Goal: Task Accomplishment & Management: Manage account settings

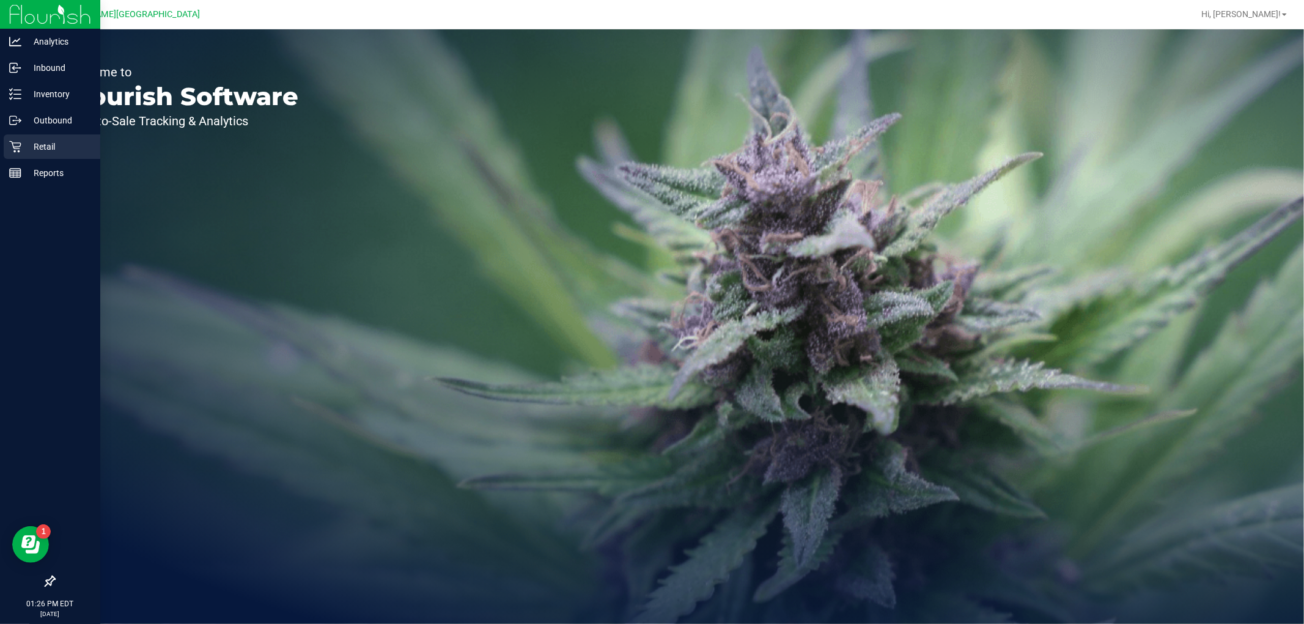
click at [50, 146] on p "Retail" at bounding box center [57, 146] width 73 height 15
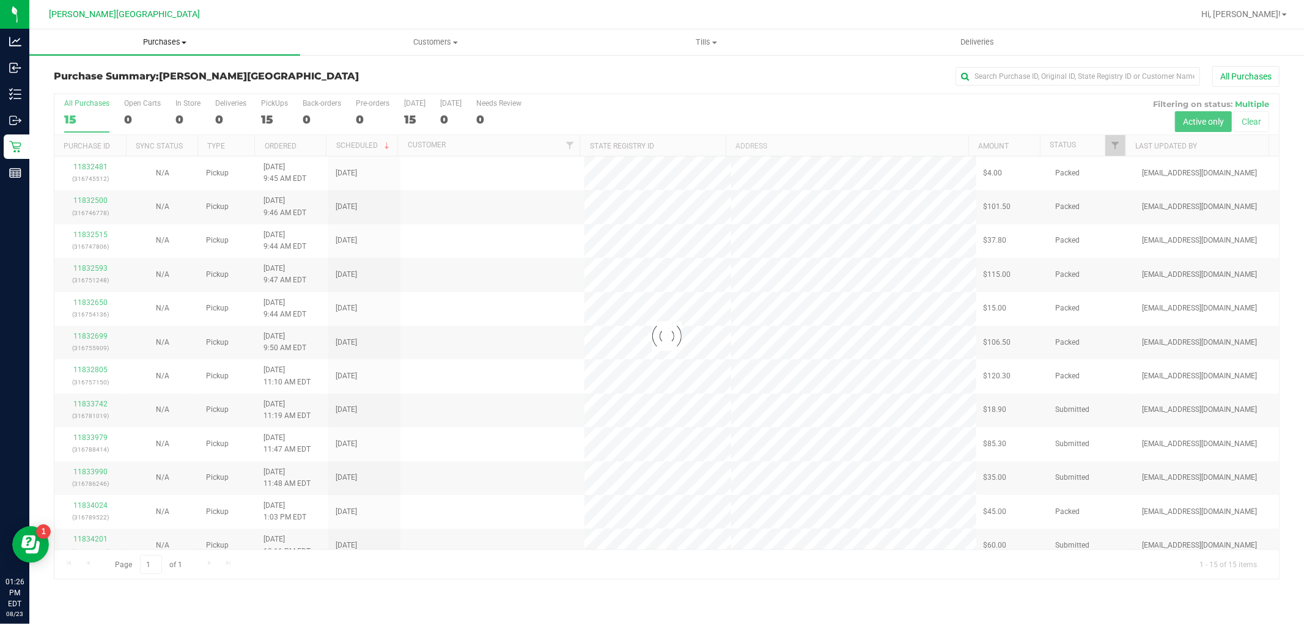
click at [165, 46] on span "Purchases" at bounding box center [164, 42] width 271 height 11
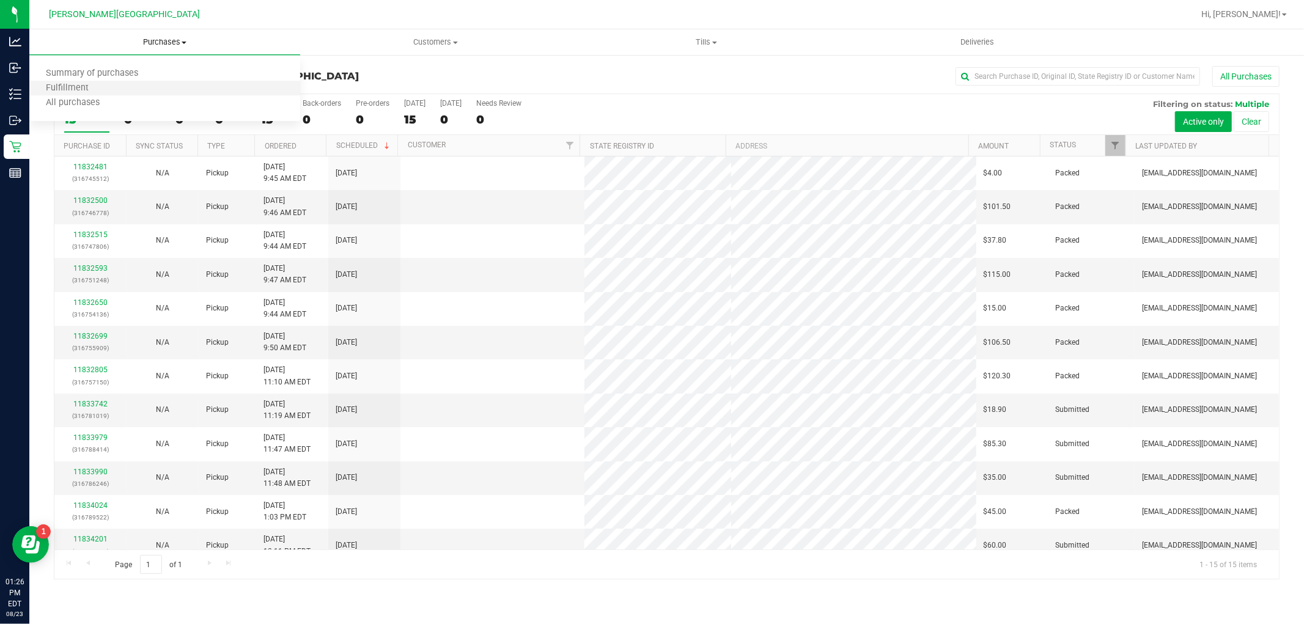
click at [155, 81] on li "Fulfillment" at bounding box center [164, 88] width 271 height 15
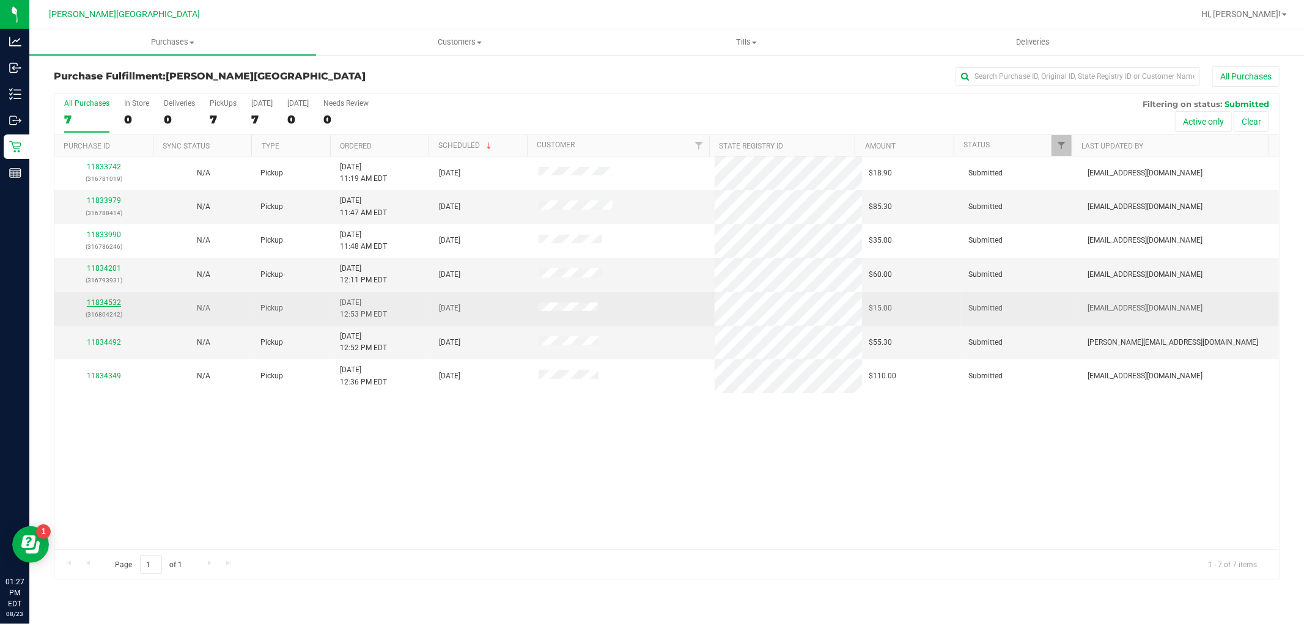
click at [114, 303] on link "11834532" at bounding box center [104, 302] width 34 height 9
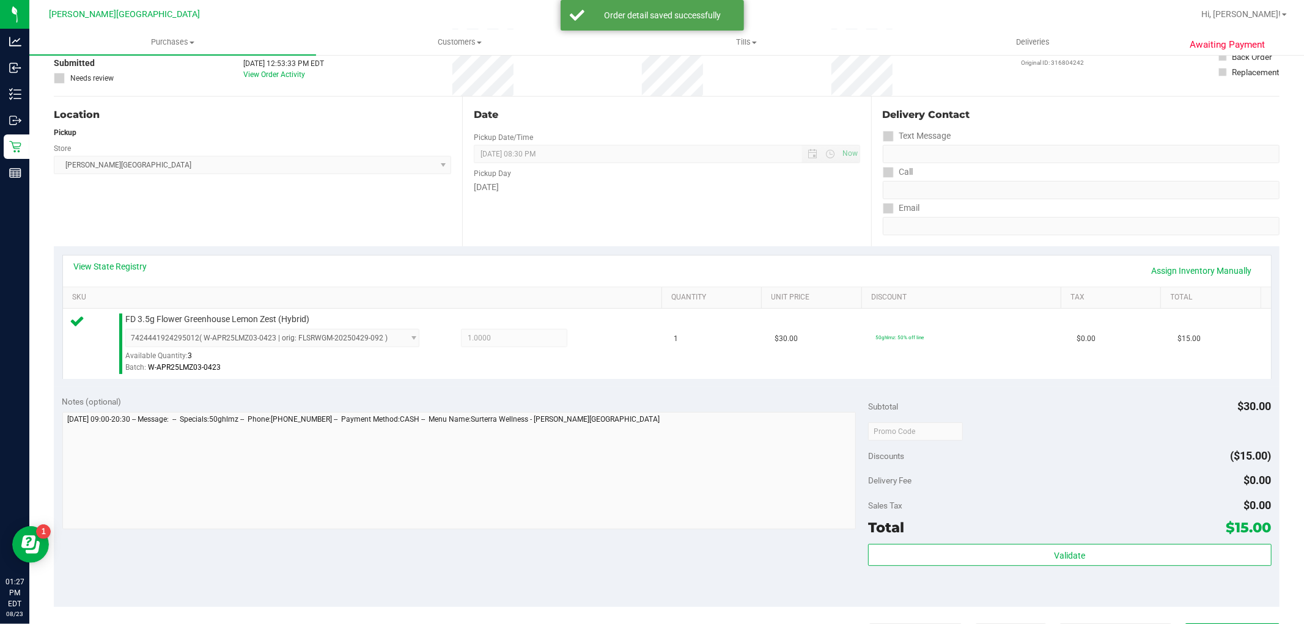
scroll to position [204, 0]
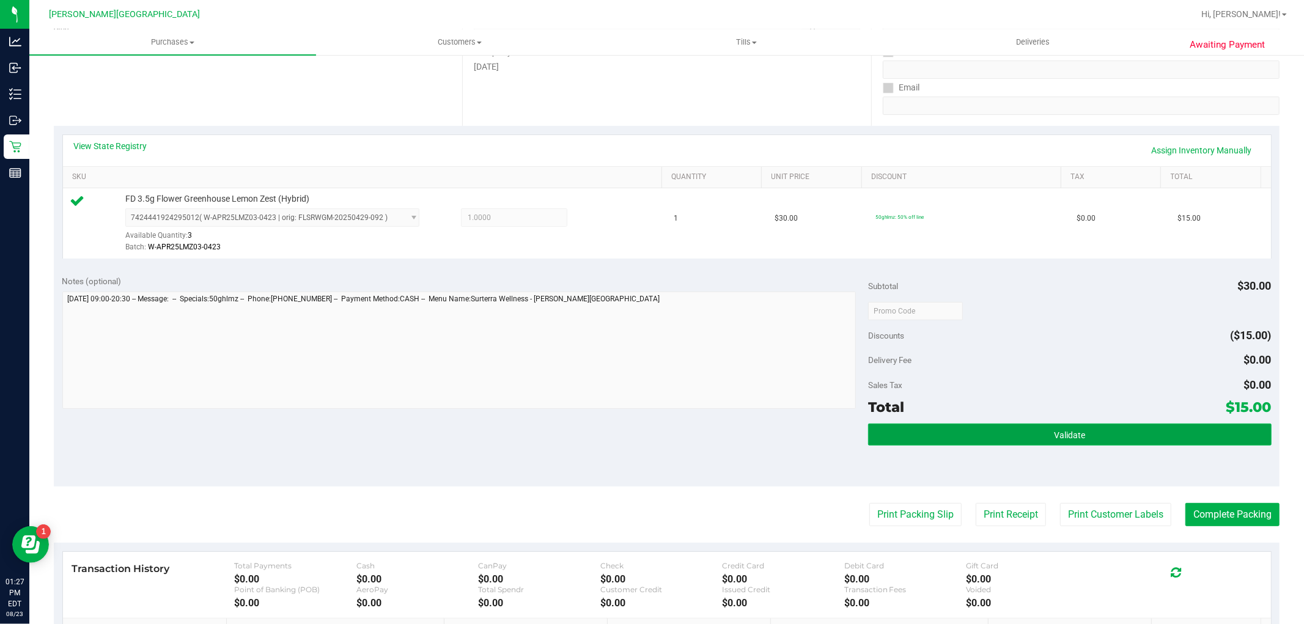
click at [1126, 429] on button "Validate" at bounding box center [1069, 435] width 403 height 22
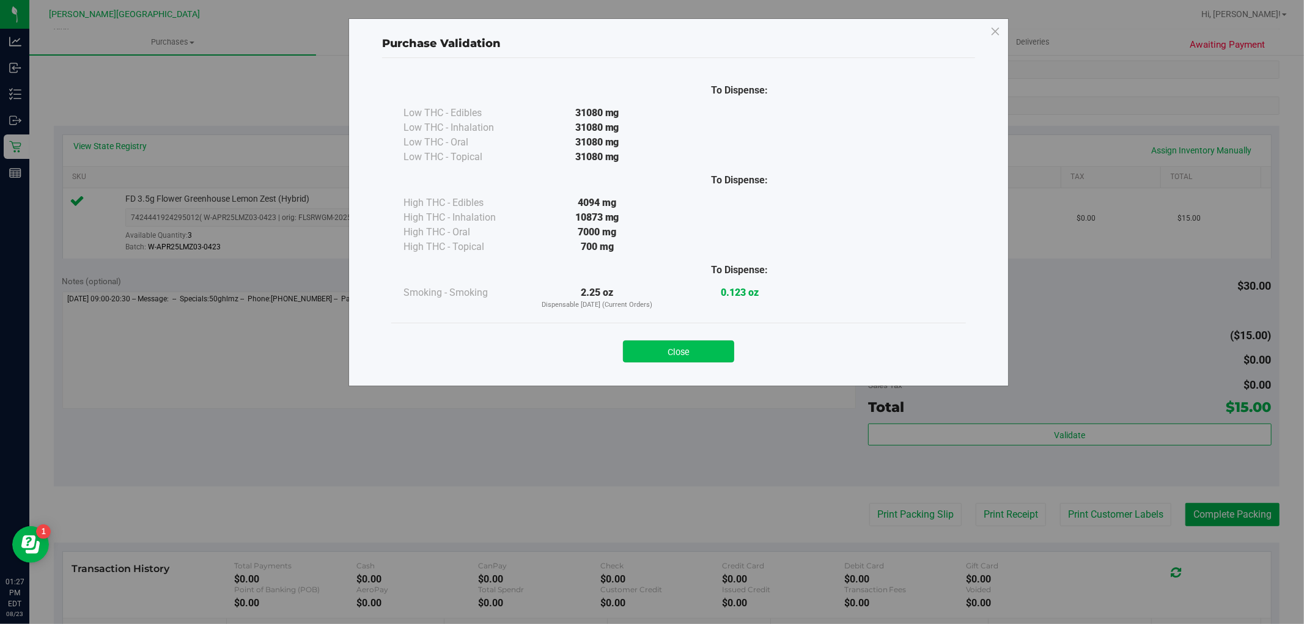
click at [712, 347] on button "Close" at bounding box center [678, 352] width 111 height 22
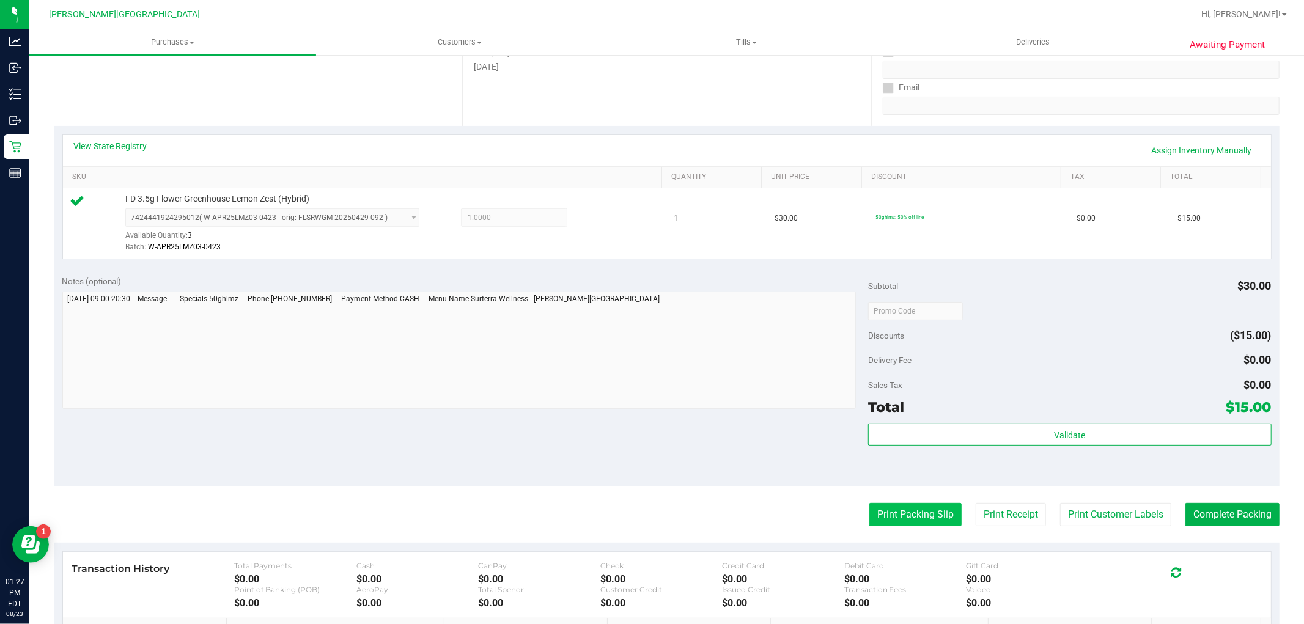
click at [930, 520] on button "Print Packing Slip" at bounding box center [916, 514] width 92 height 23
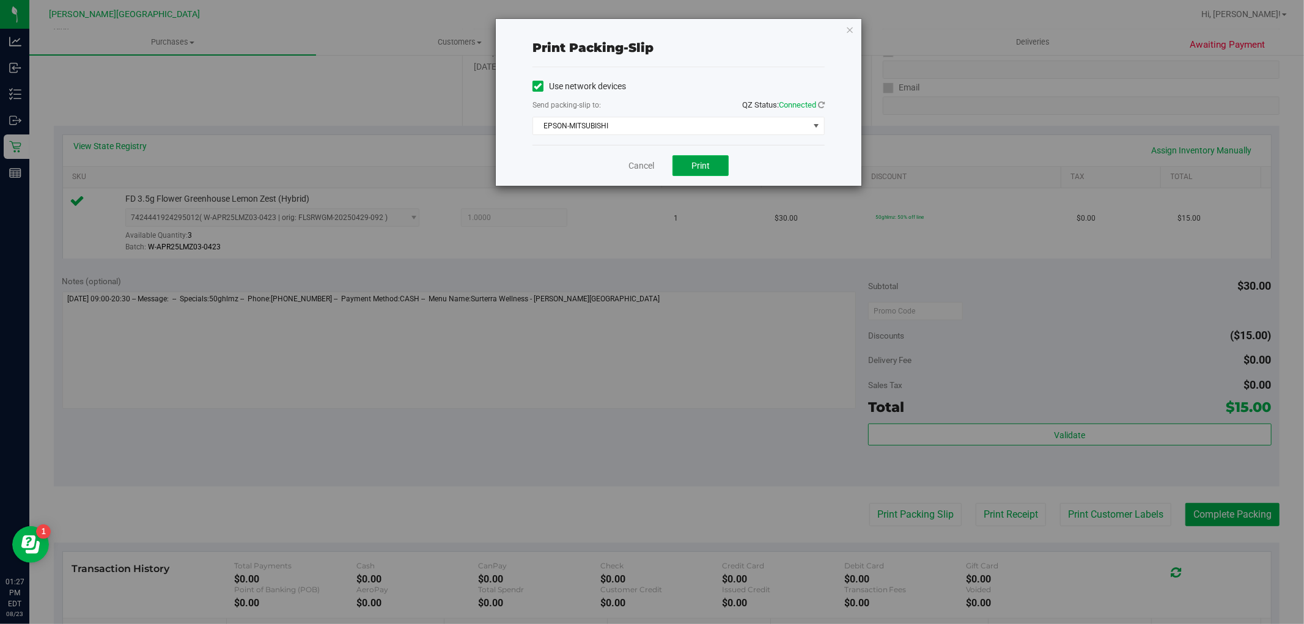
click at [695, 167] on span "Print" at bounding box center [701, 166] width 18 height 10
click at [849, 31] on icon "button" at bounding box center [850, 29] width 9 height 15
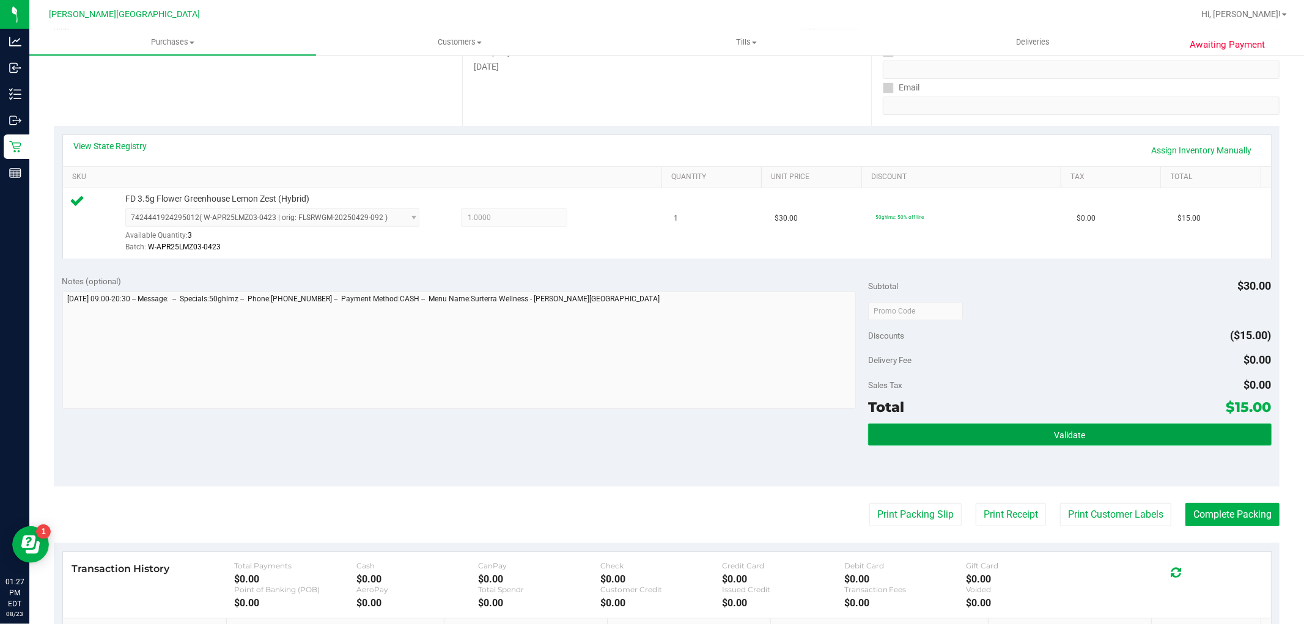
click at [1154, 439] on button "Validate" at bounding box center [1069, 435] width 403 height 22
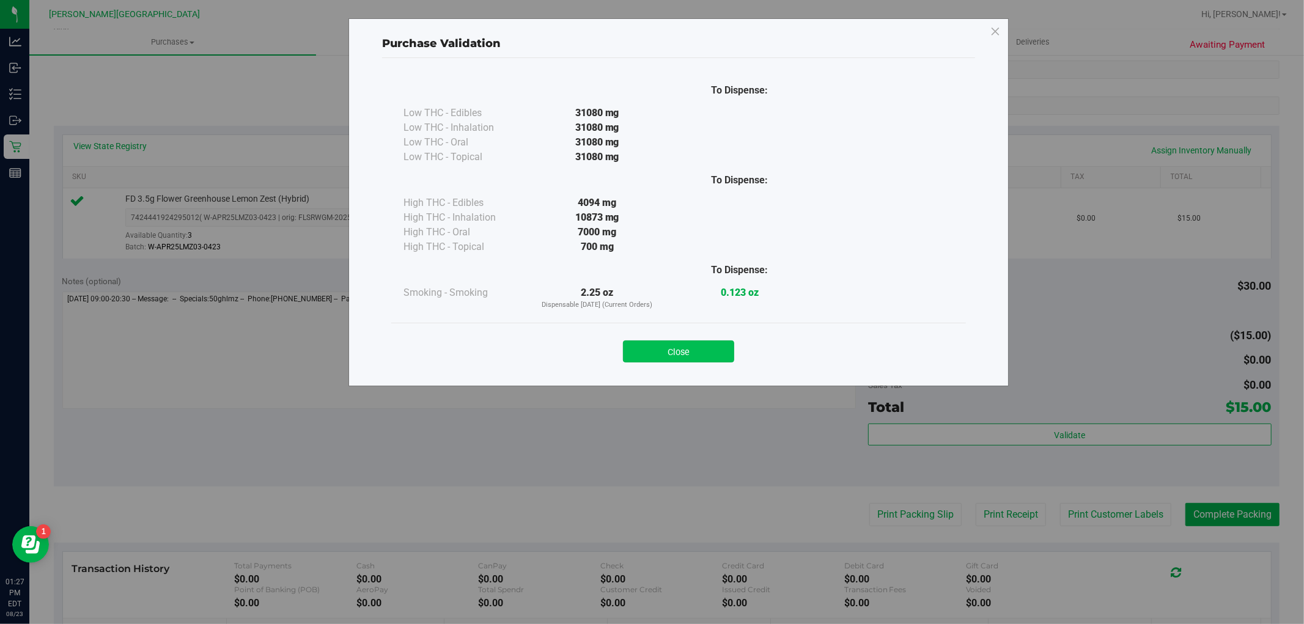
click at [719, 347] on button "Close" at bounding box center [678, 352] width 111 height 22
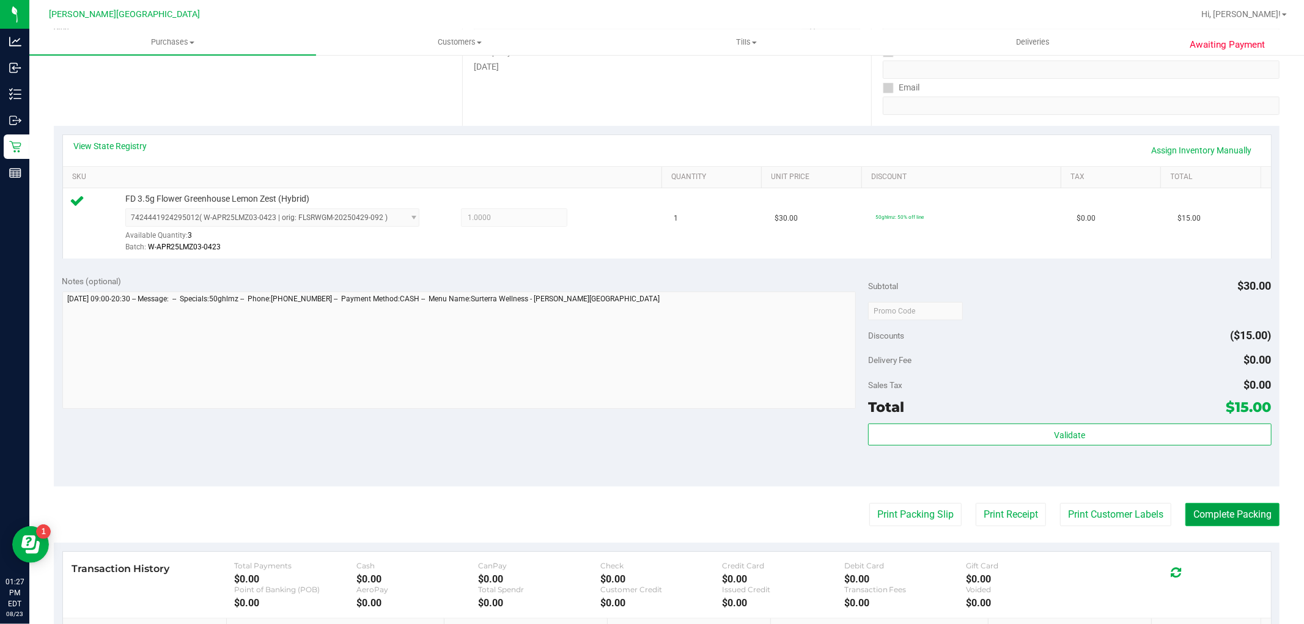
click at [1219, 514] on button "Complete Packing" at bounding box center [1233, 514] width 94 height 23
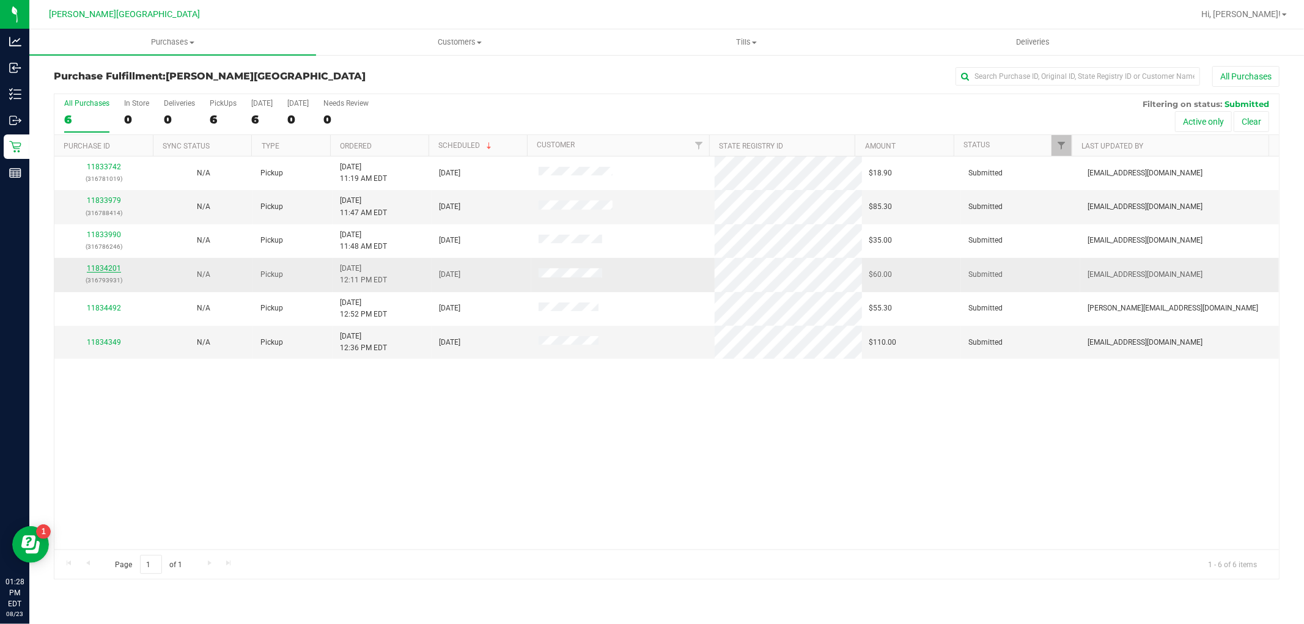
click at [98, 268] on link "11834201" at bounding box center [104, 268] width 34 height 9
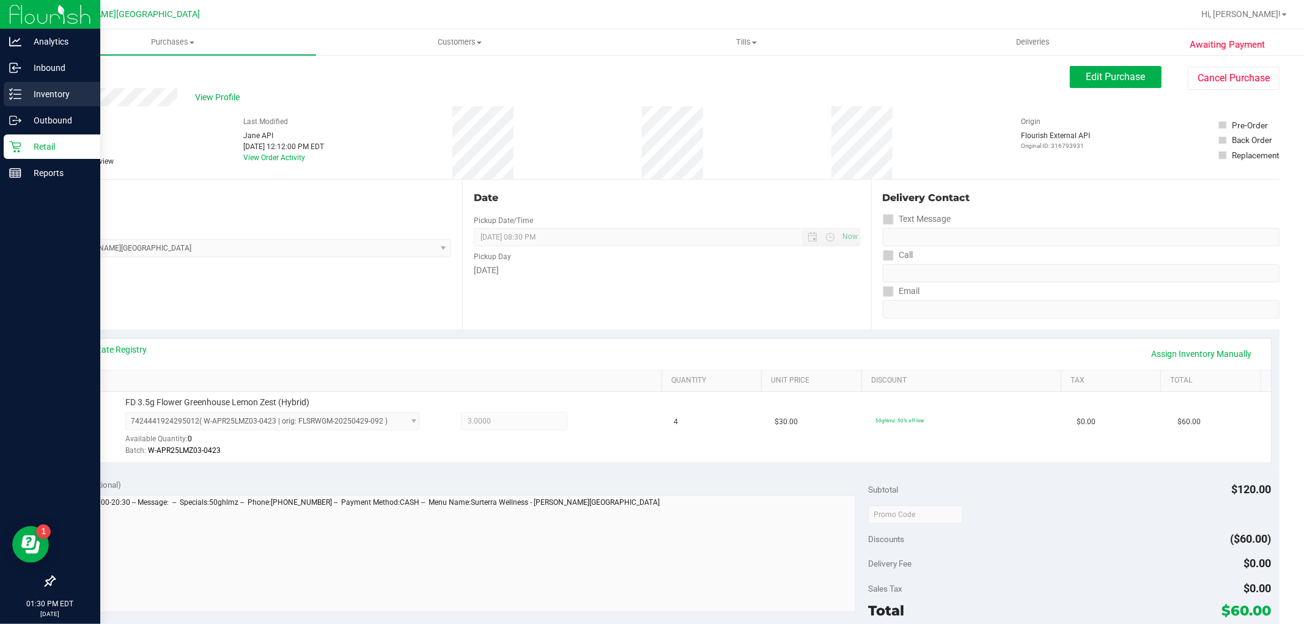
click at [40, 100] on p "Inventory" at bounding box center [57, 94] width 73 height 15
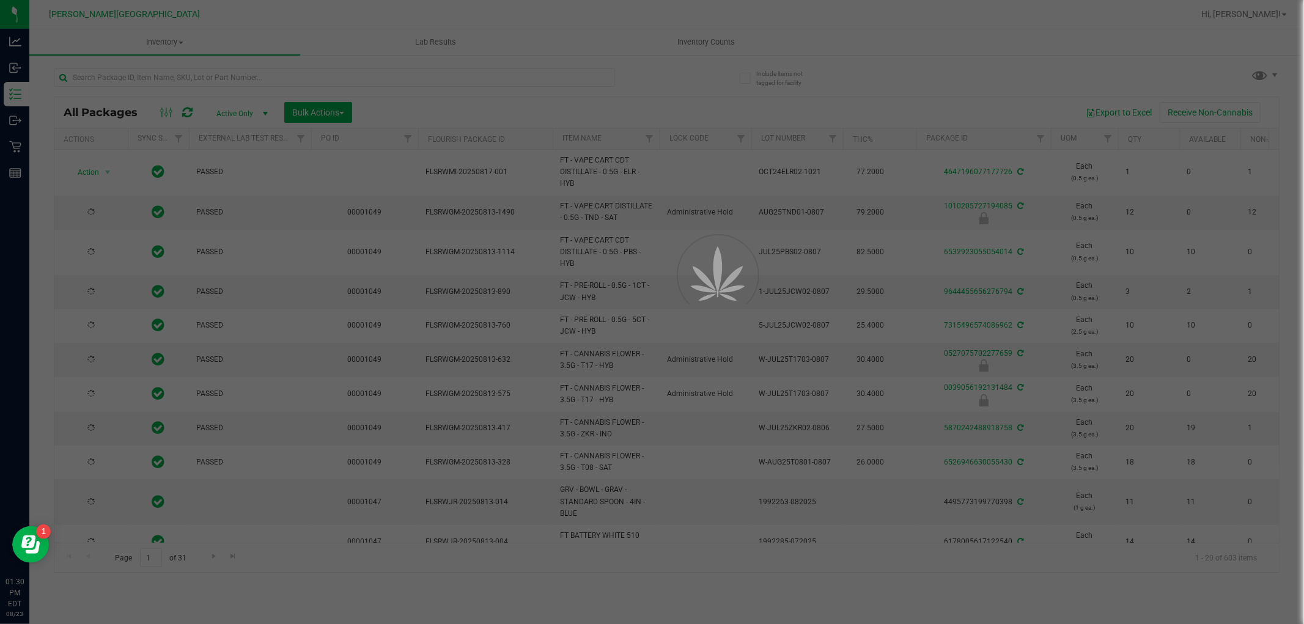
click at [240, 77] on div at bounding box center [652, 312] width 1304 height 624
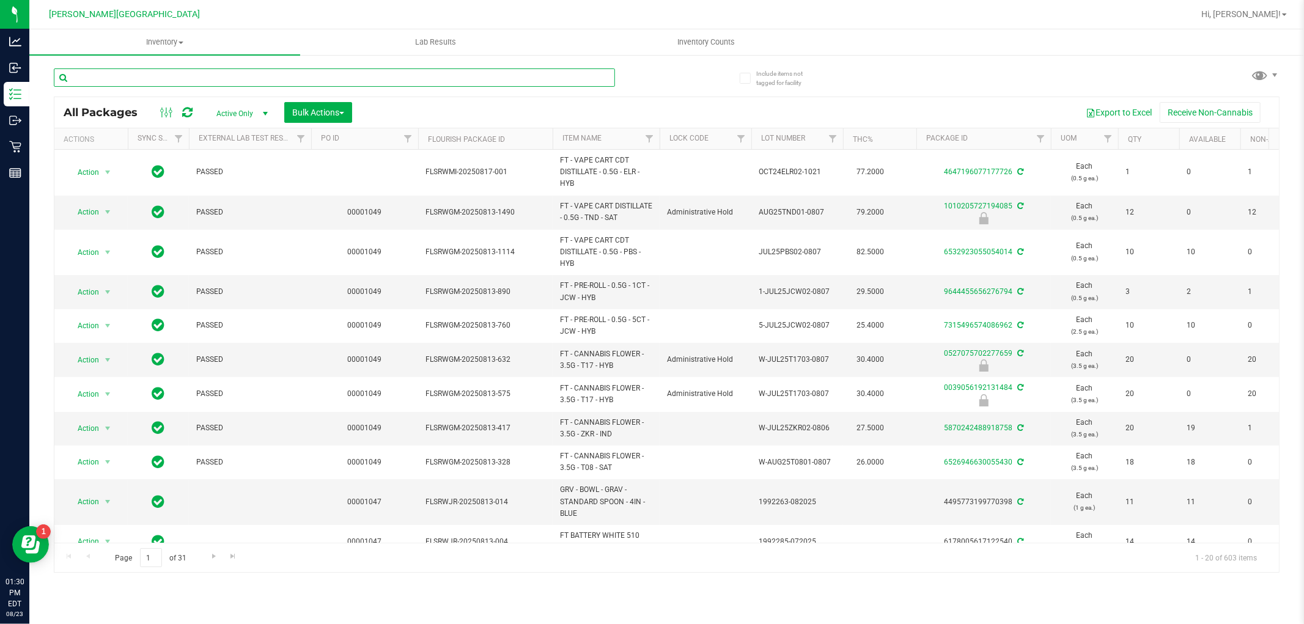
click at [240, 77] on input "text" at bounding box center [334, 77] width 561 height 18
type input "9867393703930914"
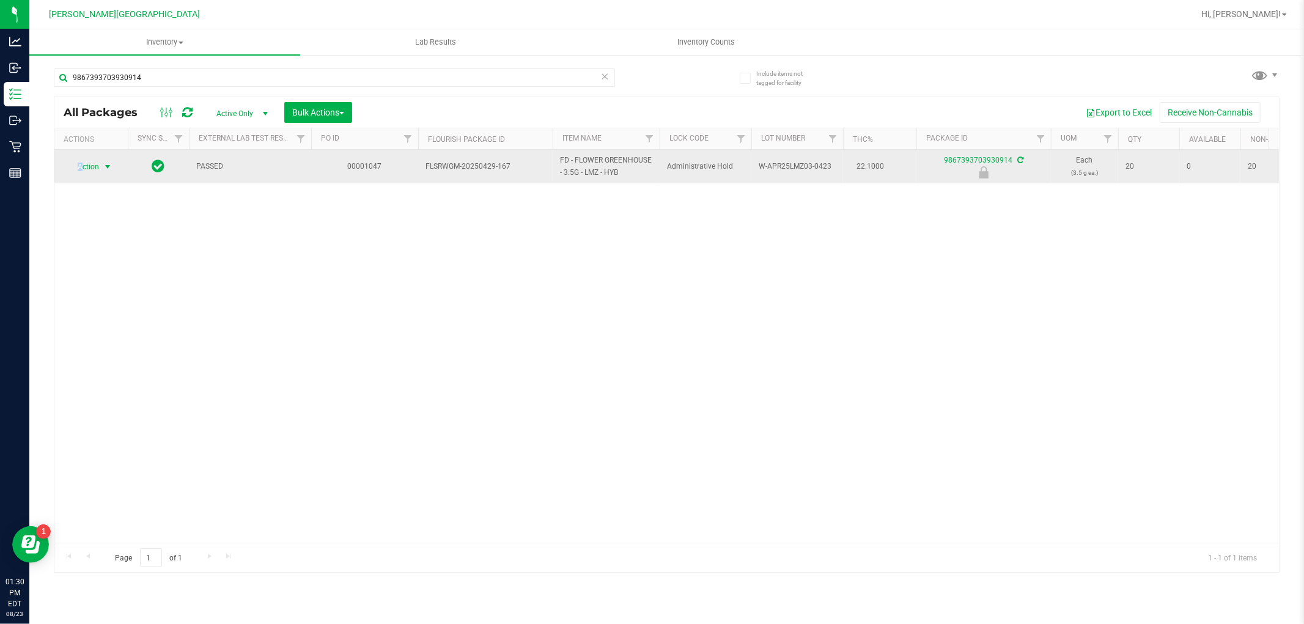
click at [80, 166] on span "Action" at bounding box center [83, 166] width 33 height 17
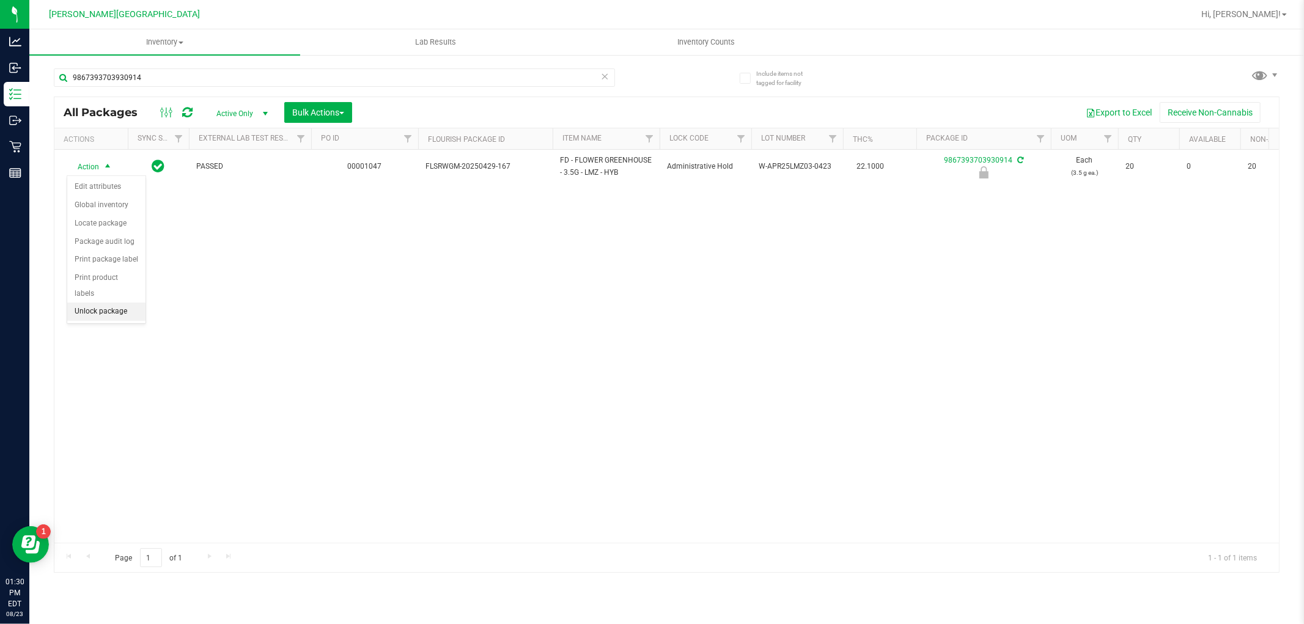
click at [114, 308] on li "Unlock package" at bounding box center [106, 312] width 78 height 18
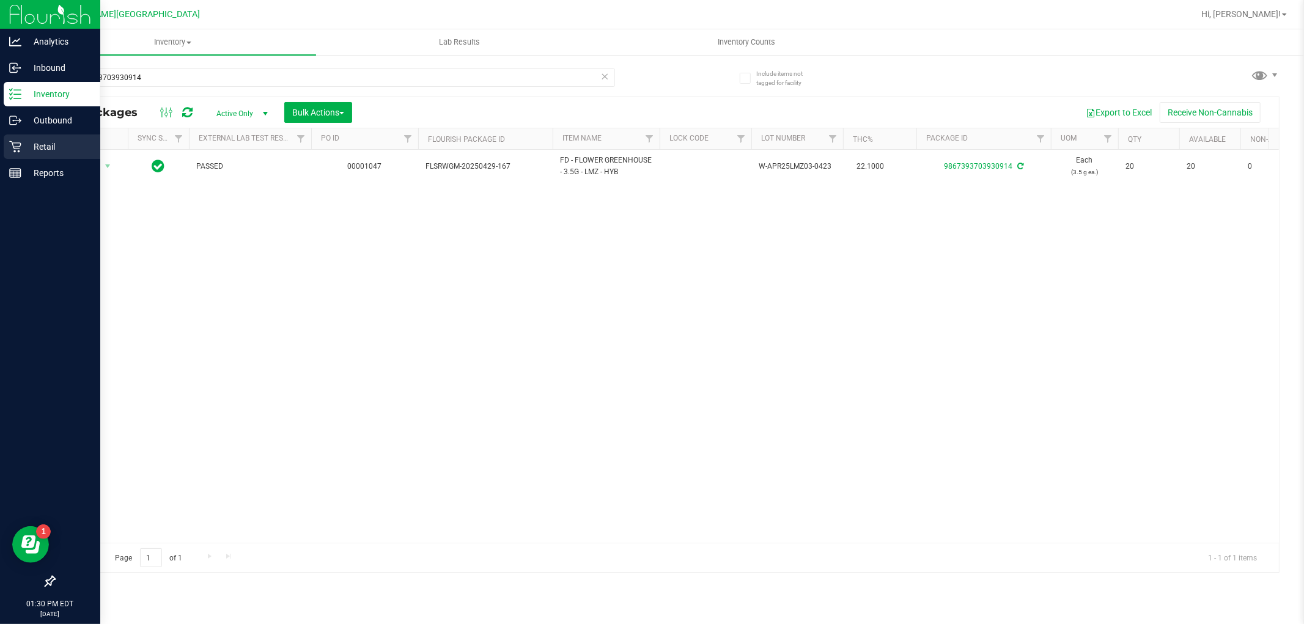
click at [42, 145] on p "Retail" at bounding box center [57, 146] width 73 height 15
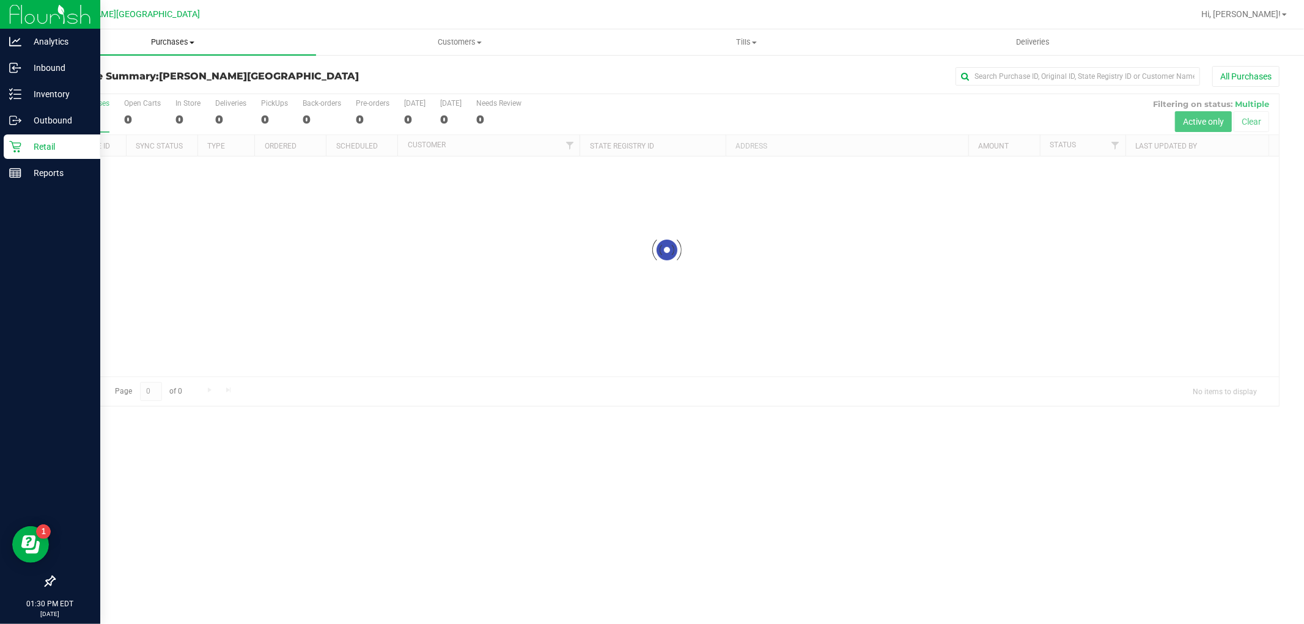
click at [155, 38] on span "Purchases" at bounding box center [172, 42] width 287 height 11
click at [69, 89] on span "Fulfillment" at bounding box center [67, 88] width 76 height 10
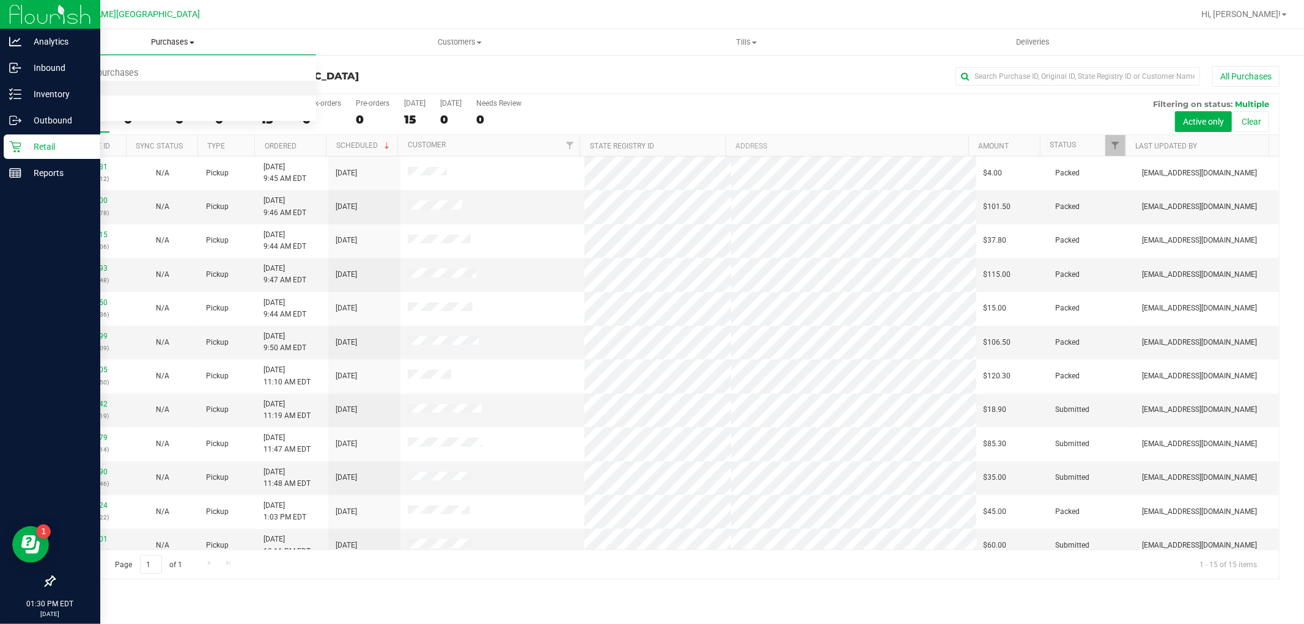
click at [101, 89] on span "Fulfillment" at bounding box center [67, 88] width 76 height 10
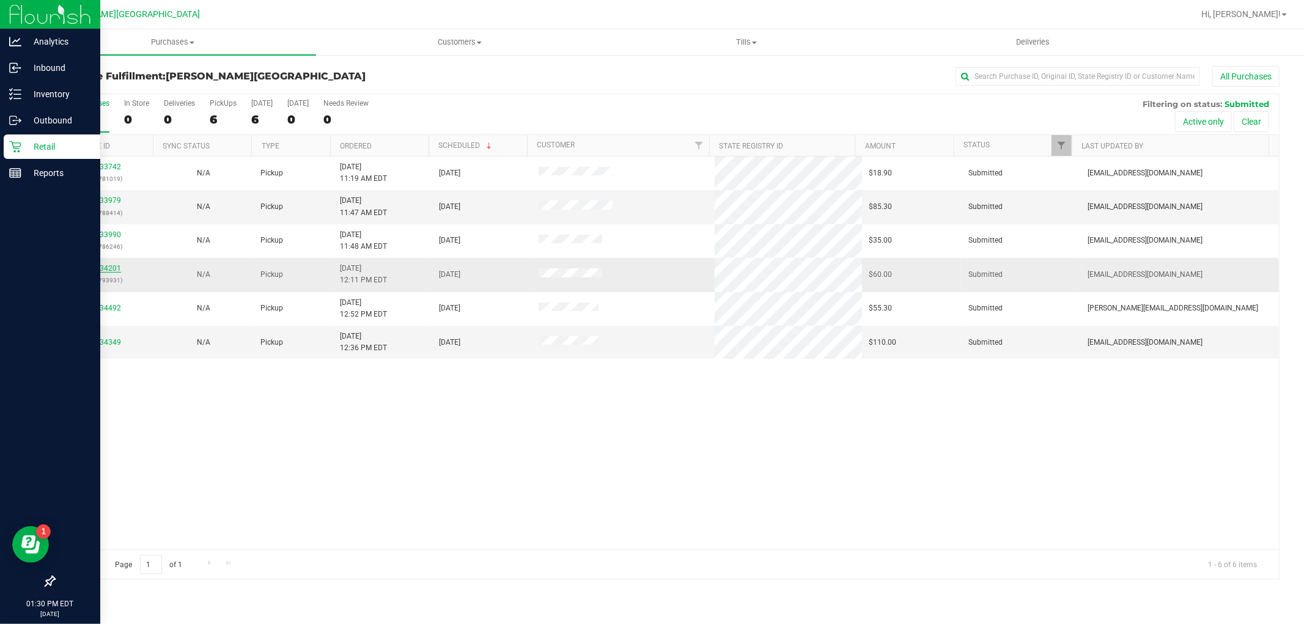
click at [113, 270] on link "11834201" at bounding box center [104, 268] width 34 height 9
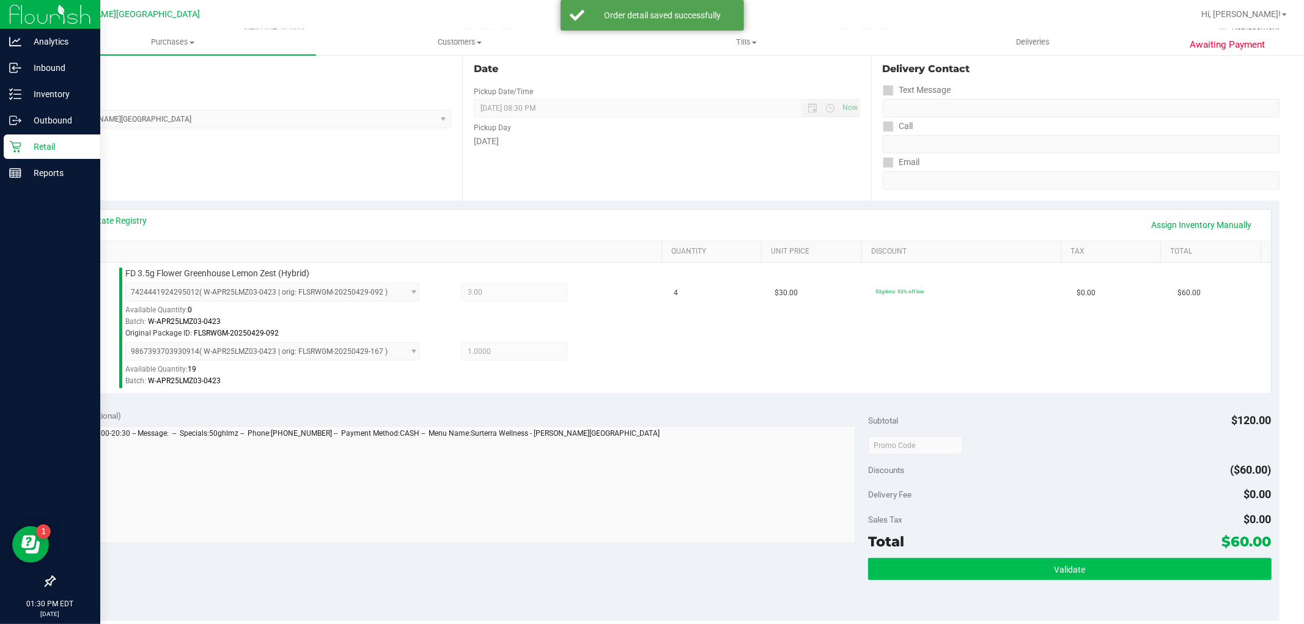
scroll to position [204, 0]
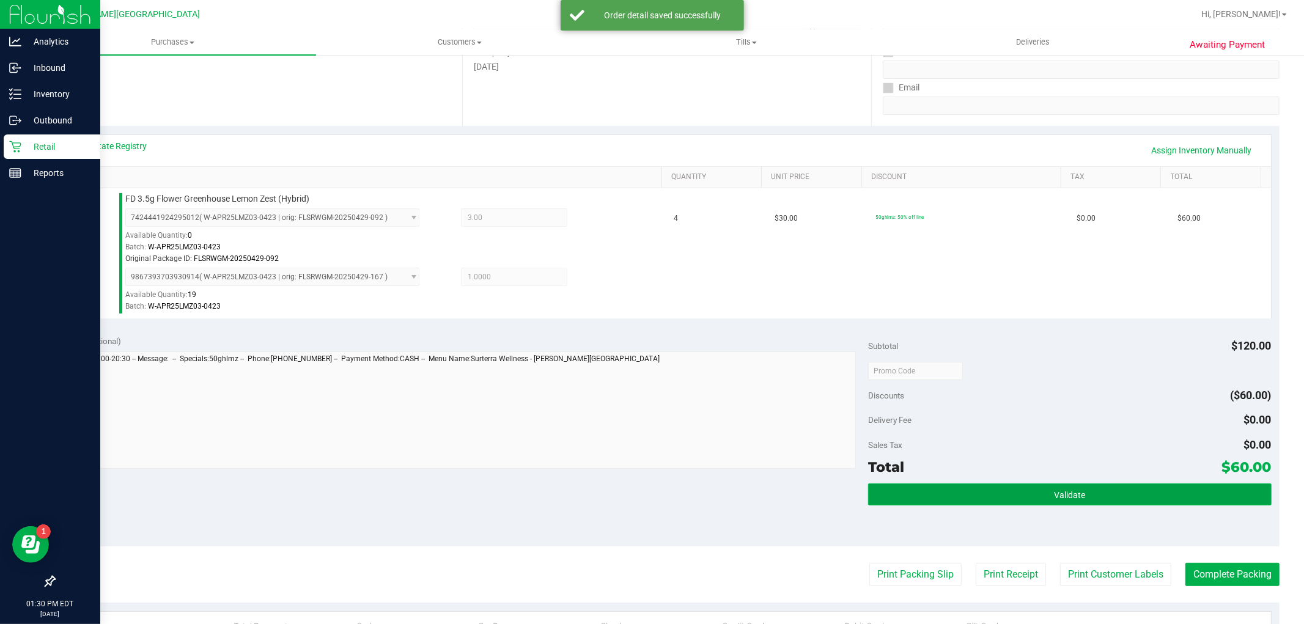
click at [1054, 497] on span "Validate" at bounding box center [1069, 495] width 31 height 10
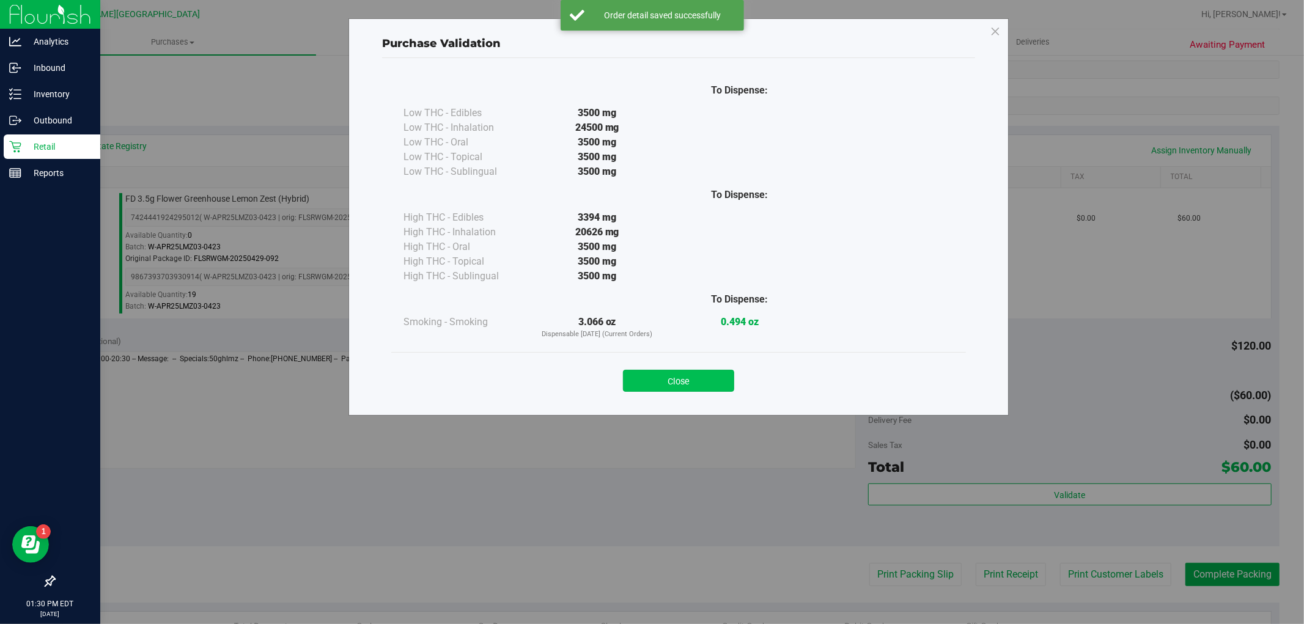
click at [687, 385] on button "Close" at bounding box center [678, 381] width 111 height 22
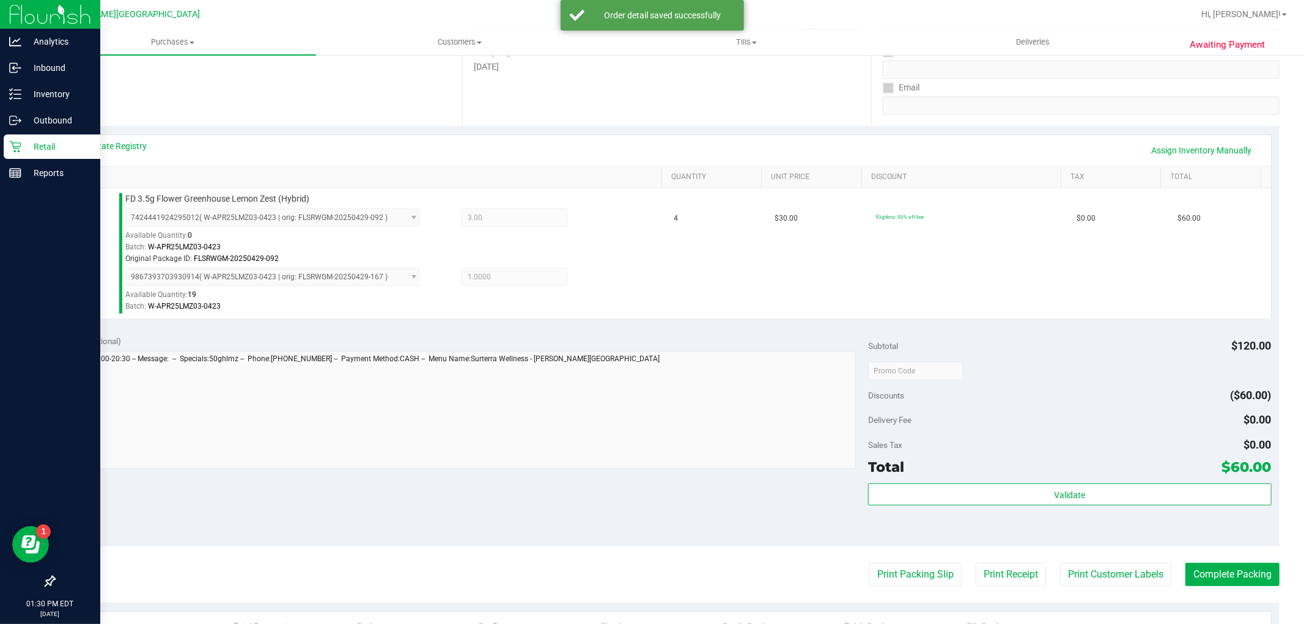
click at [901, 559] on purchase-details "Back Edit Purchase Cancel Purchase View Profile # 11834201 BioTrack ID: - Submi…" at bounding box center [667, 346] width 1226 height 969
click at [902, 570] on button "Print Packing Slip" at bounding box center [916, 574] width 92 height 23
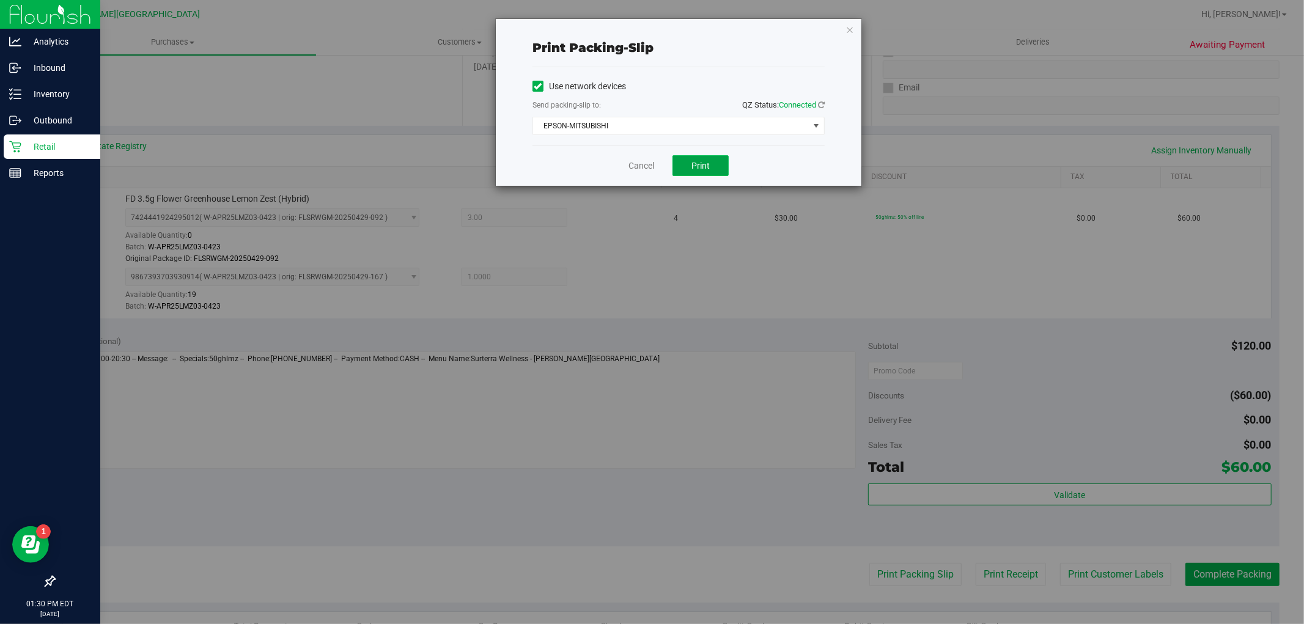
click at [718, 176] on button "Print" at bounding box center [701, 165] width 56 height 21
click at [849, 32] on icon "button" at bounding box center [850, 29] width 9 height 15
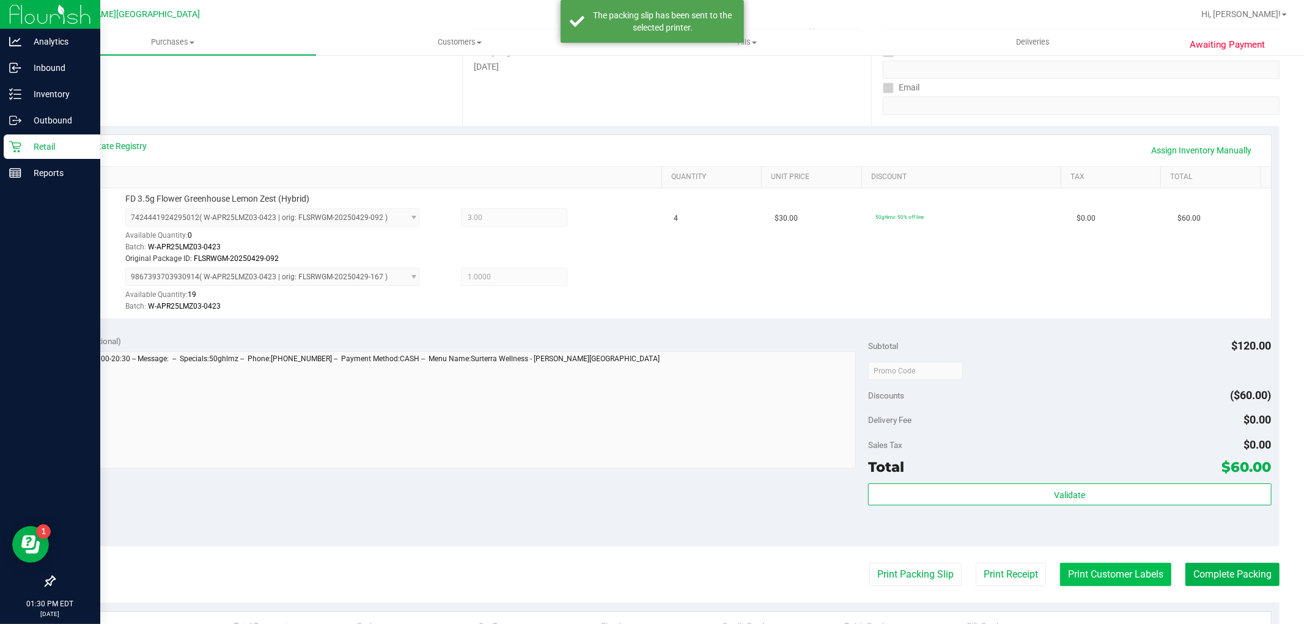
click at [1122, 572] on button "Print Customer Labels" at bounding box center [1115, 574] width 111 height 23
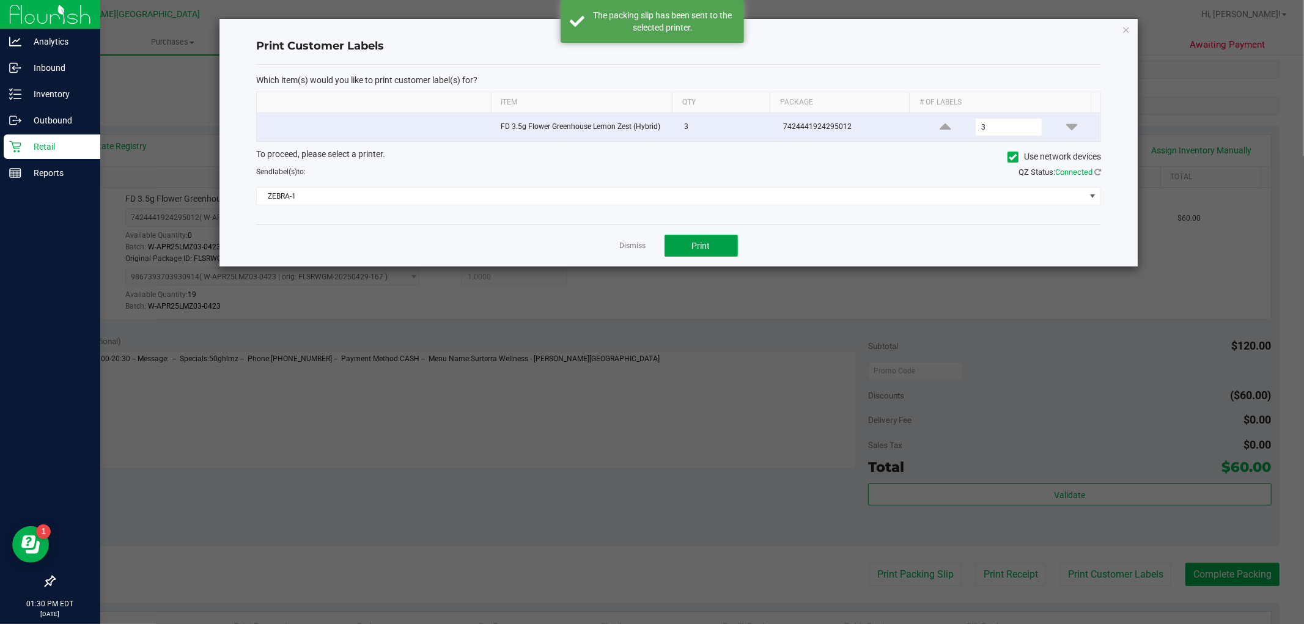
click at [723, 248] on button "Print" at bounding box center [701, 246] width 73 height 22
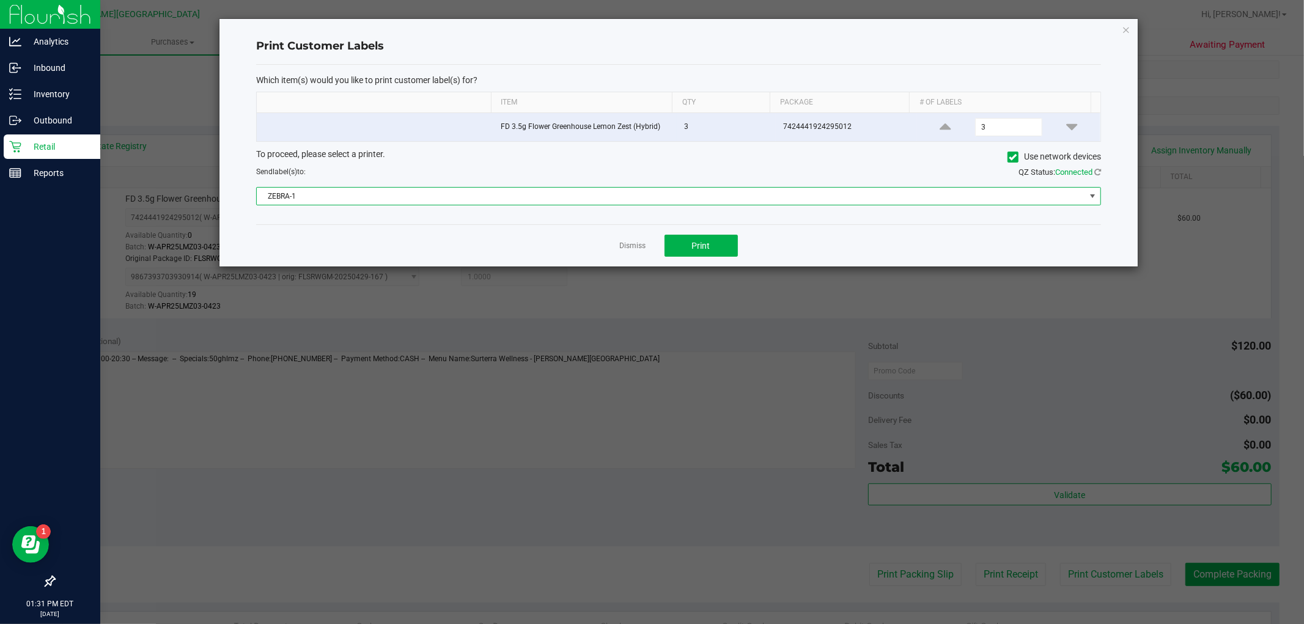
click at [796, 193] on span "ZEBRA-1" at bounding box center [671, 196] width 829 height 17
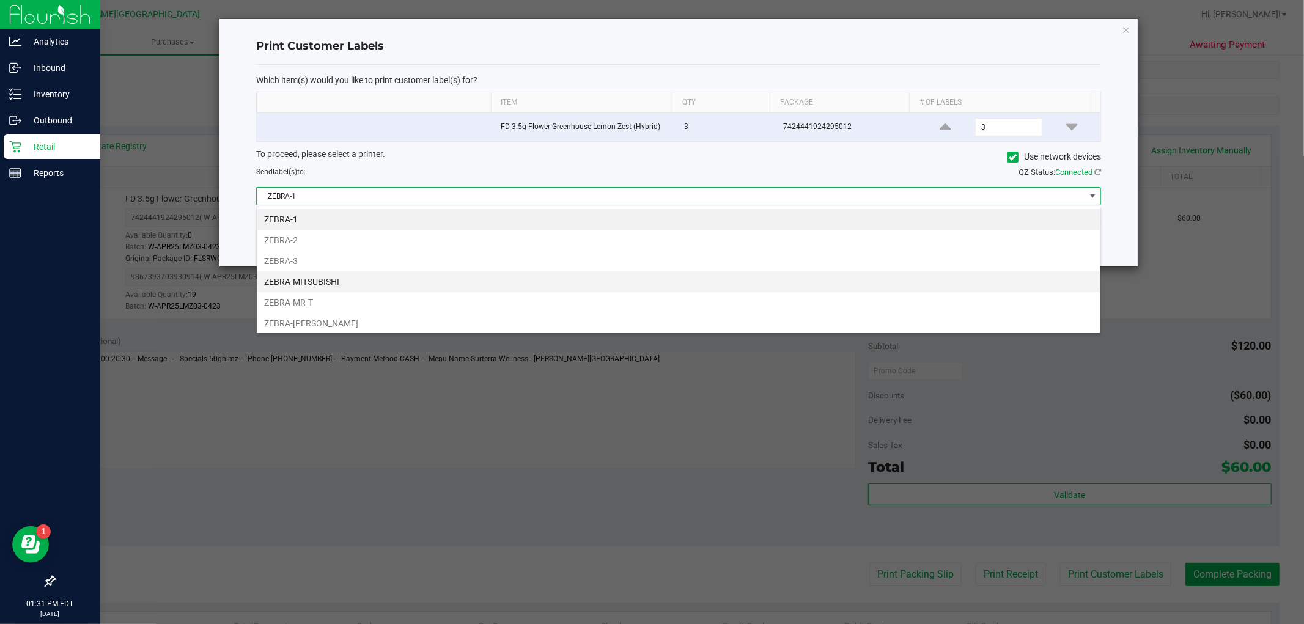
scroll to position [18, 845]
click at [355, 283] on li "ZEBRA-MITSUBISHI" at bounding box center [679, 282] width 844 height 21
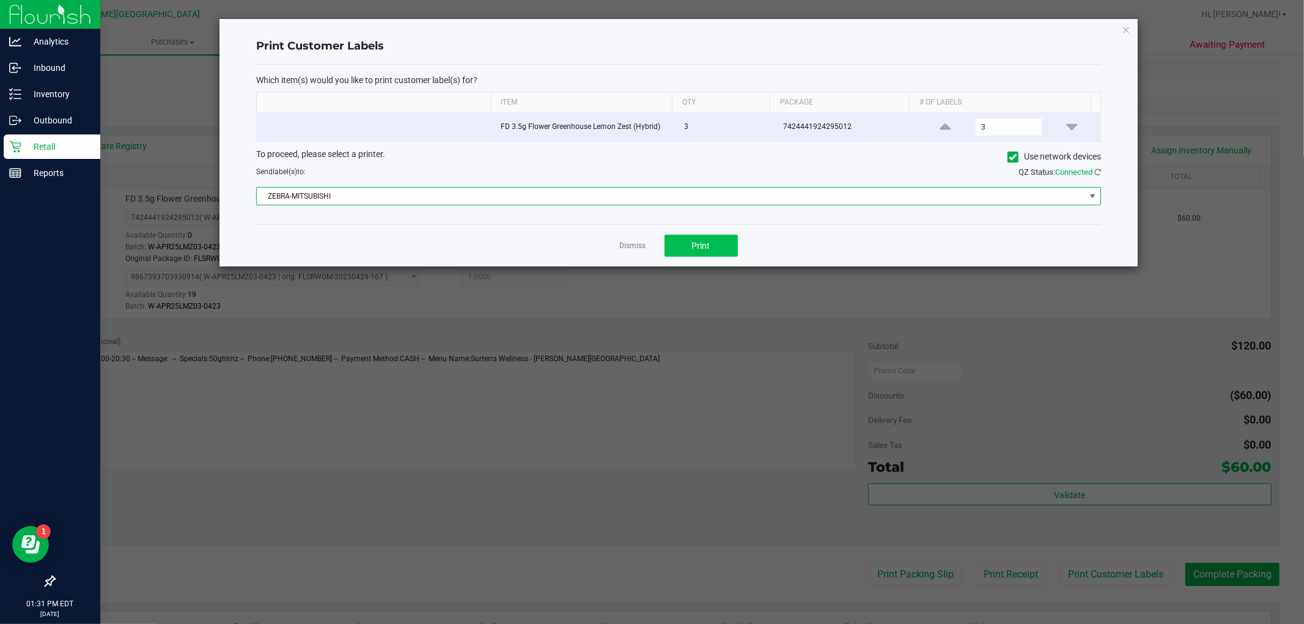
drag, startPoint x: 723, startPoint y: 233, endPoint x: 708, endPoint y: 237, distance: 15.3
click at [722, 233] on div "Dismiss Print" at bounding box center [678, 245] width 845 height 42
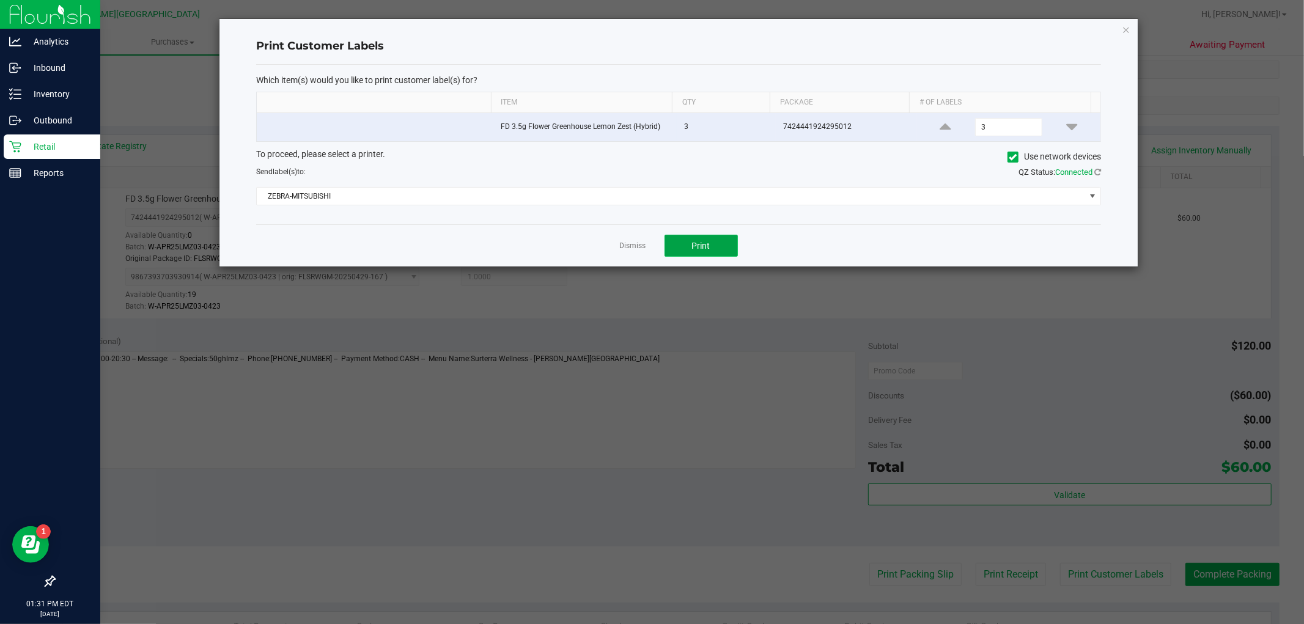
click at [707, 240] on button "Print" at bounding box center [701, 246] width 73 height 22
click at [1125, 28] on icon "button" at bounding box center [1126, 29] width 9 height 15
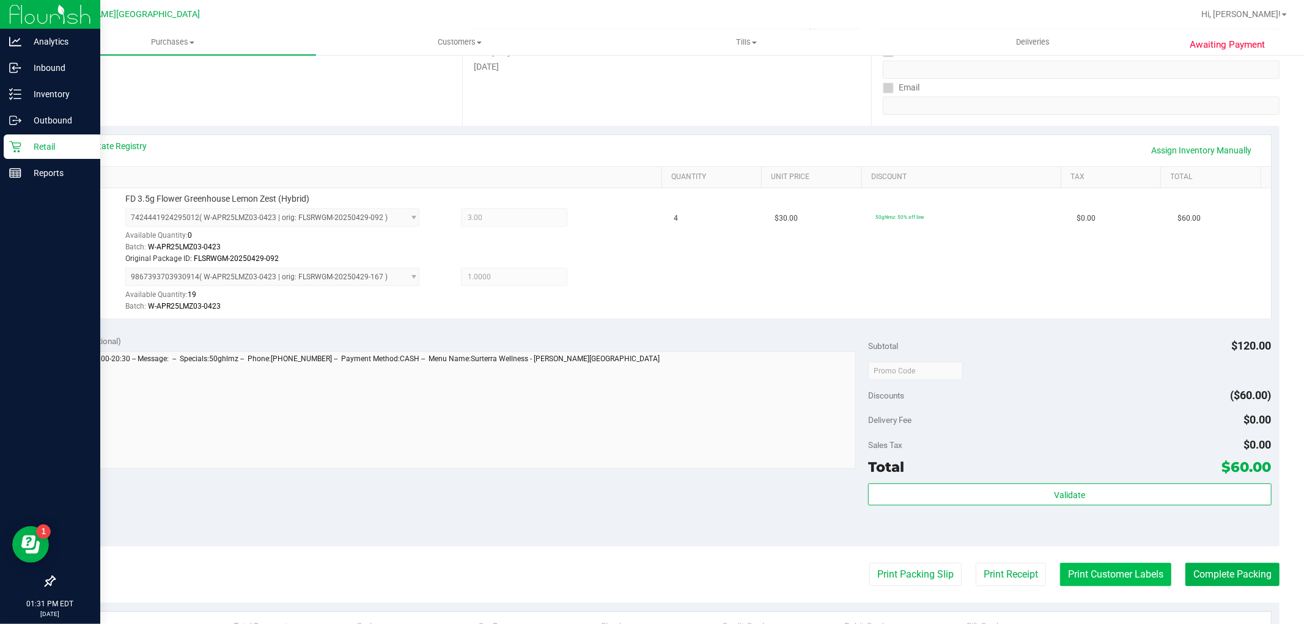
click at [1089, 570] on button "Print Customer Labels" at bounding box center [1115, 574] width 111 height 23
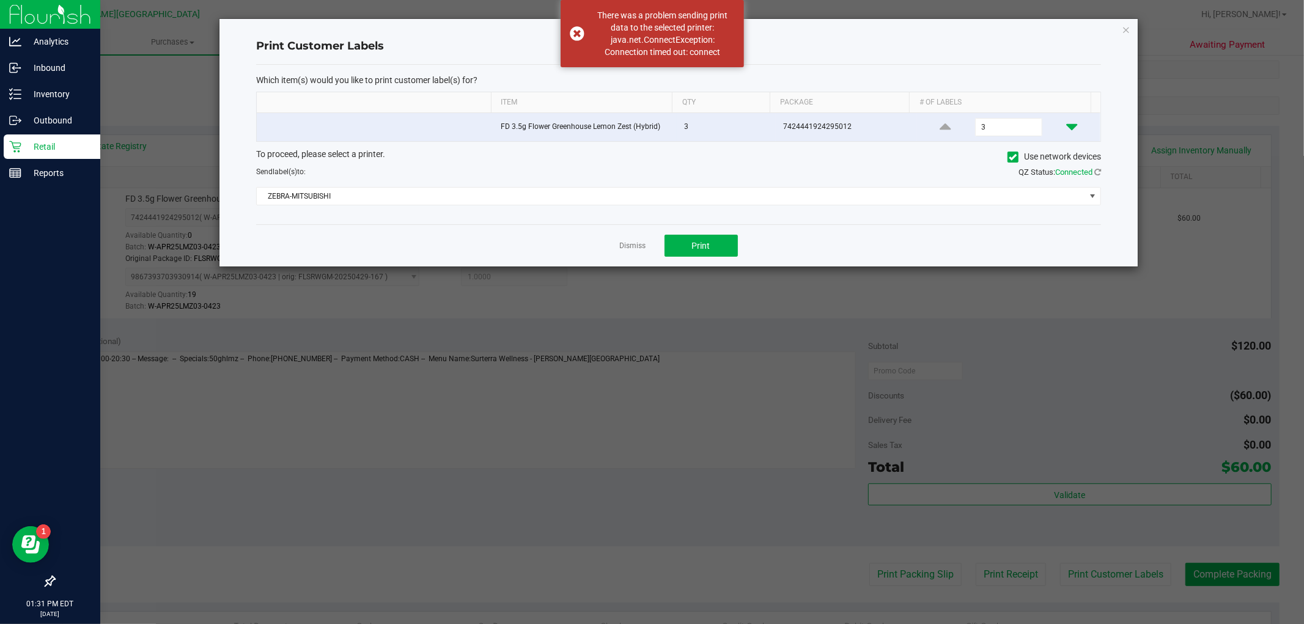
click at [1066, 124] on icon at bounding box center [1071, 126] width 11 height 15
type input "1"
click at [722, 242] on button "Print" at bounding box center [701, 246] width 73 height 22
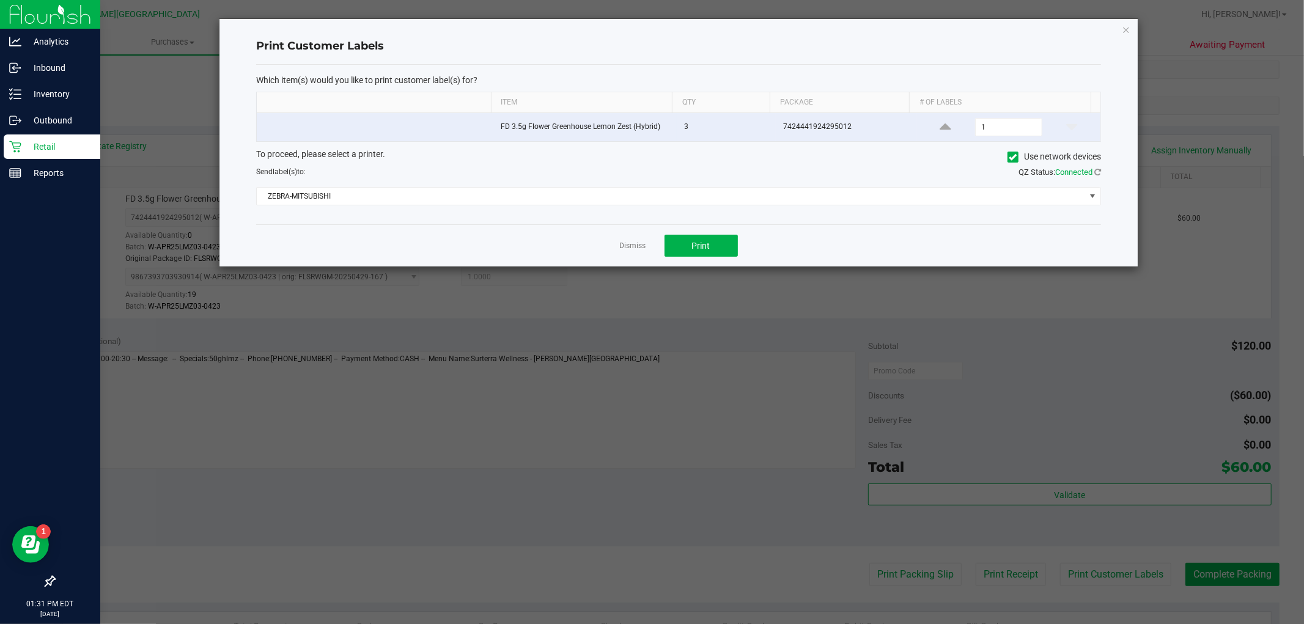
click at [1126, 27] on icon "button" at bounding box center [1126, 29] width 9 height 15
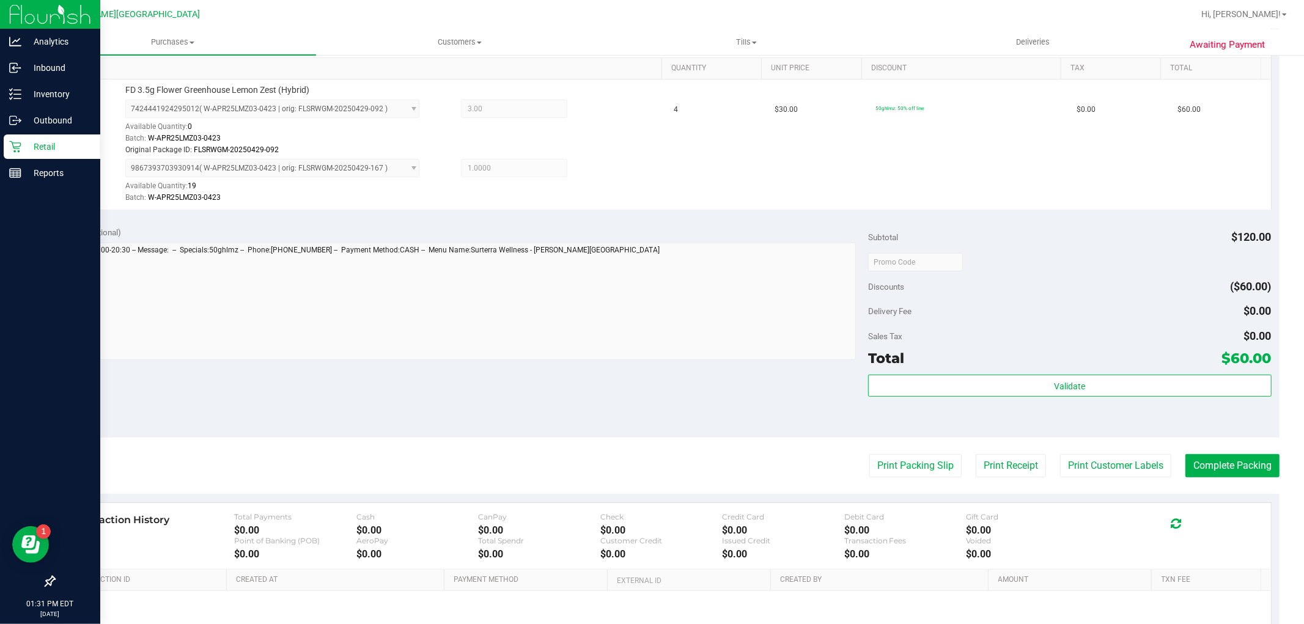
scroll to position [436, 0]
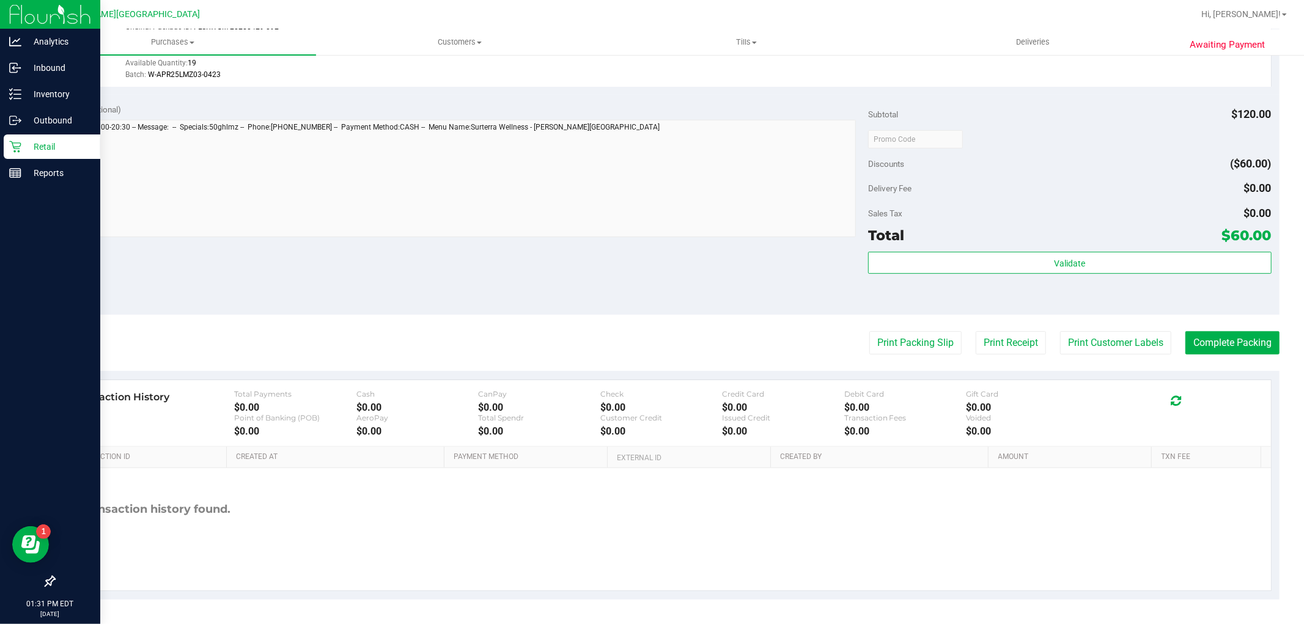
click at [1178, 275] on div "Validate" at bounding box center [1069, 279] width 403 height 55
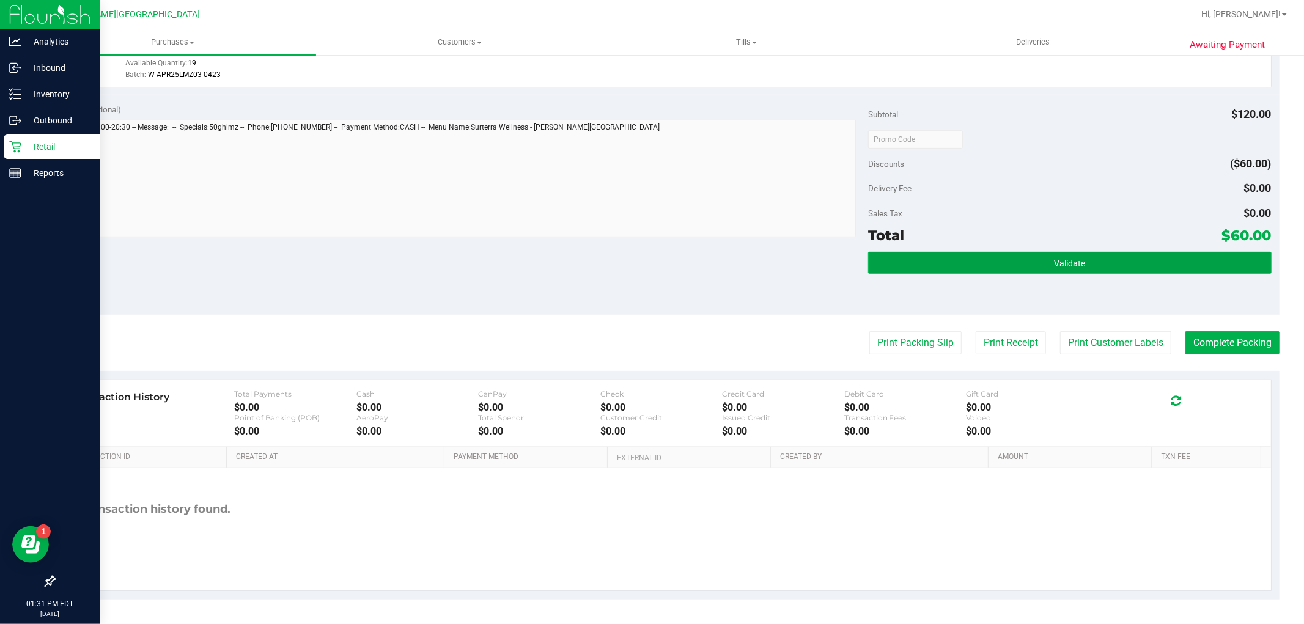
click at [1178, 270] on button "Validate" at bounding box center [1069, 263] width 403 height 22
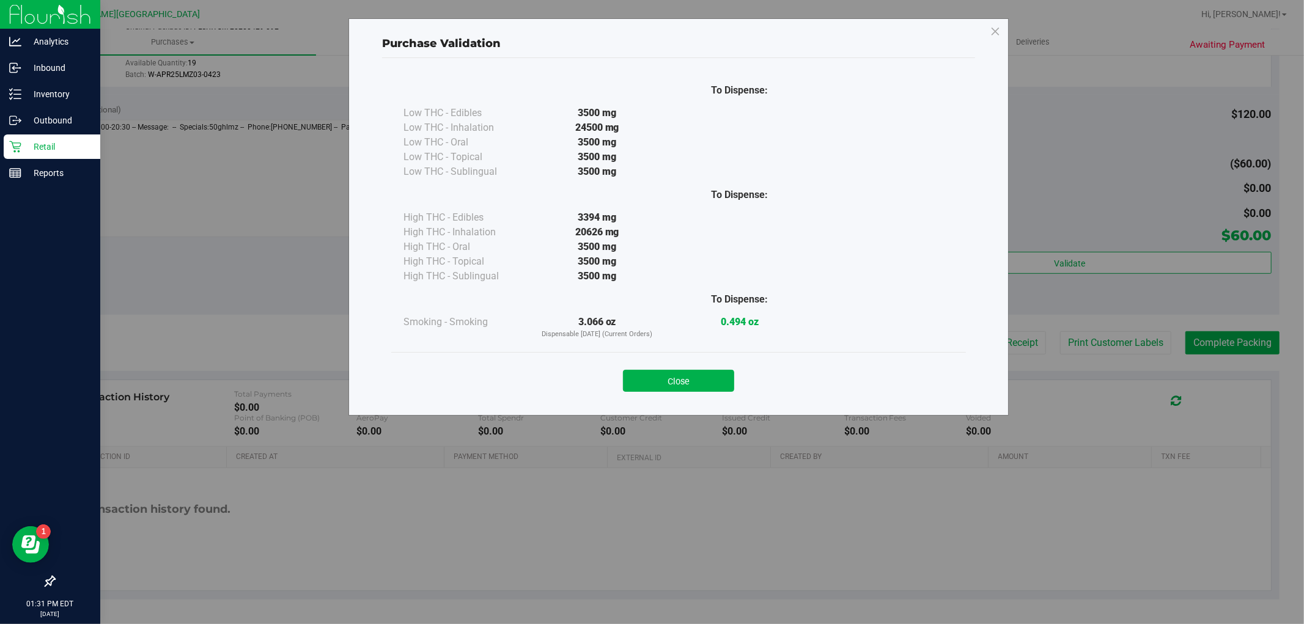
click at [702, 379] on button "Close" at bounding box center [678, 381] width 111 height 22
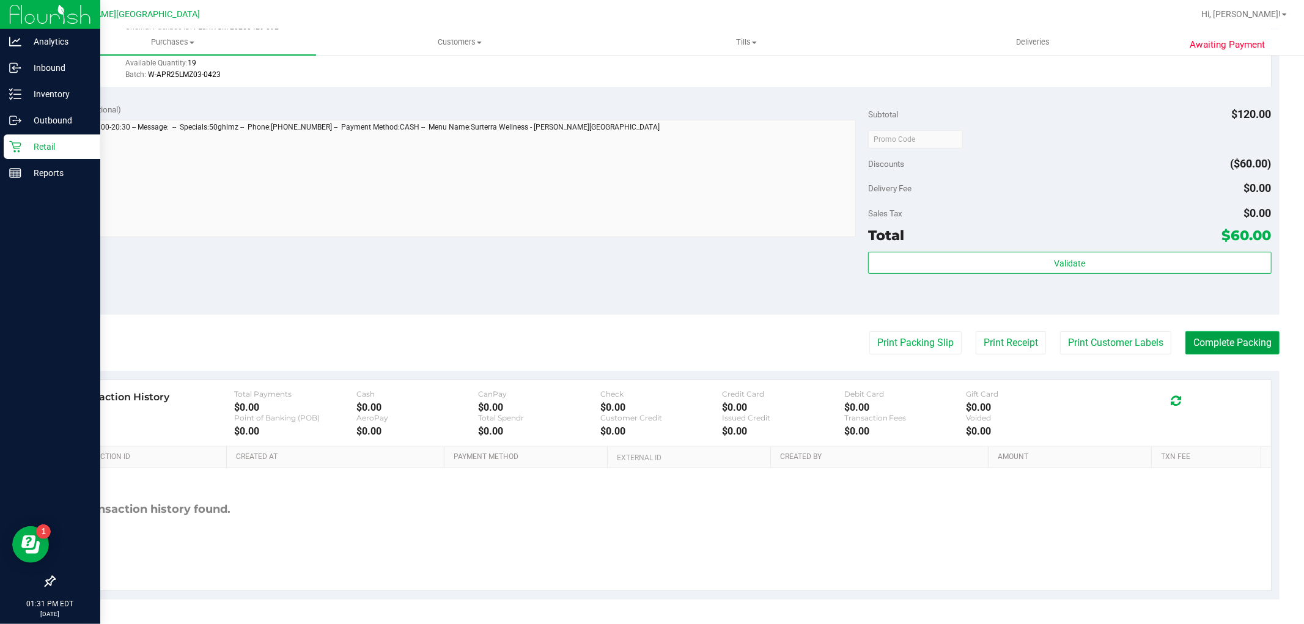
click at [1192, 345] on button "Complete Packing" at bounding box center [1233, 342] width 94 height 23
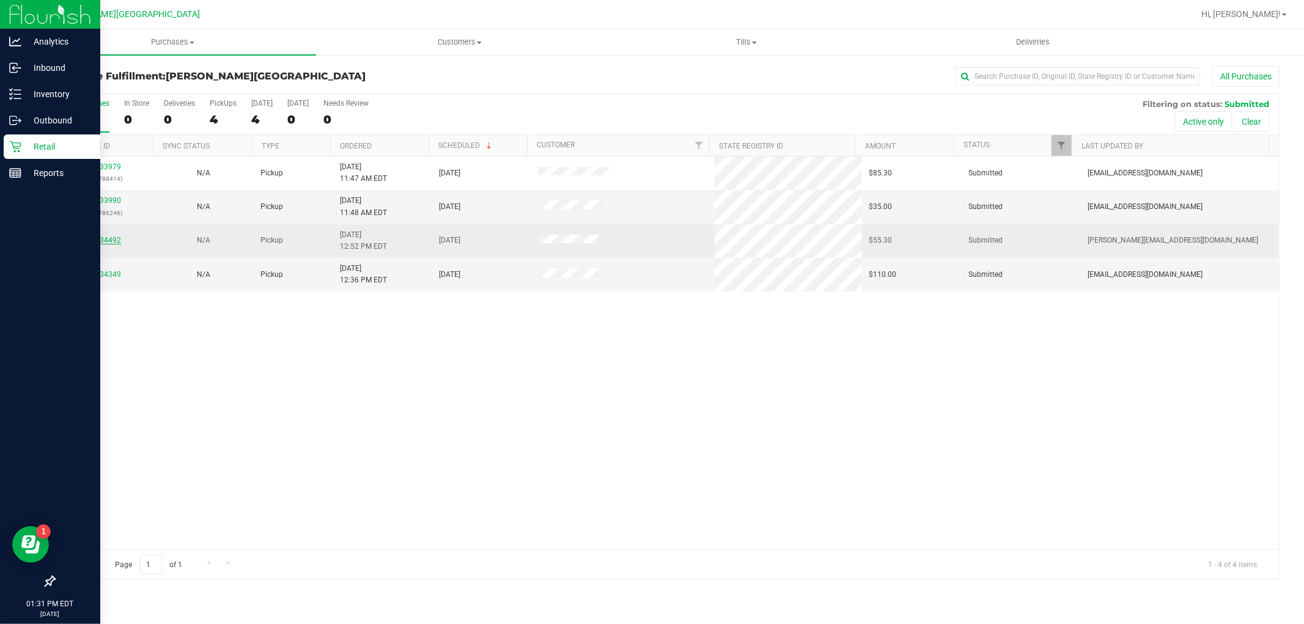
click at [102, 240] on link "11834492" at bounding box center [104, 240] width 34 height 9
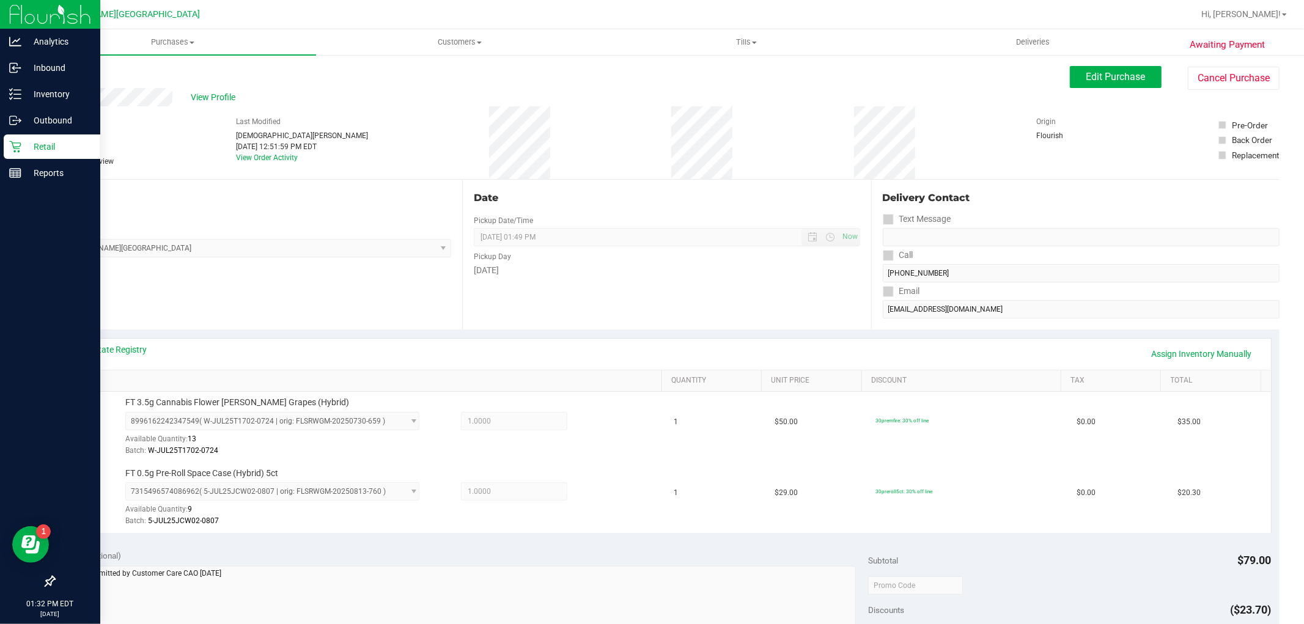
scroll to position [272, 0]
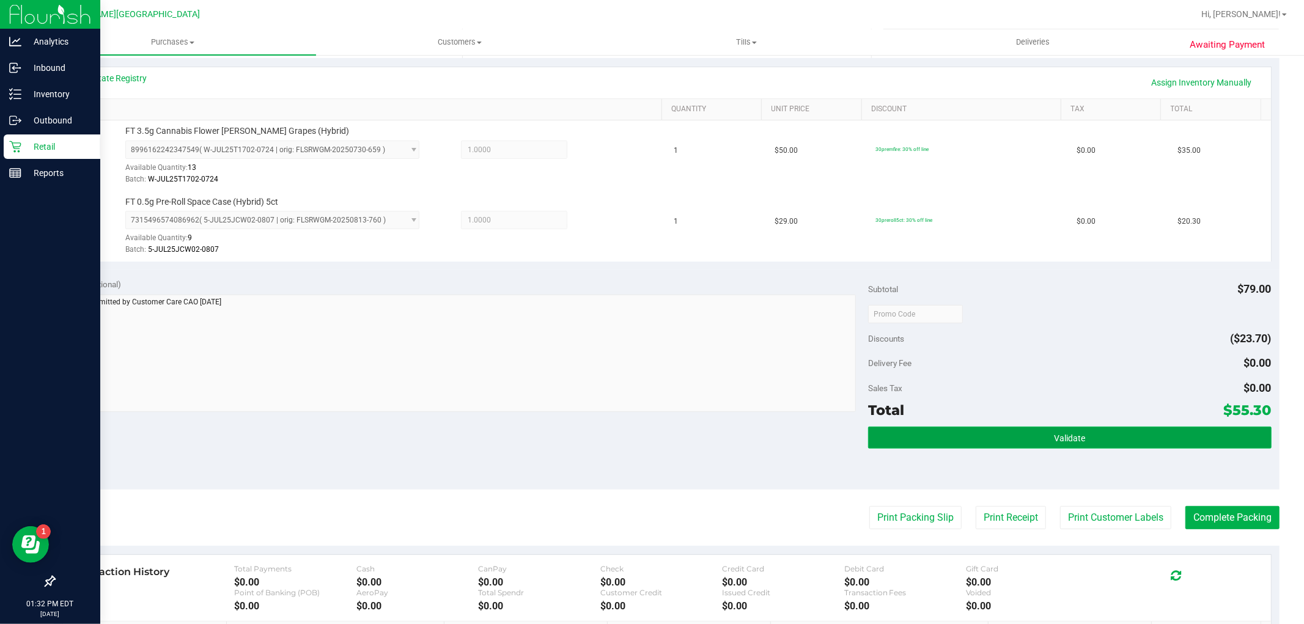
click at [1152, 427] on button "Validate" at bounding box center [1069, 438] width 403 height 22
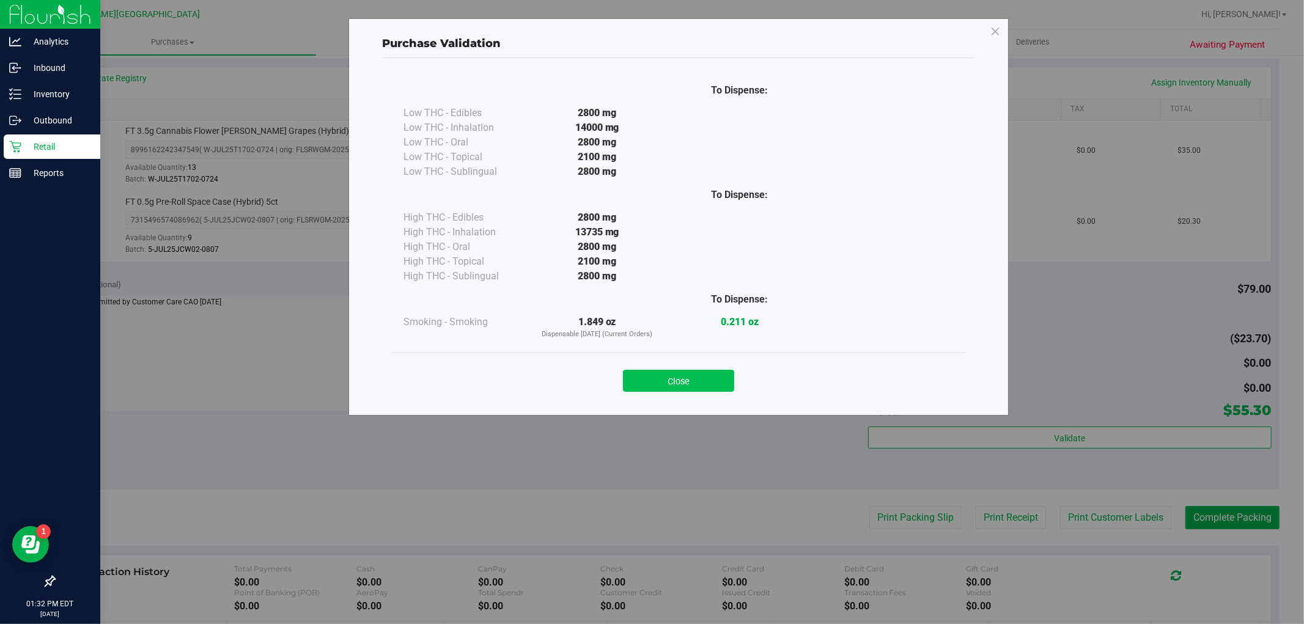
click at [723, 386] on button "Close" at bounding box center [678, 381] width 111 height 22
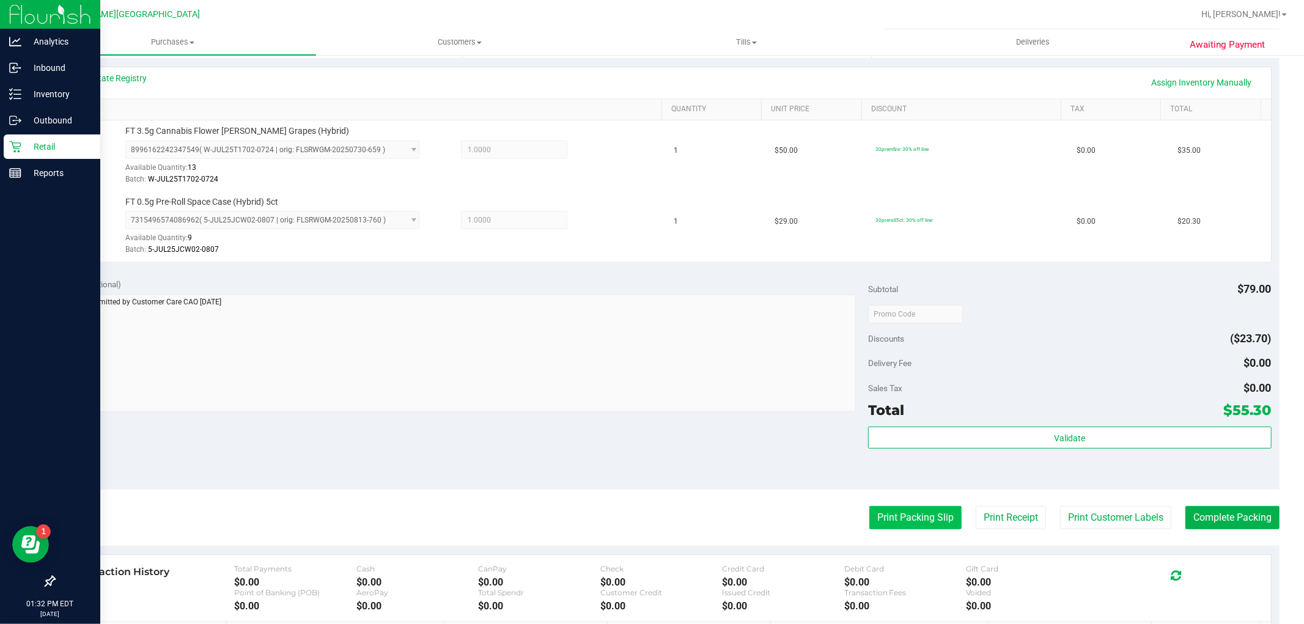
click at [892, 511] on button "Print Packing Slip" at bounding box center [916, 517] width 92 height 23
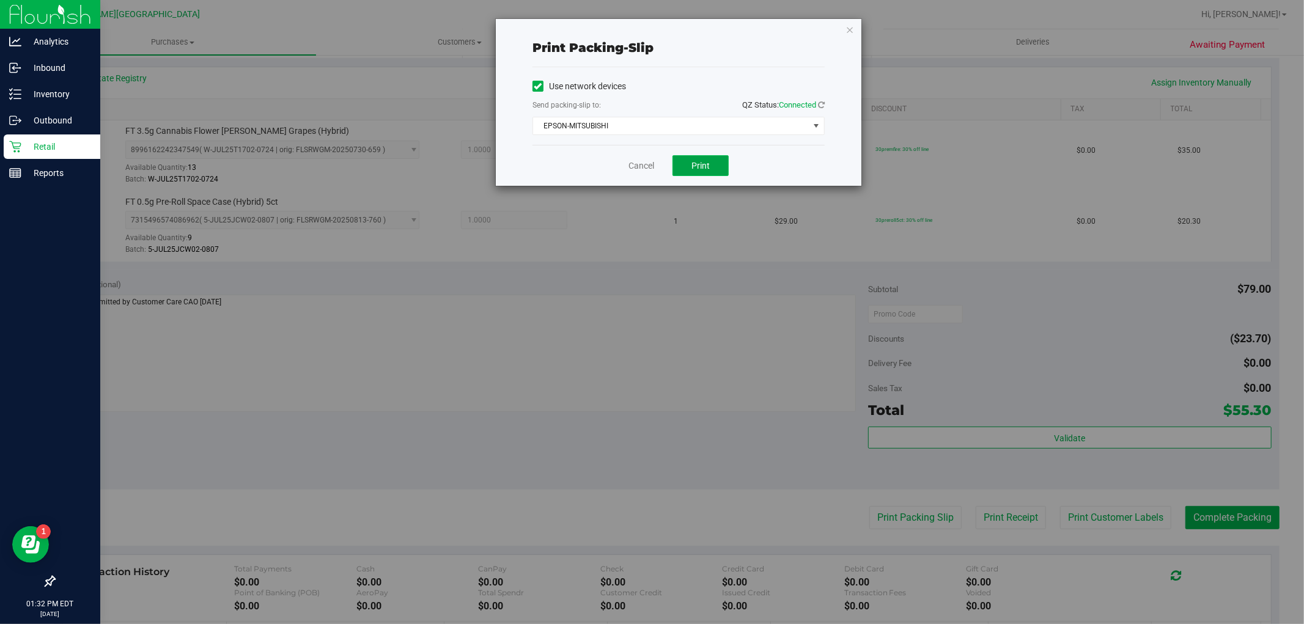
click at [693, 166] on span "Print" at bounding box center [701, 166] width 18 height 10
click at [851, 26] on icon "button" at bounding box center [850, 29] width 9 height 15
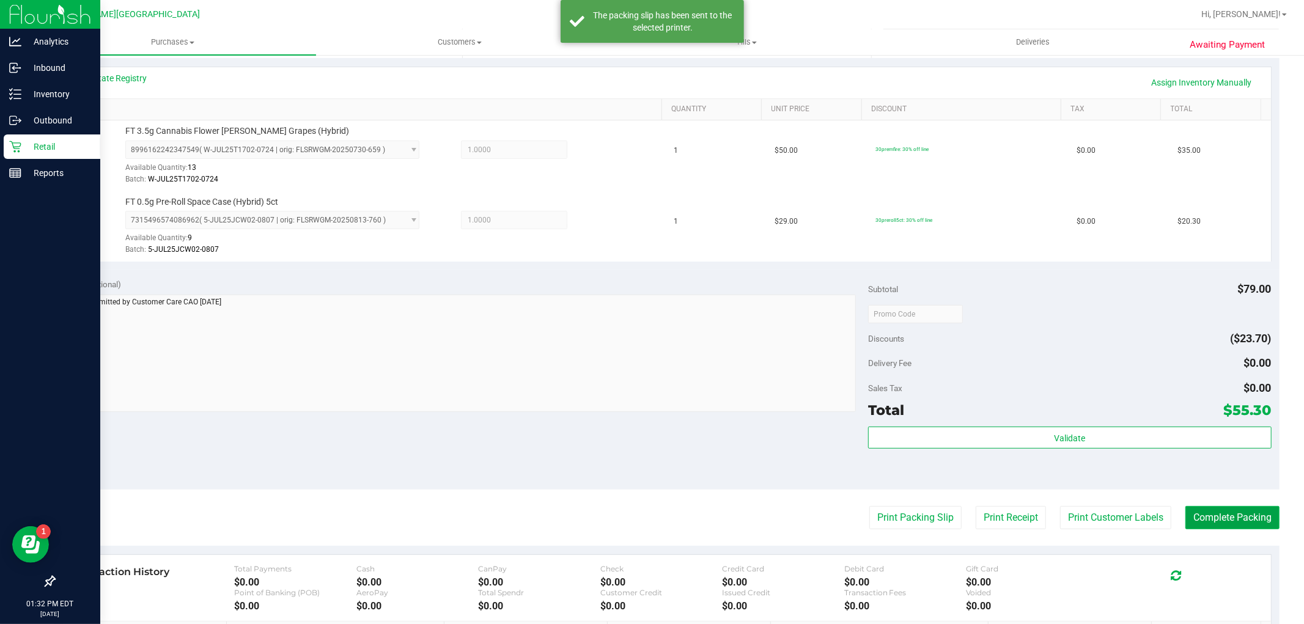
click at [1238, 515] on button "Complete Packing" at bounding box center [1233, 517] width 94 height 23
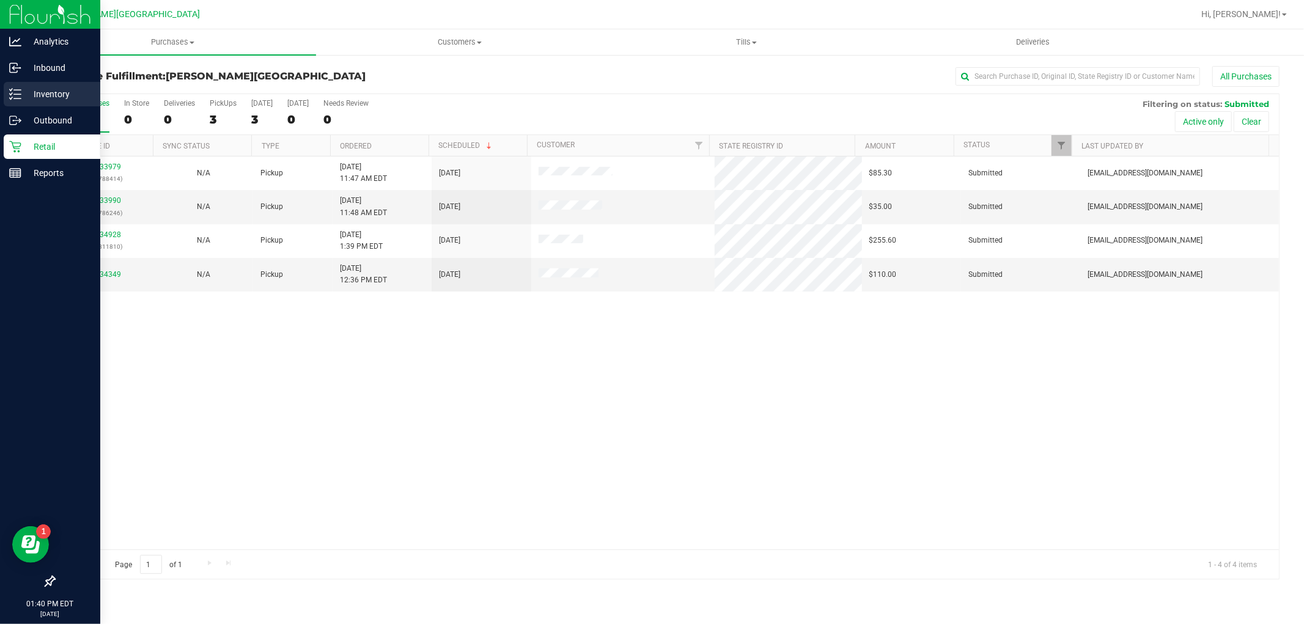
click at [29, 93] on p "Inventory" at bounding box center [57, 94] width 73 height 15
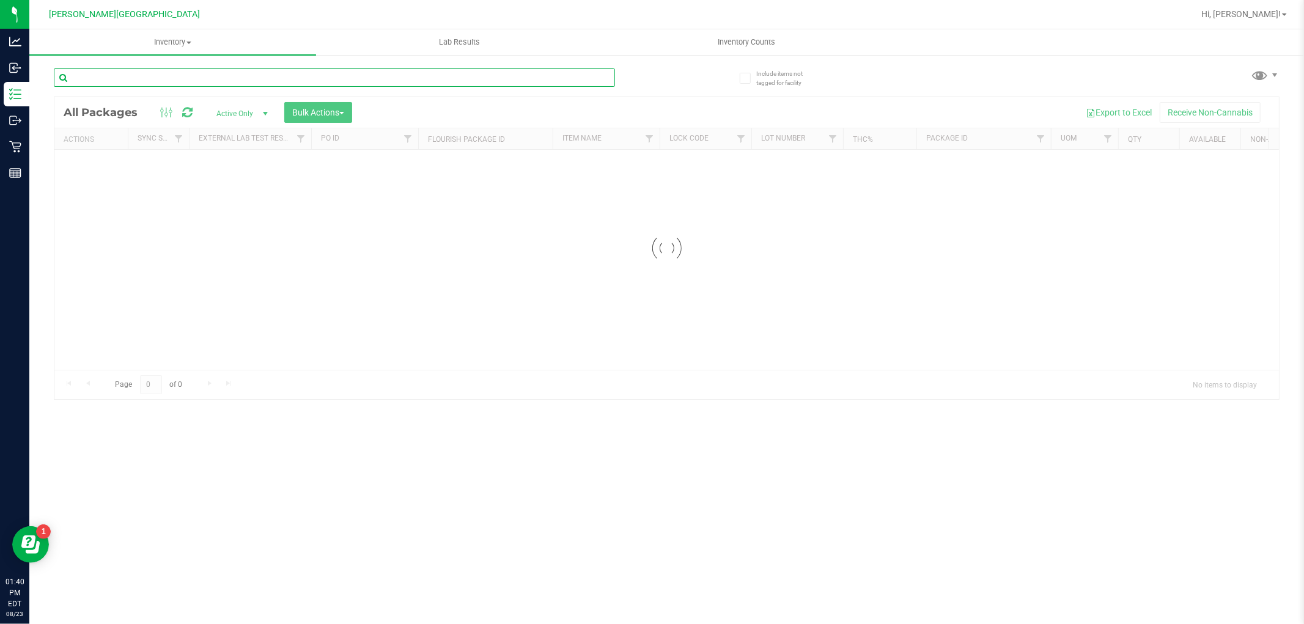
click at [160, 84] on input "text" at bounding box center [334, 77] width 561 height 18
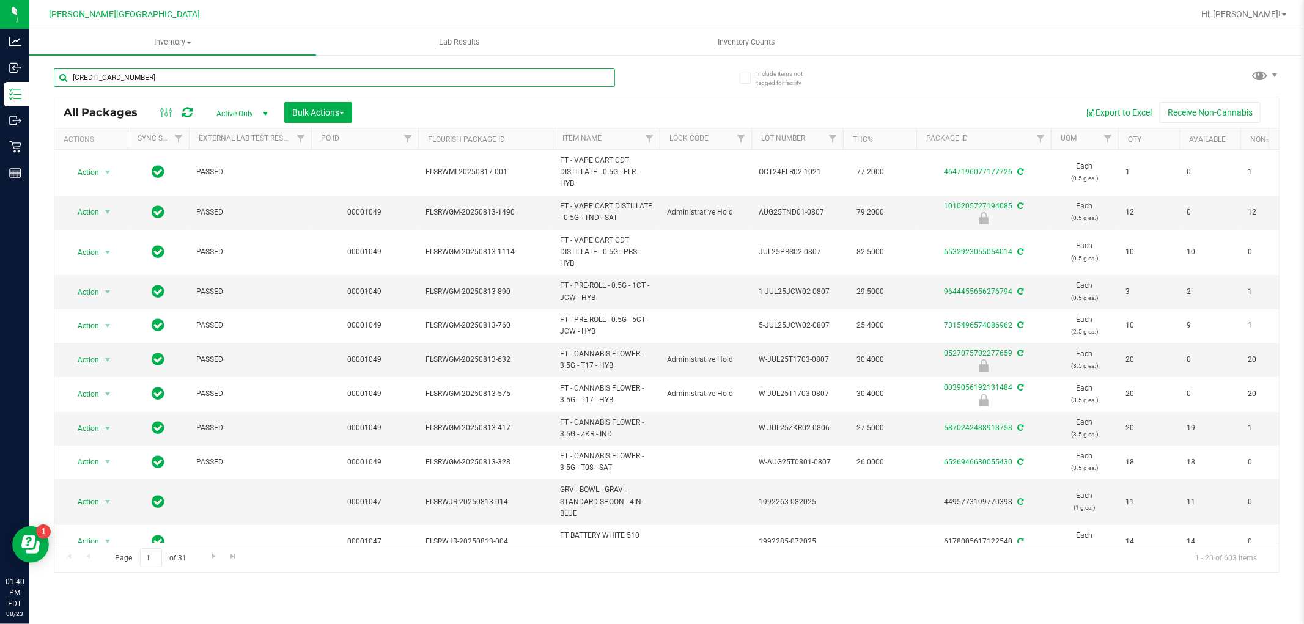
type input "2617582714504253"
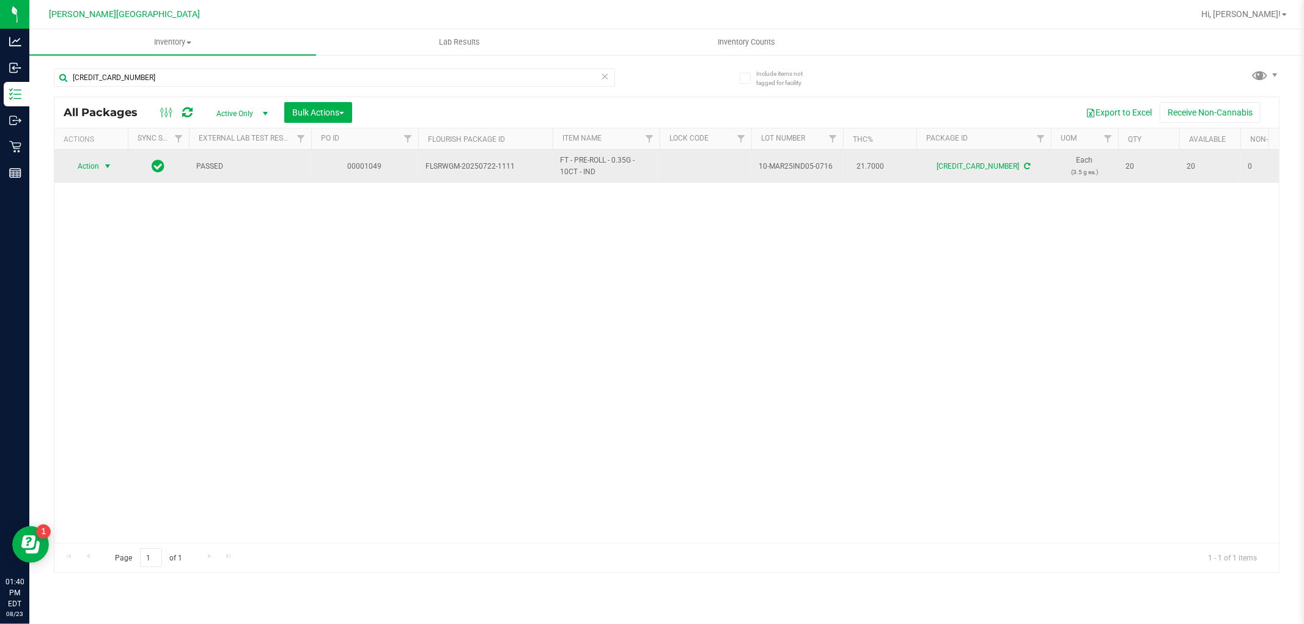
click at [109, 165] on span "select" at bounding box center [108, 166] width 10 height 10
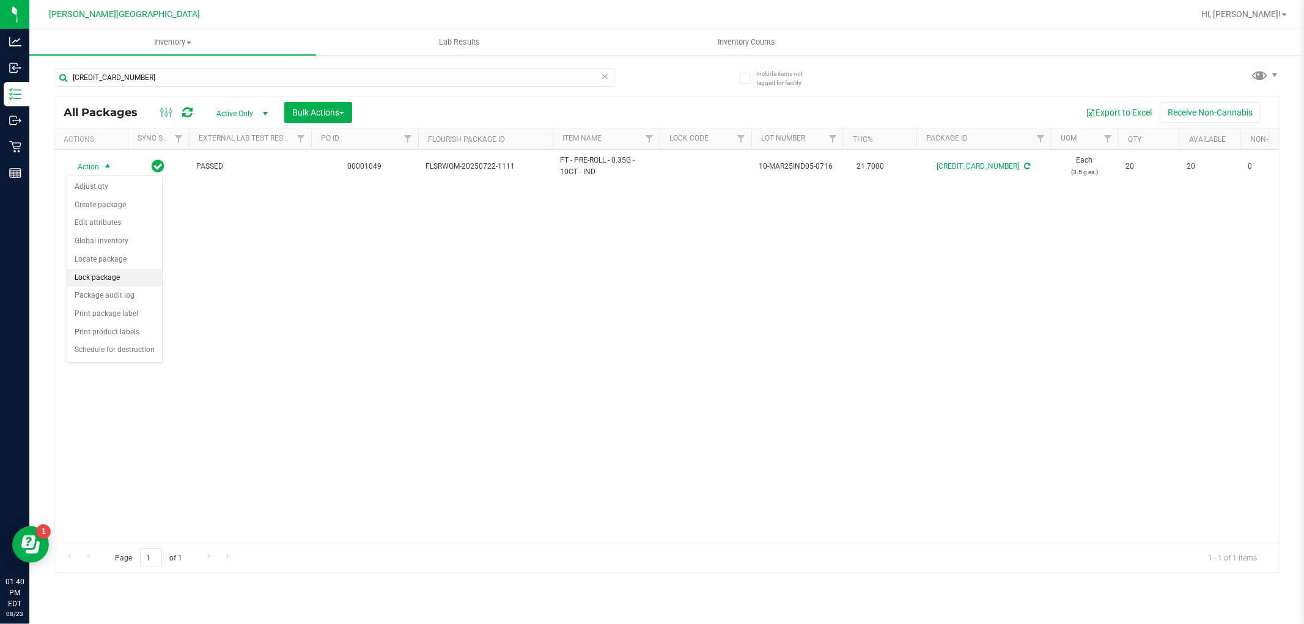
click at [119, 283] on li "Lock package" at bounding box center [114, 278] width 95 height 18
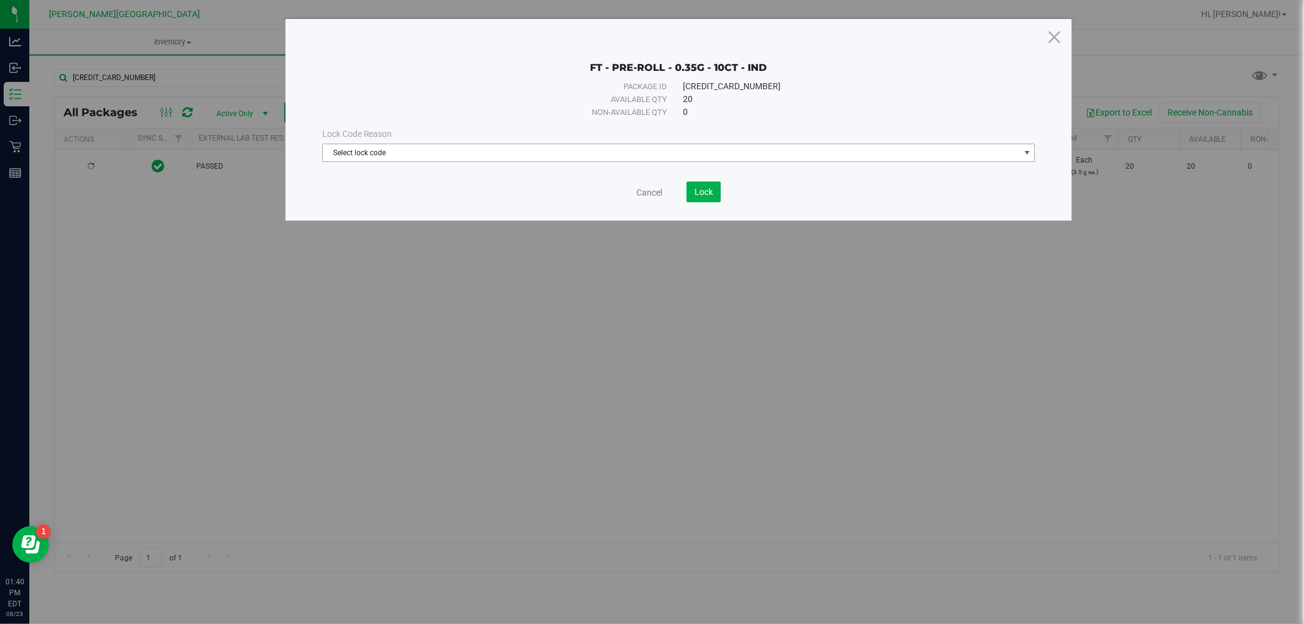
click at [673, 149] on span "Select lock code" at bounding box center [671, 152] width 697 height 17
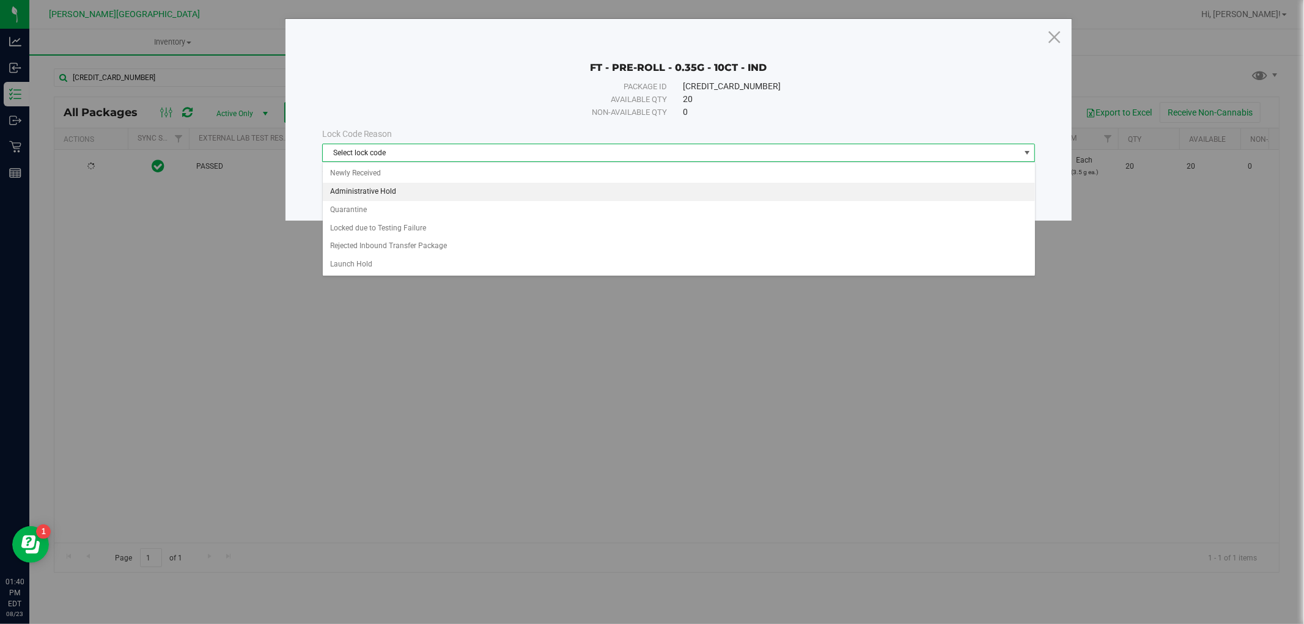
click at [423, 188] on li "Administrative Hold" at bounding box center [679, 192] width 712 height 18
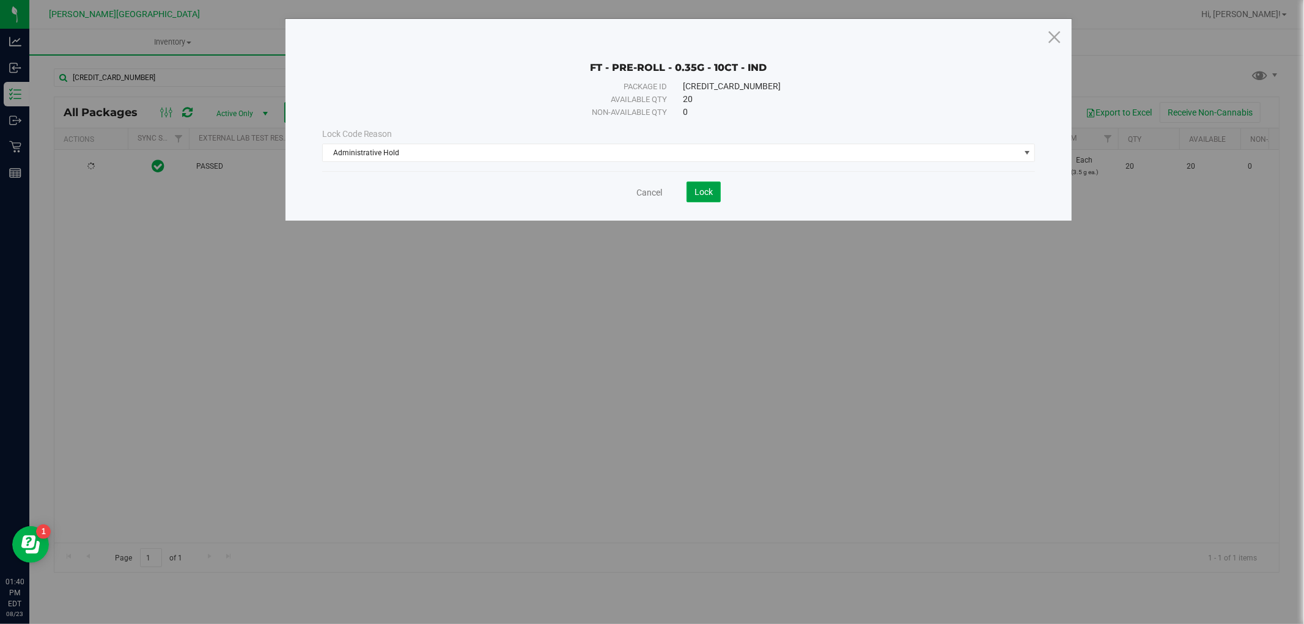
click at [708, 193] on span "Lock" at bounding box center [704, 192] width 18 height 10
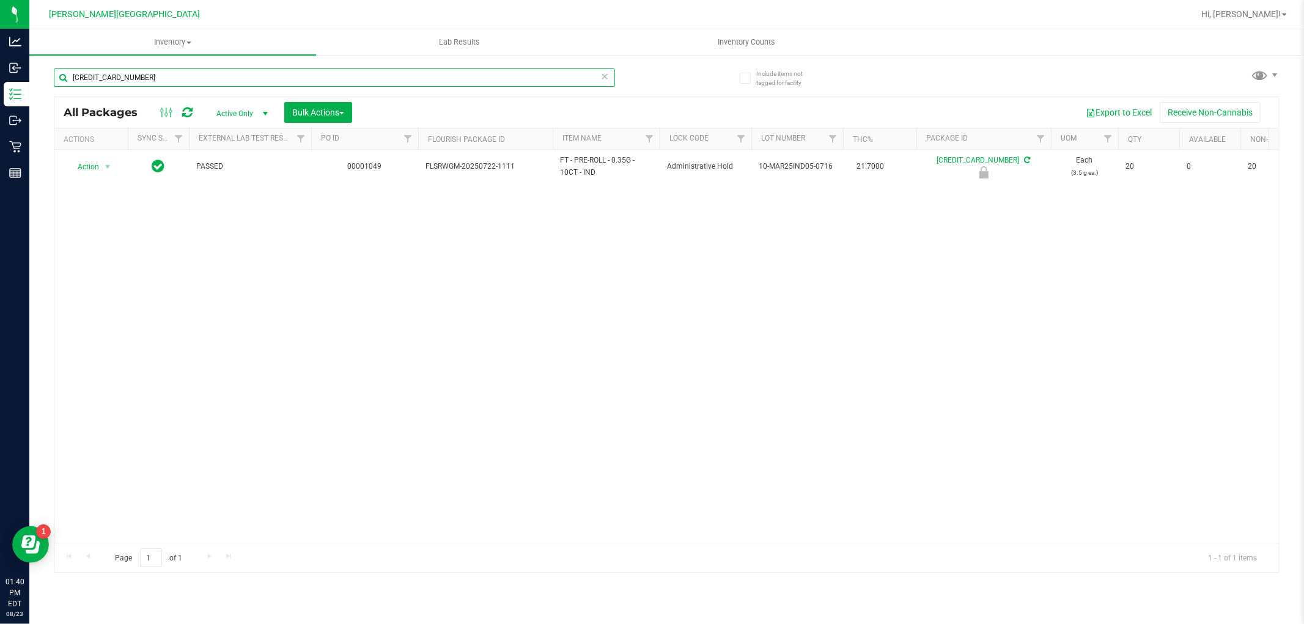
click at [187, 75] on input "2617582714504253" at bounding box center [334, 77] width 561 height 18
type input "2"
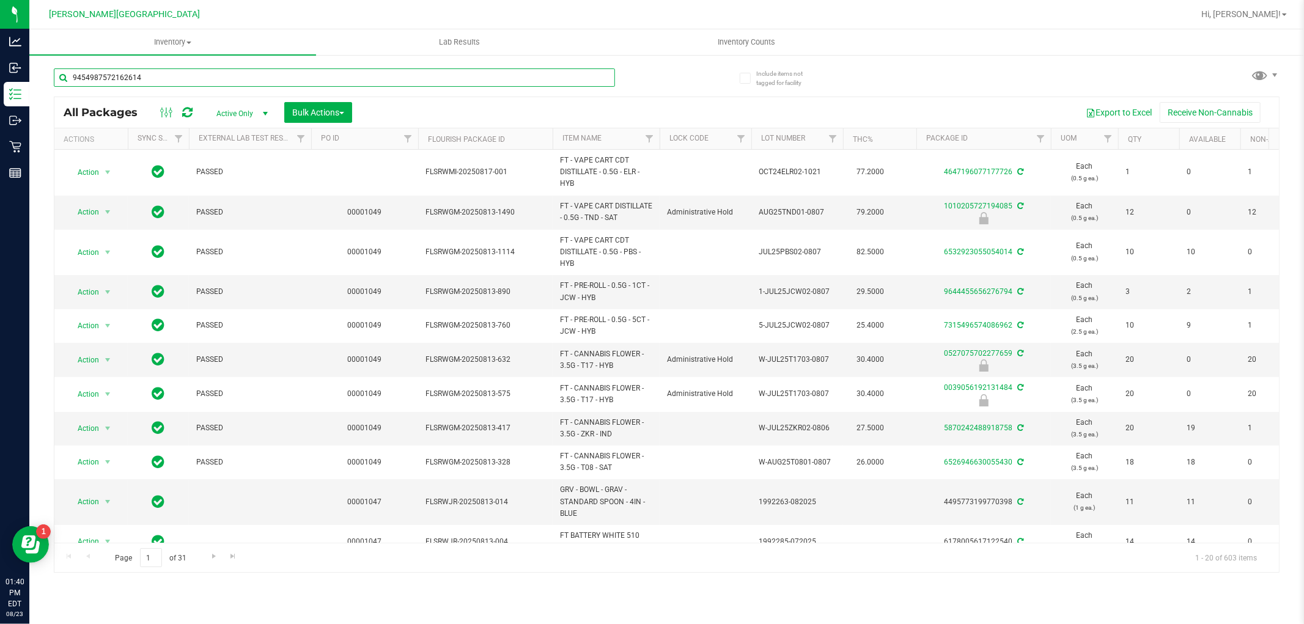
type input "9454987572162614"
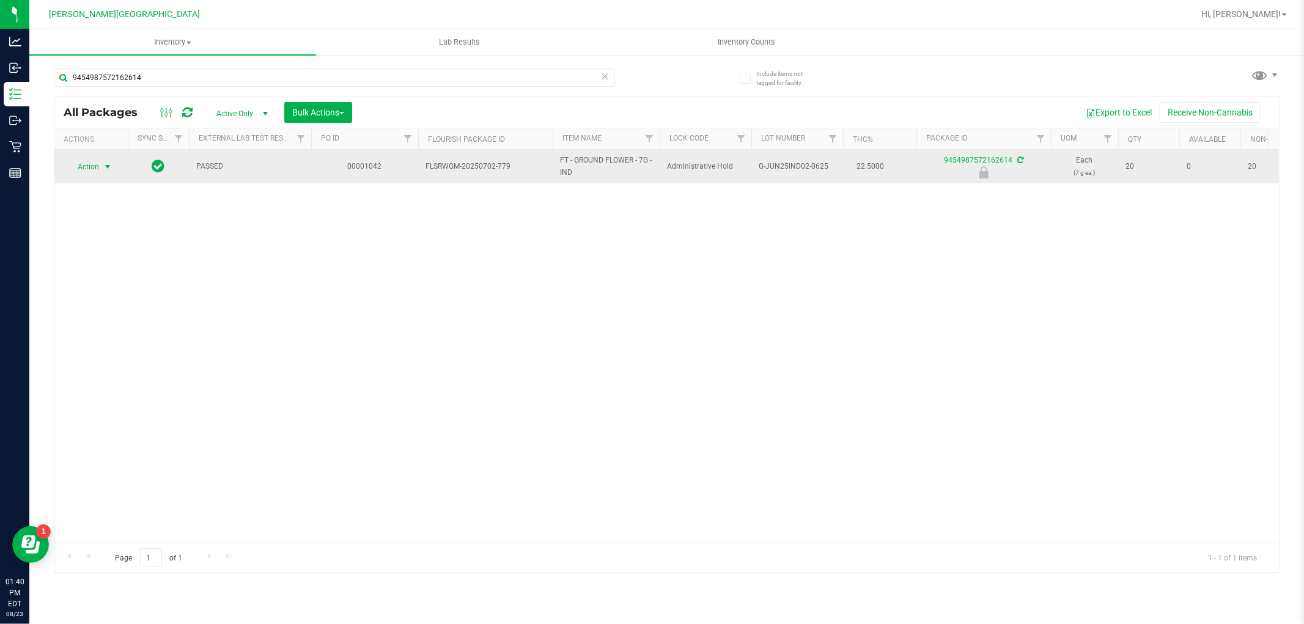
click at [107, 167] on span "select" at bounding box center [108, 167] width 10 height 10
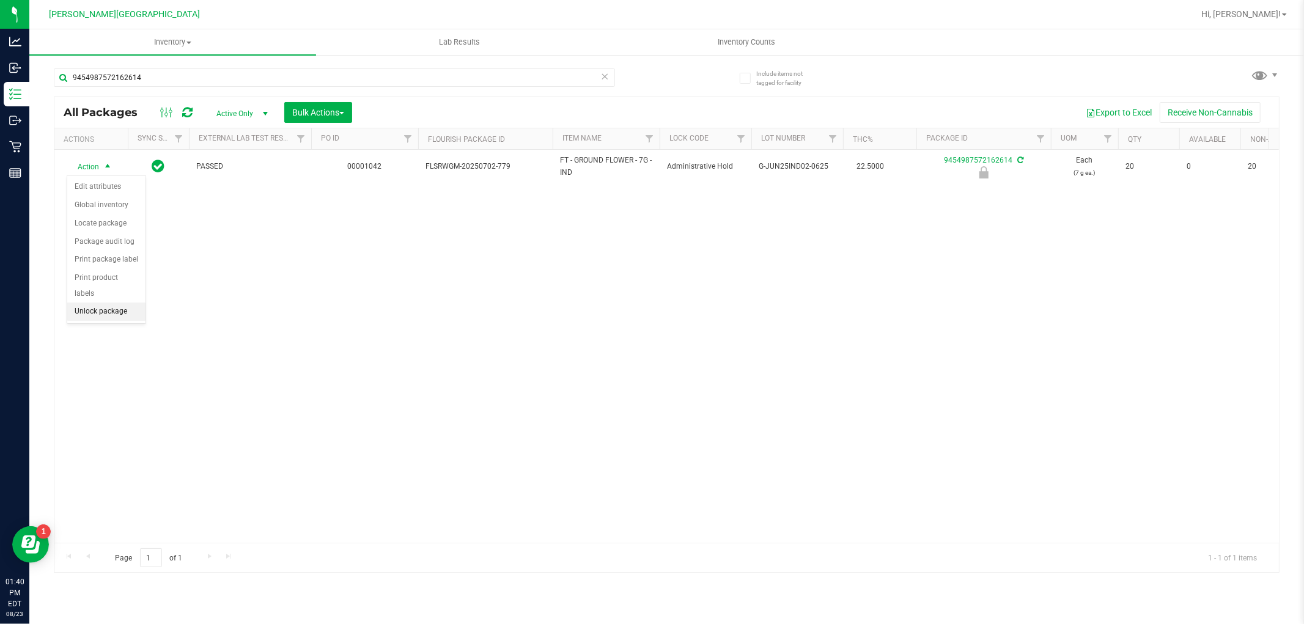
click at [101, 310] on li "Unlock package" at bounding box center [106, 312] width 78 height 18
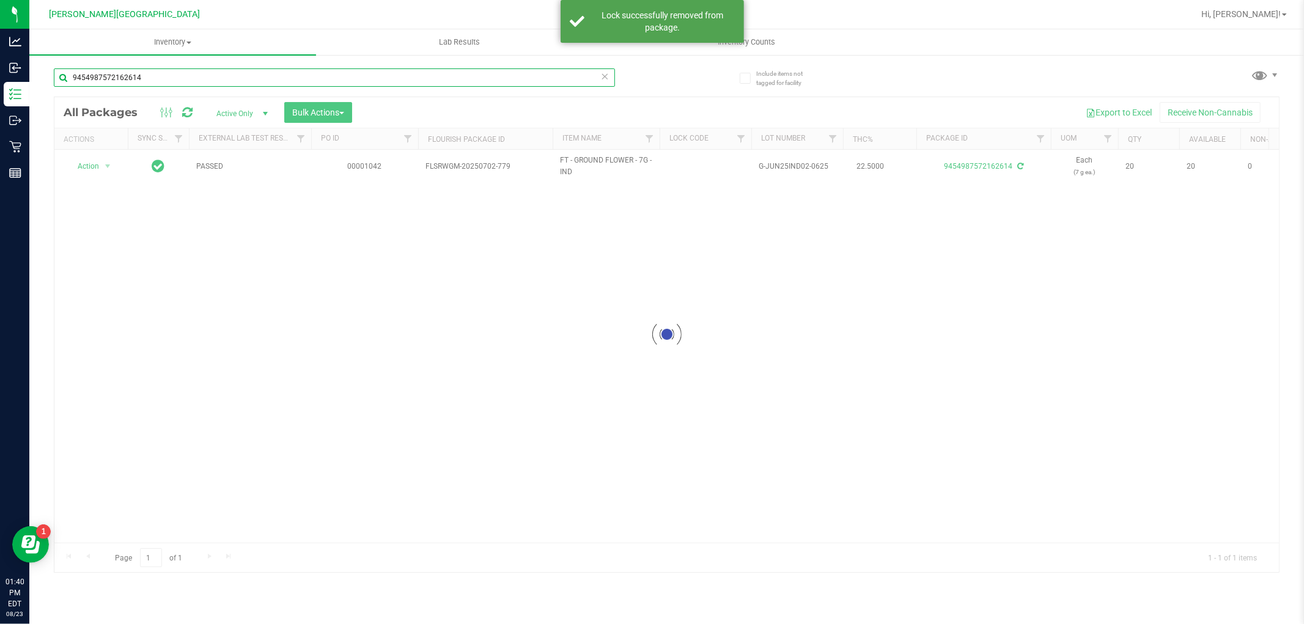
drag, startPoint x: 155, startPoint y: 79, endPoint x: 39, endPoint y: 92, distance: 116.2
click at [39, 92] on div "Include items not tagged for facility 9454987572162614 Loading... All Packages …" at bounding box center [666, 240] width 1275 height 373
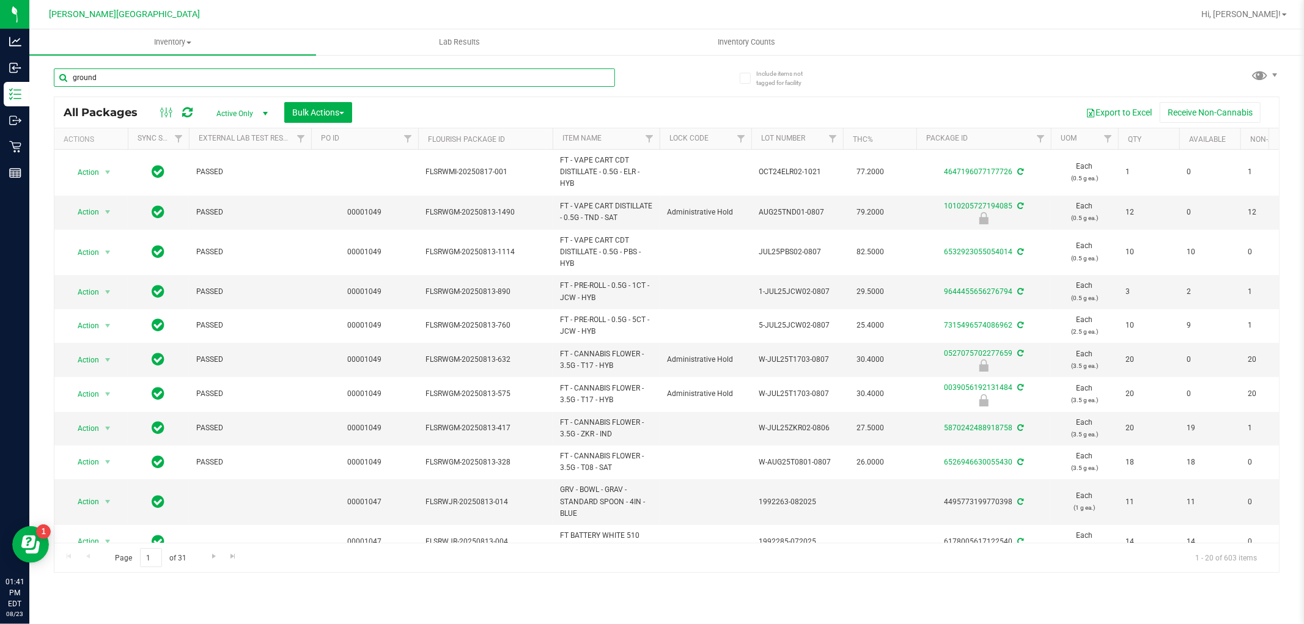
type input "ground"
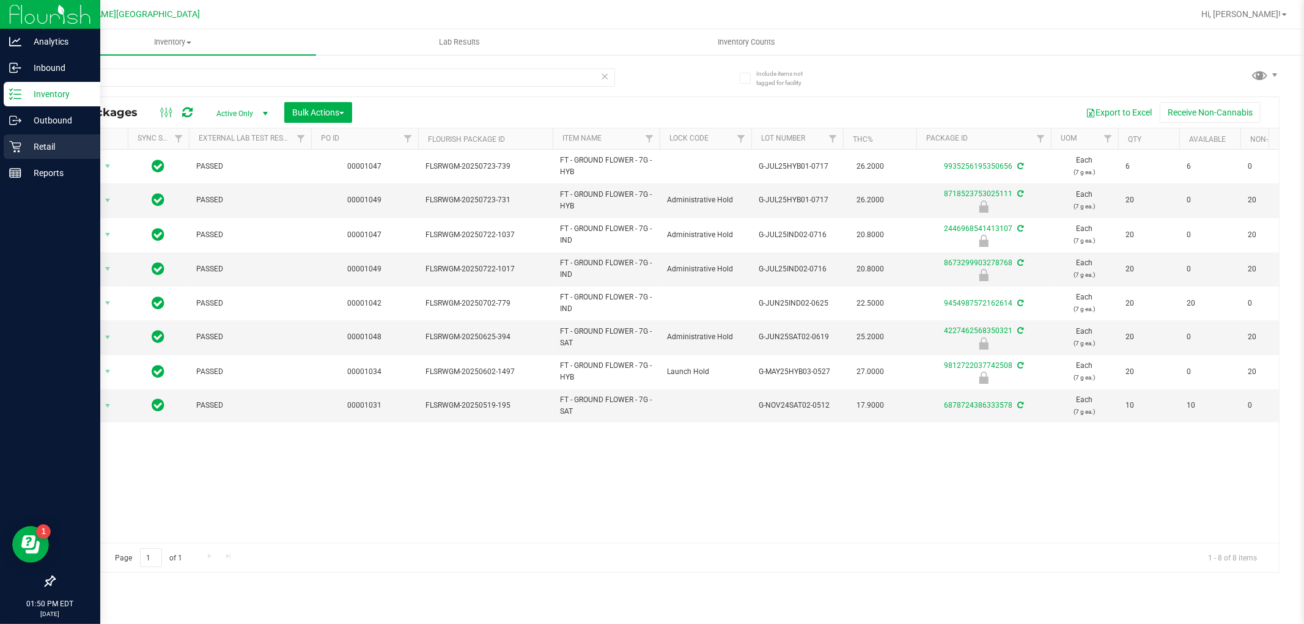
click at [33, 147] on p "Retail" at bounding box center [57, 146] width 73 height 15
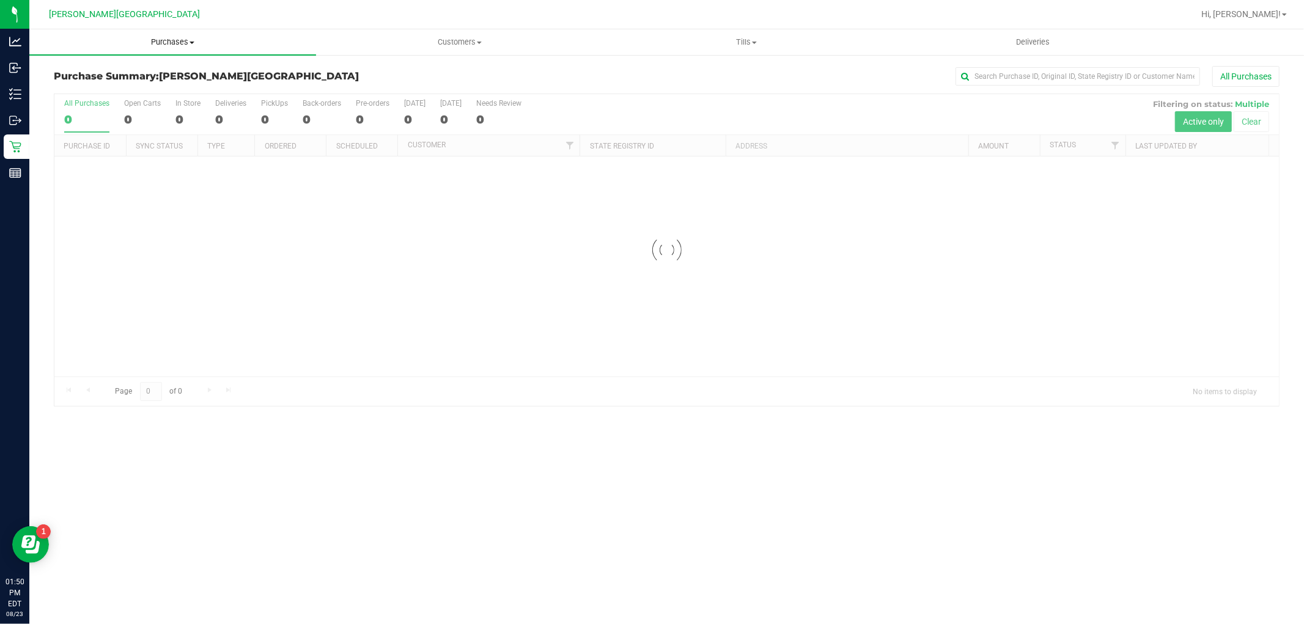
click at [181, 33] on uib-tab-heading "Purchases Summary of purchases Fulfillment All purchases" at bounding box center [172, 42] width 287 height 26
click at [125, 81] on li "Fulfillment" at bounding box center [172, 88] width 287 height 15
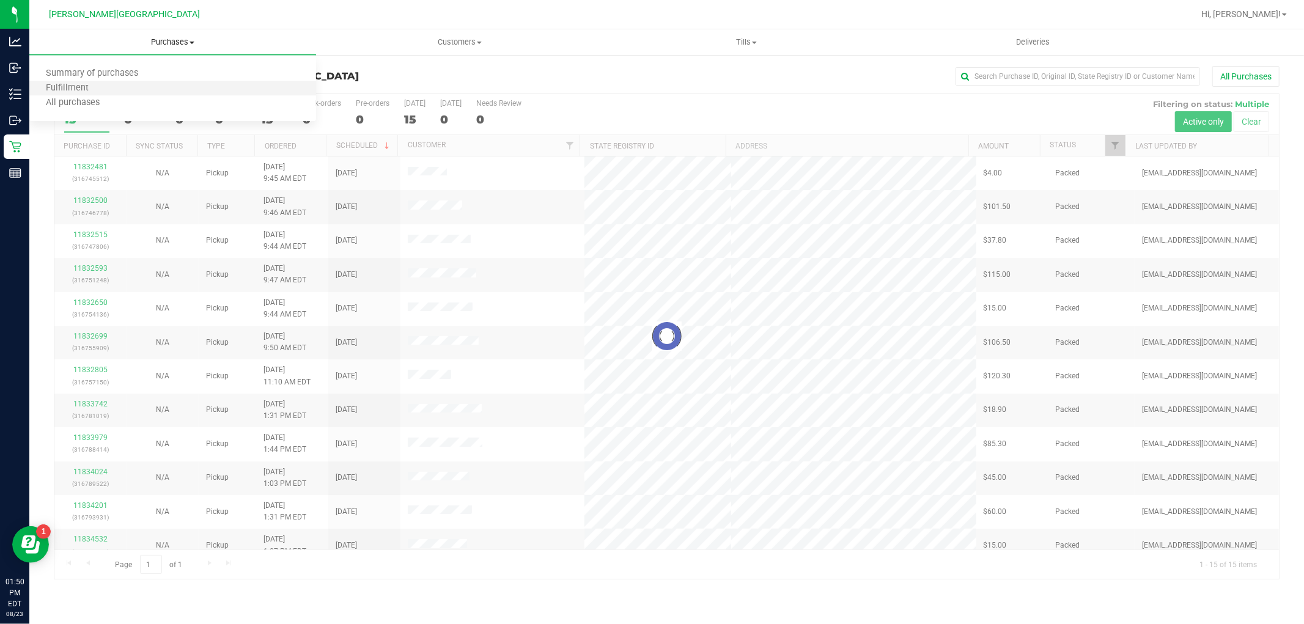
click at [126, 87] on li "Fulfillment" at bounding box center [172, 88] width 287 height 15
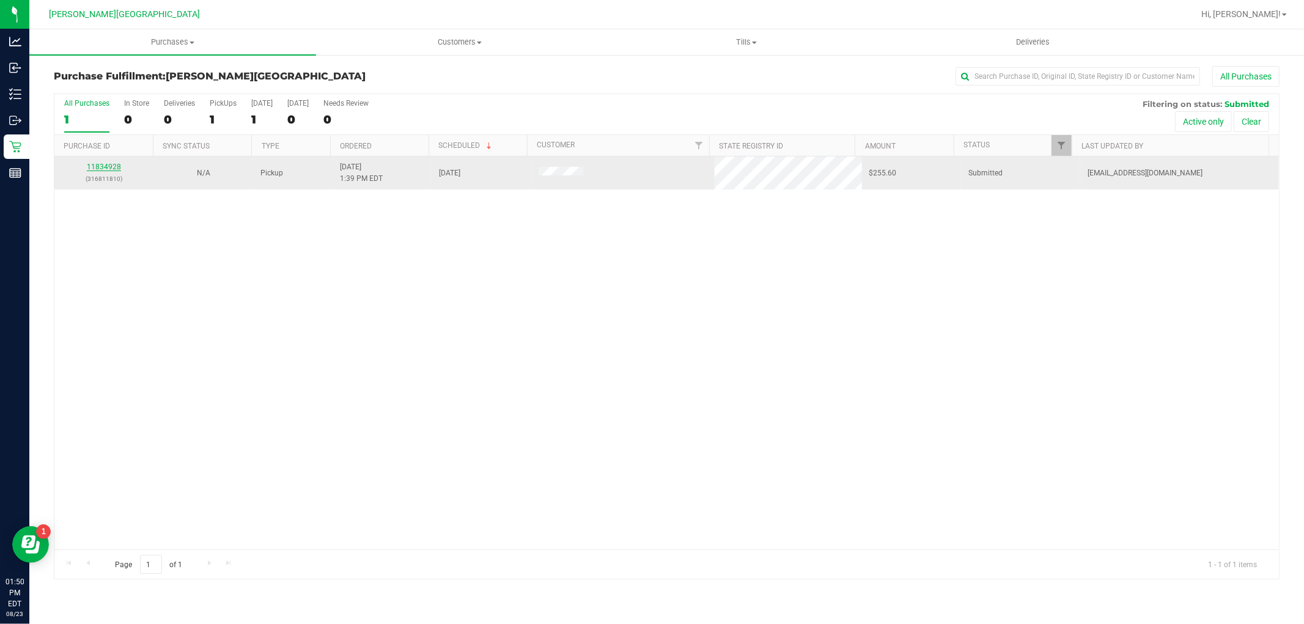
click at [109, 163] on link "11834928" at bounding box center [104, 167] width 34 height 9
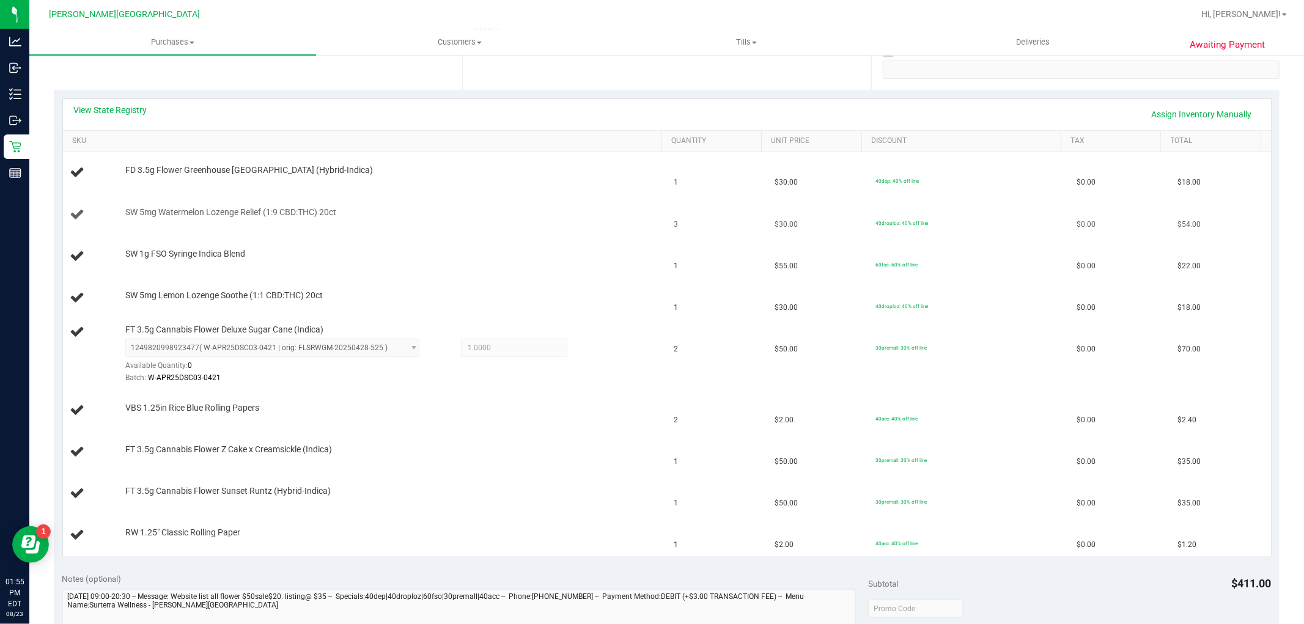
scroll to position [272, 0]
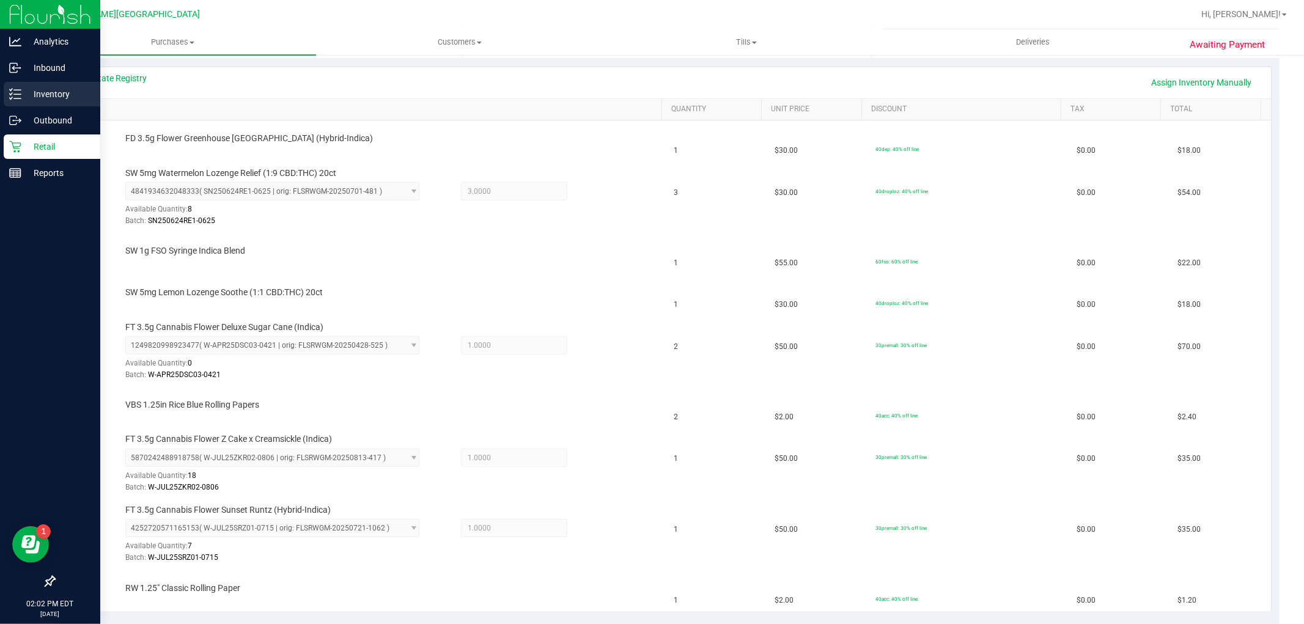
click at [59, 99] on p "Inventory" at bounding box center [57, 94] width 73 height 15
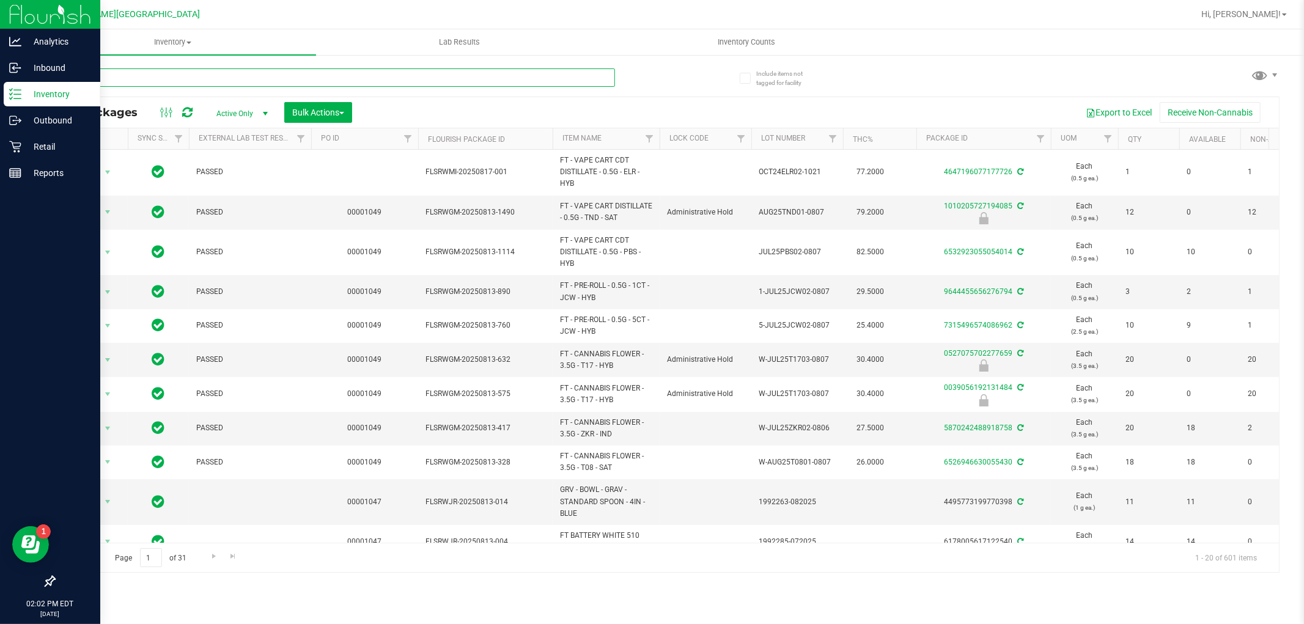
click at [182, 80] on input "text" at bounding box center [334, 77] width 561 height 18
type input "3170006766536909"
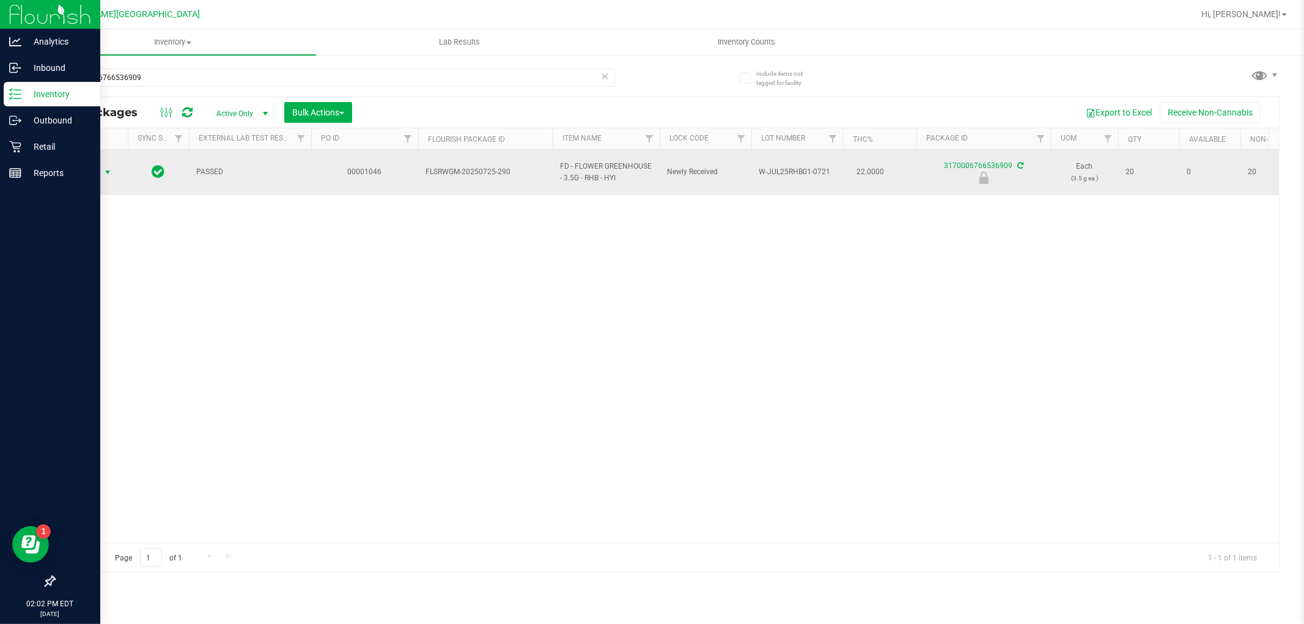
click at [106, 168] on span "select" at bounding box center [108, 173] width 10 height 10
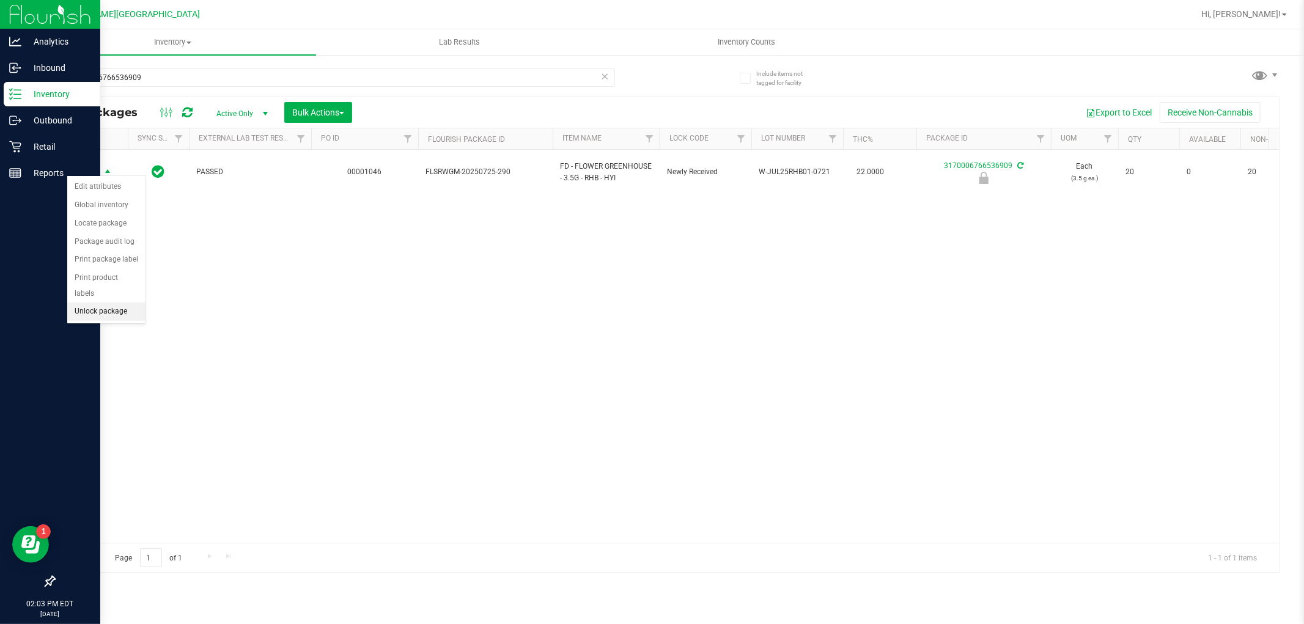
click at [118, 314] on li "Unlock package" at bounding box center [106, 312] width 78 height 18
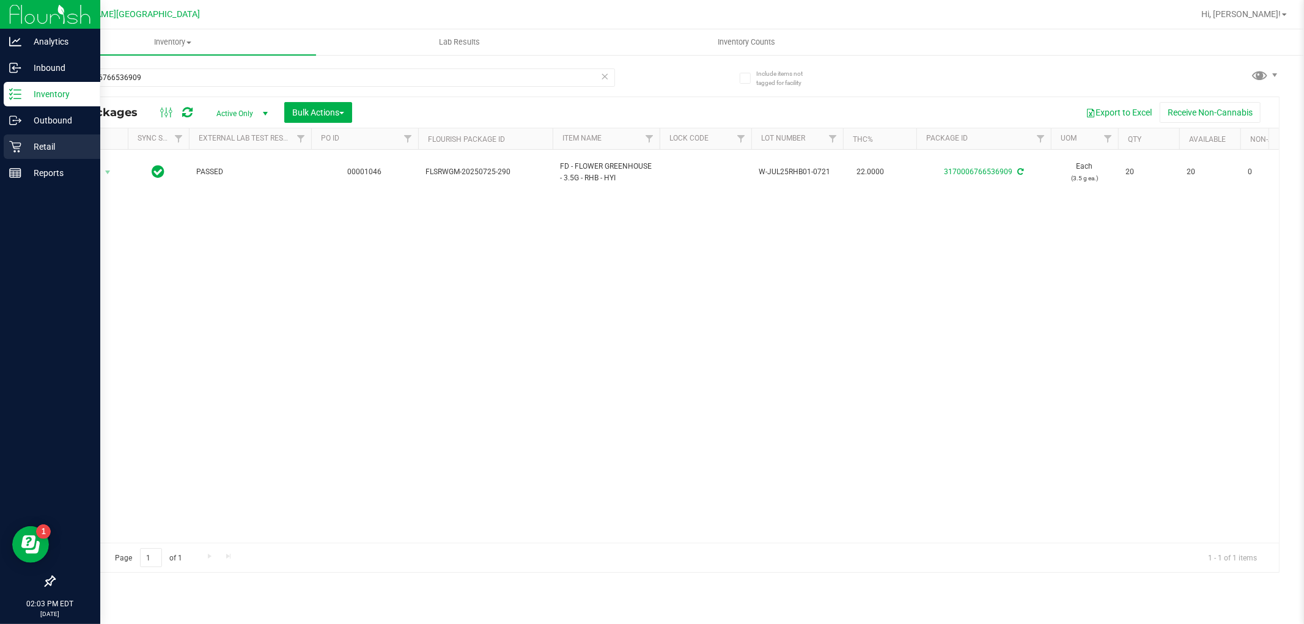
click at [45, 135] on div "Retail" at bounding box center [52, 147] width 97 height 24
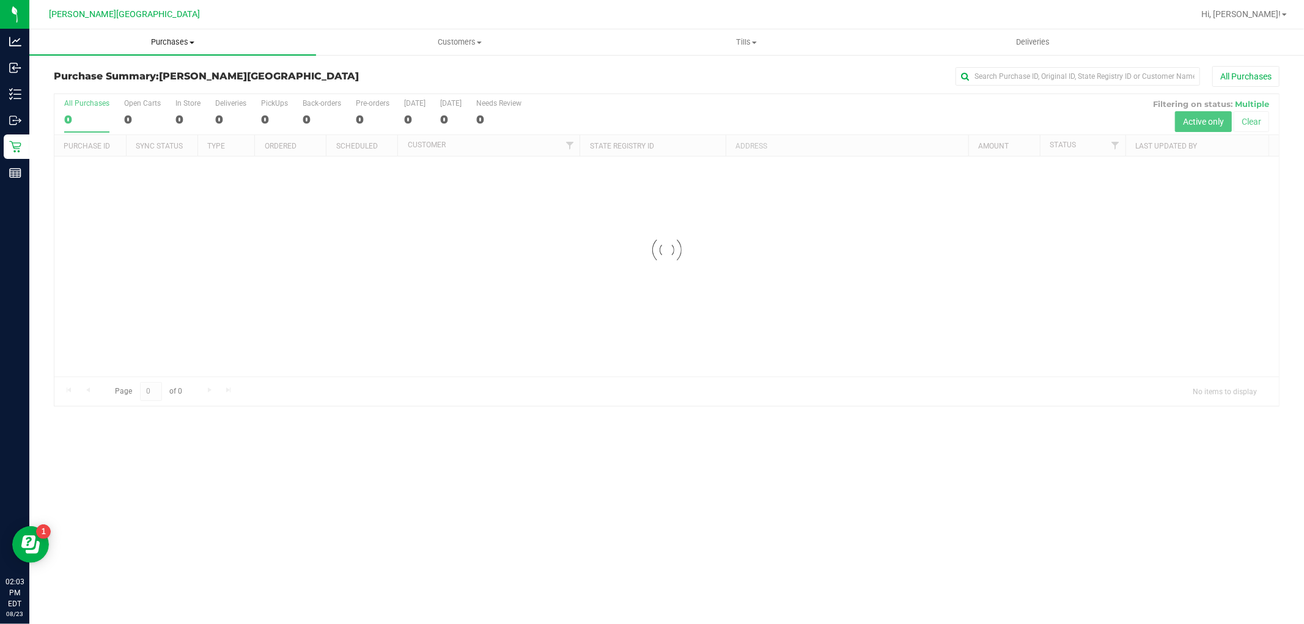
click at [185, 38] on span "Purchases" at bounding box center [172, 42] width 287 height 11
click at [66, 92] on span "Fulfillment" at bounding box center [67, 88] width 76 height 10
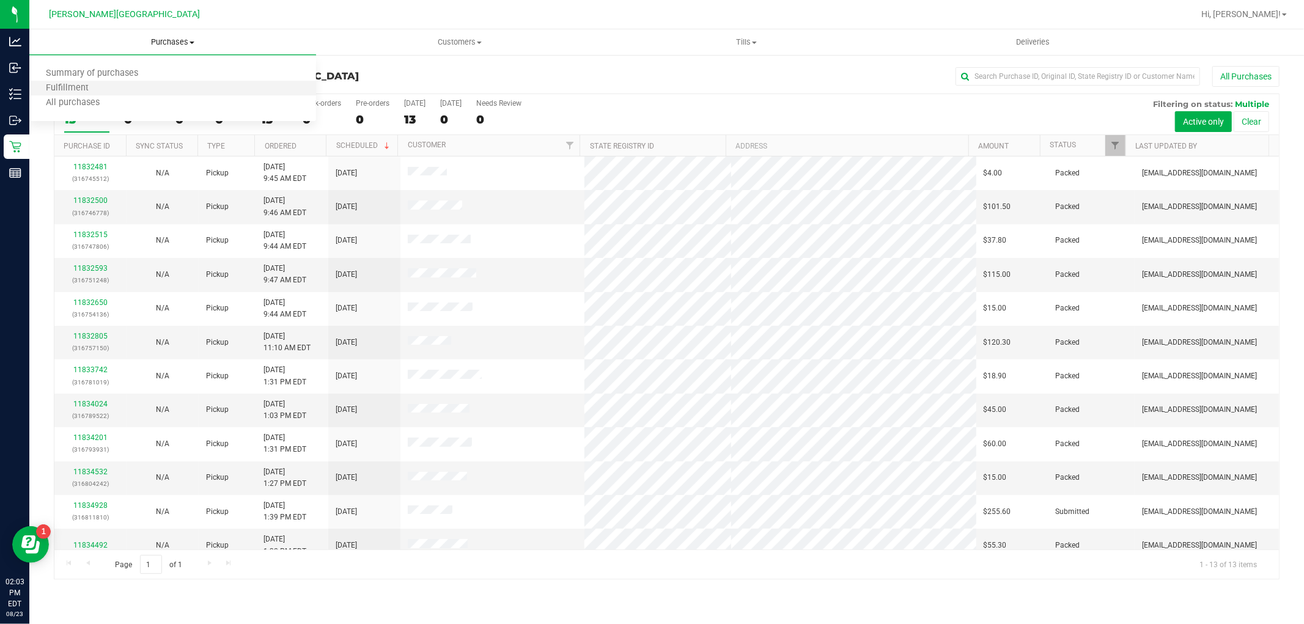
click at [113, 83] on li "Fulfillment" at bounding box center [172, 88] width 287 height 15
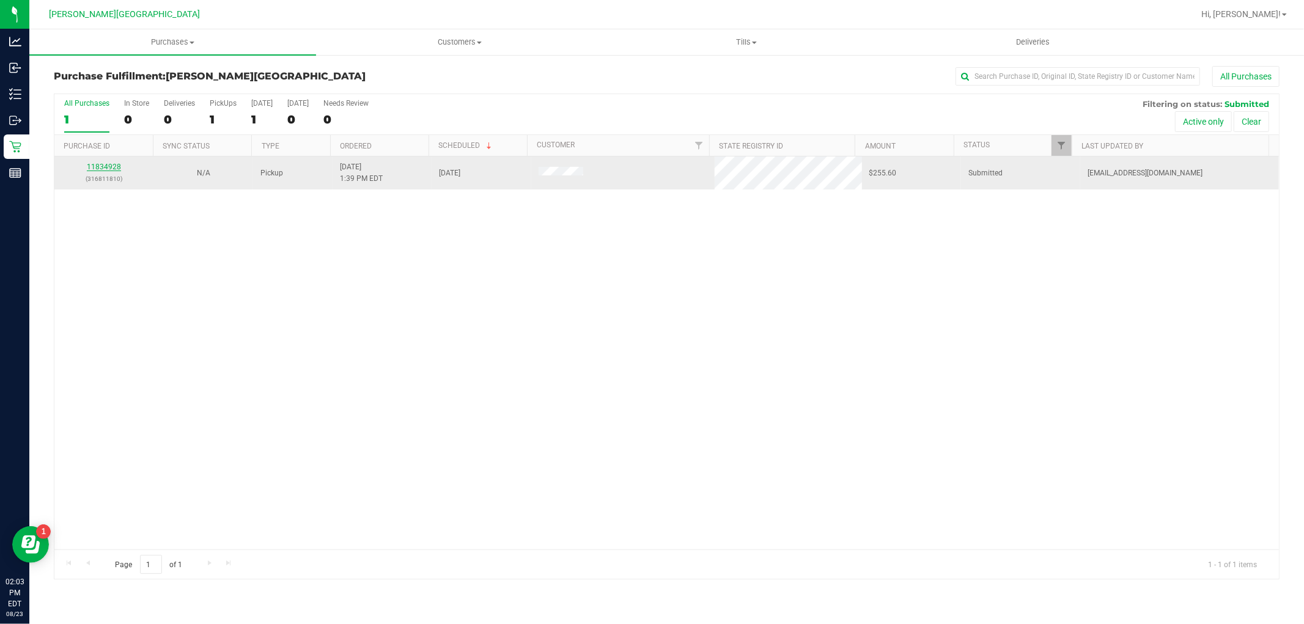
click at [101, 168] on link "11834928" at bounding box center [104, 167] width 34 height 9
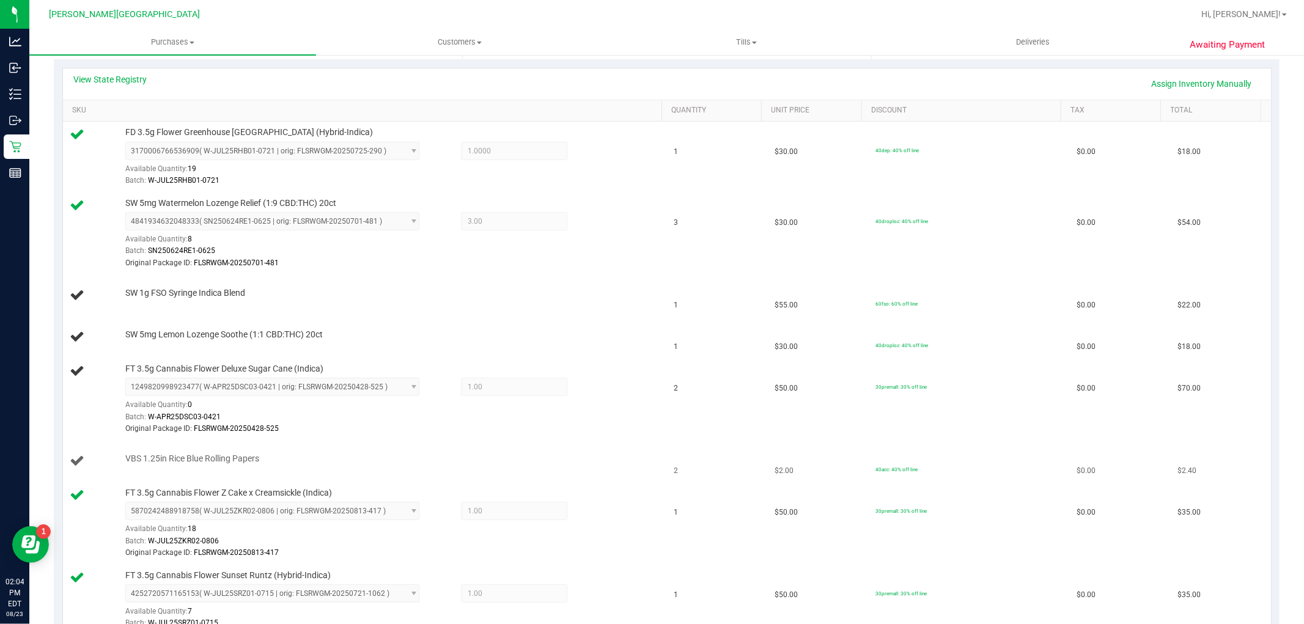
scroll to position [272, 0]
click at [1155, 82] on link "Assign Inventory Manually" at bounding box center [1202, 82] width 116 height 21
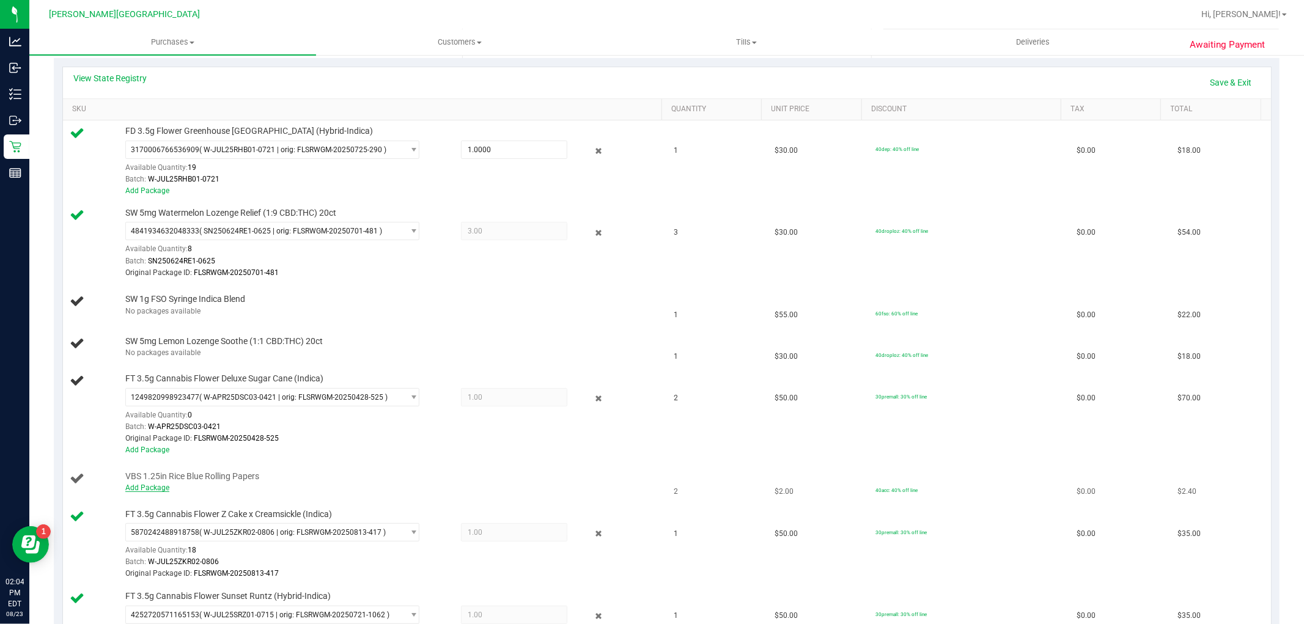
click at [158, 492] on link "Add Package" at bounding box center [147, 488] width 44 height 9
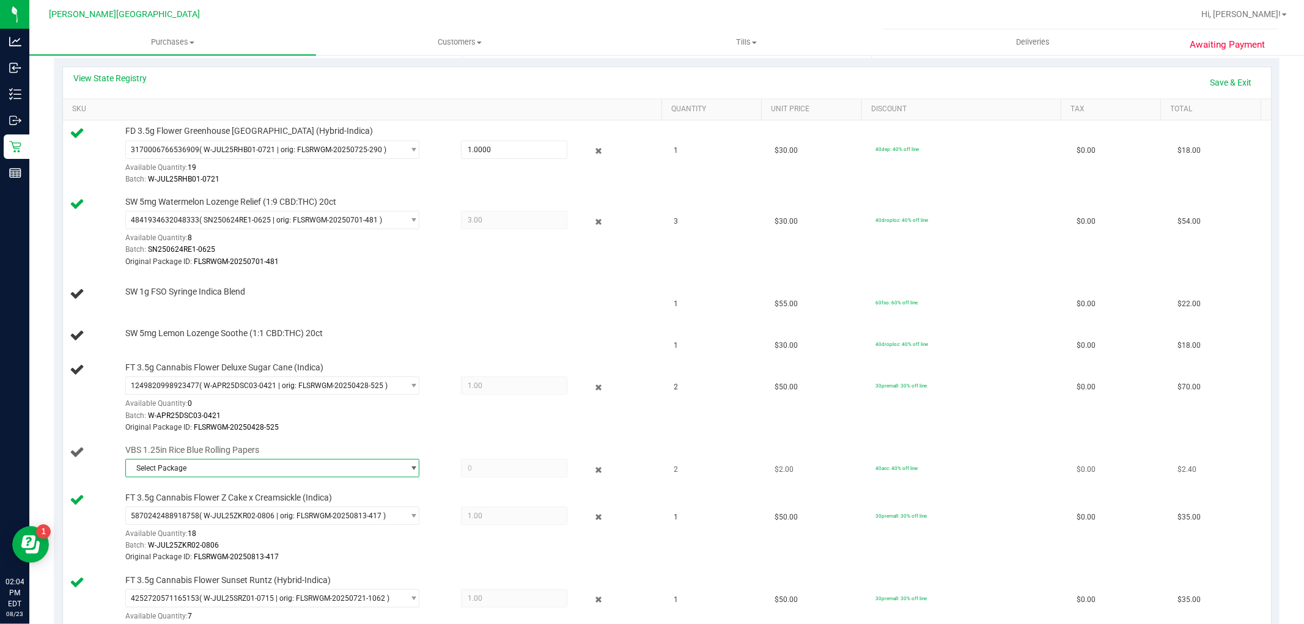
click at [409, 465] on span "select" at bounding box center [413, 469] width 9 height 10
click at [251, 520] on span "( 1992409 - 112024 | orig: FLSRWJR-20250423-024 )" at bounding box center [289, 520] width 174 height 9
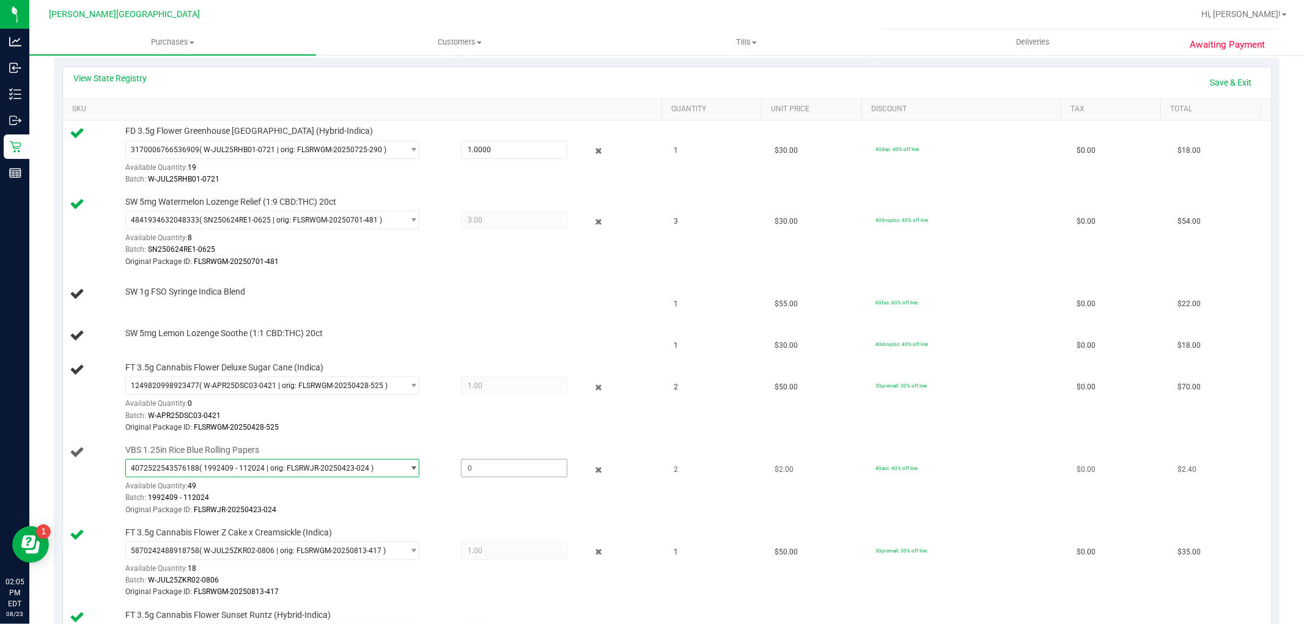
click at [465, 468] on span at bounding box center [514, 468] width 106 height 18
type input "2"
type input "2.0000"
click at [445, 506] on div "Original Package ID: FLSRWJR-20250423-024" at bounding box center [390, 510] width 531 height 12
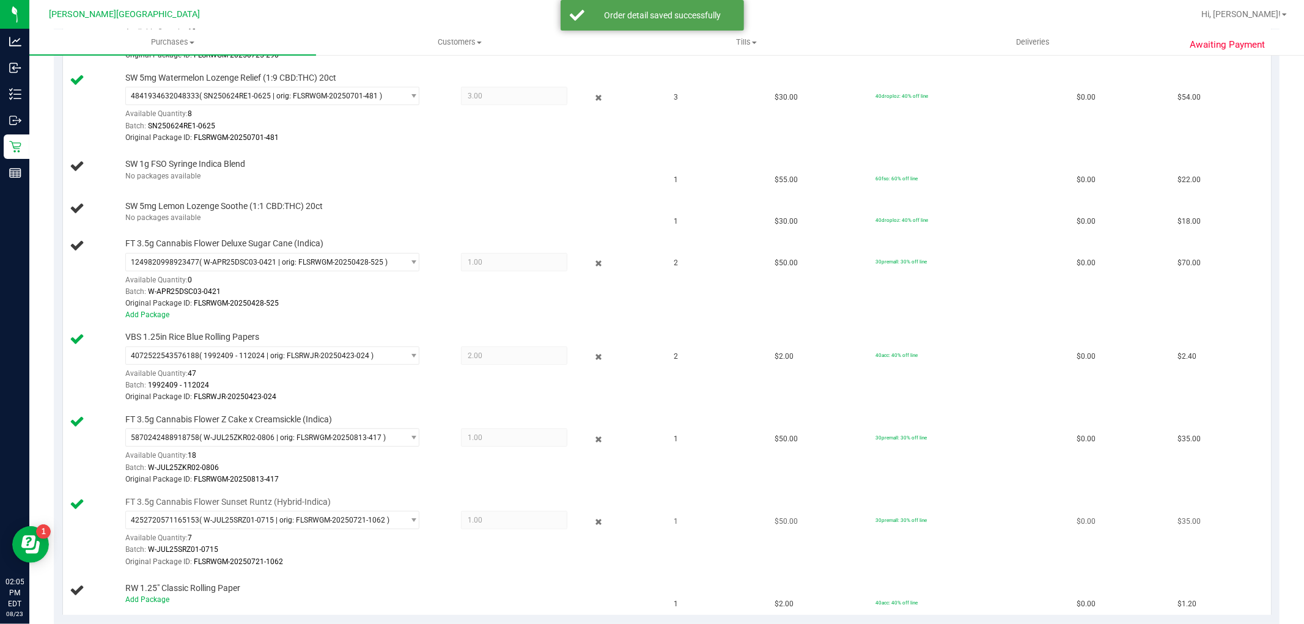
scroll to position [543, 0]
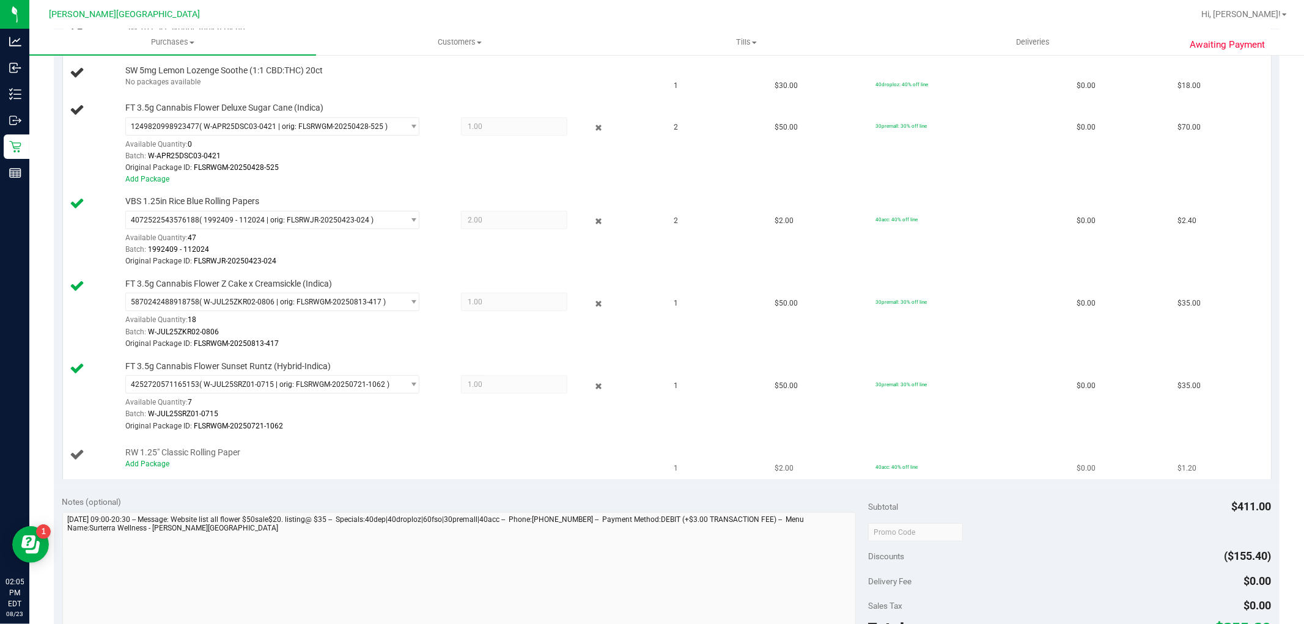
click at [161, 470] on div "Add Package" at bounding box center [390, 465] width 531 height 12
click at [161, 467] on link "Add Package" at bounding box center [147, 464] width 44 height 9
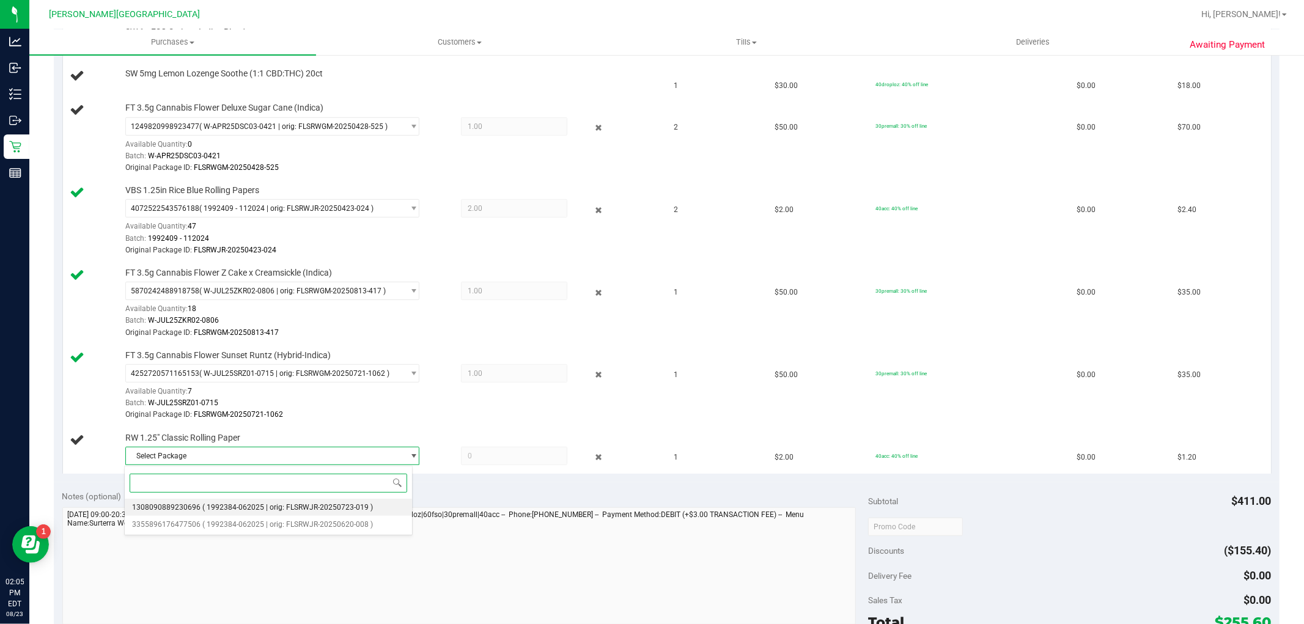
click at [271, 503] on li "1308090889230696 ( 1992384-062025 | orig: FLSRWJR-20250723-019 )" at bounding box center [269, 507] width 288 height 17
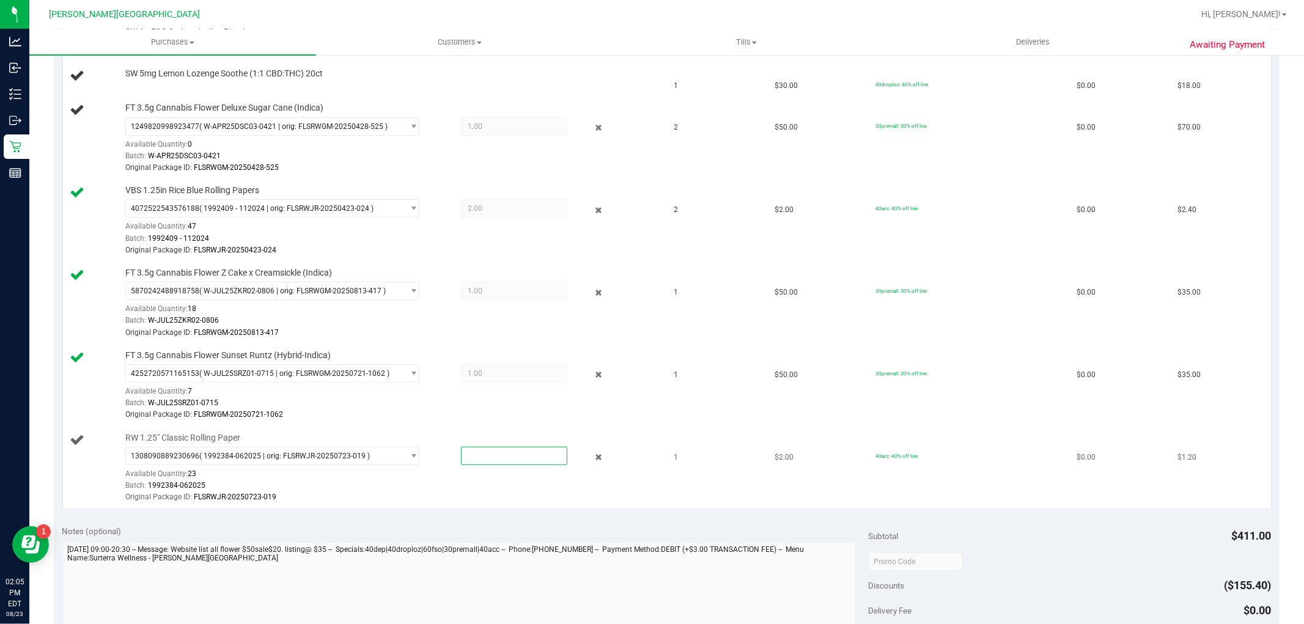
click at [506, 457] on span at bounding box center [514, 456] width 106 height 18
type input "1"
type input "1.0000"
click at [493, 477] on div "1308090889230696 ( 1992384-062025 | orig: FLSRWJR-20250723-019 ) 13080908892306…" at bounding box center [390, 475] width 531 height 57
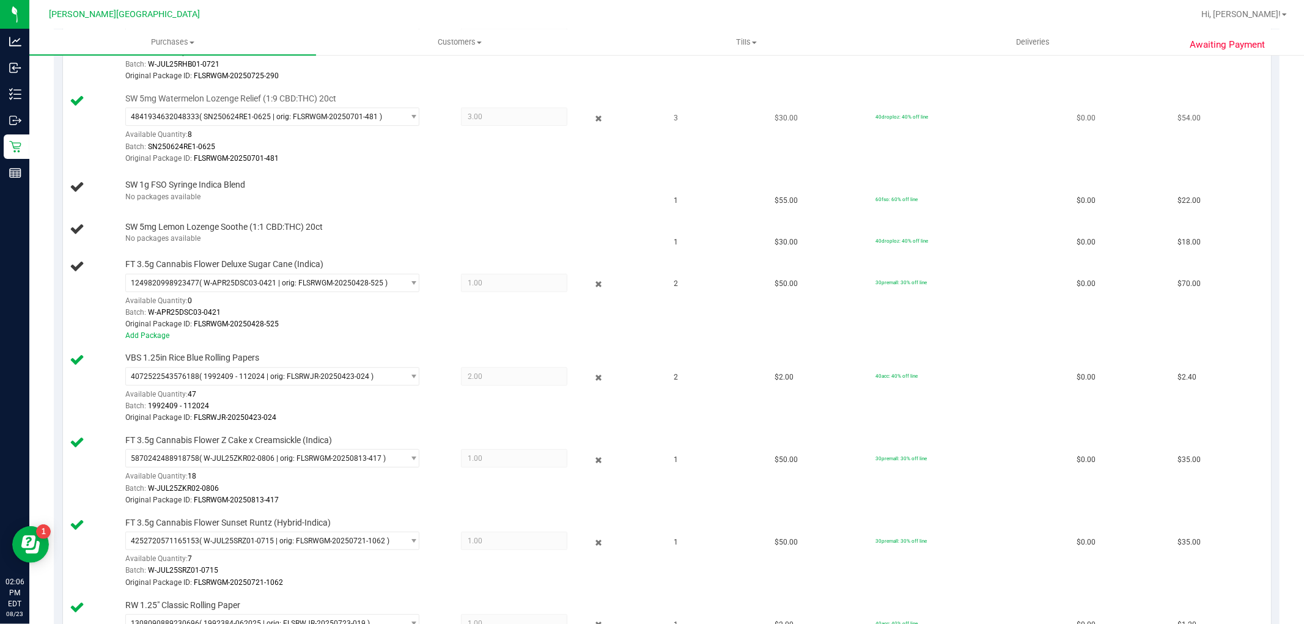
scroll to position [407, 0]
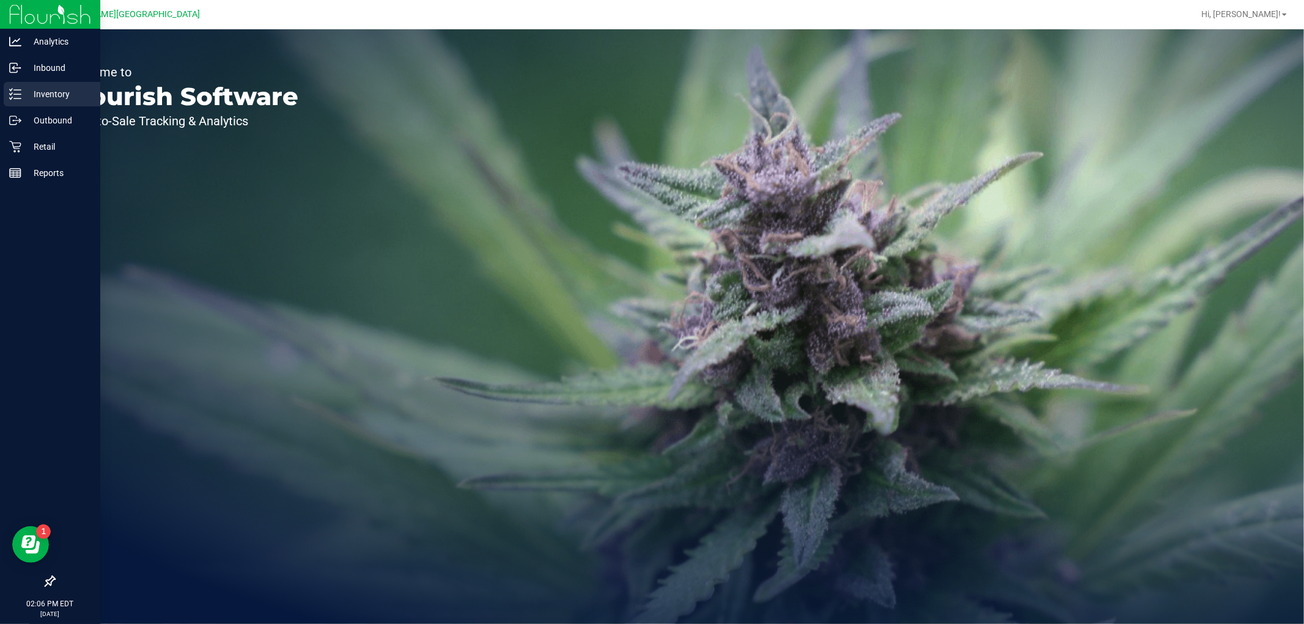
click at [67, 101] on p "Inventory" at bounding box center [57, 94] width 73 height 15
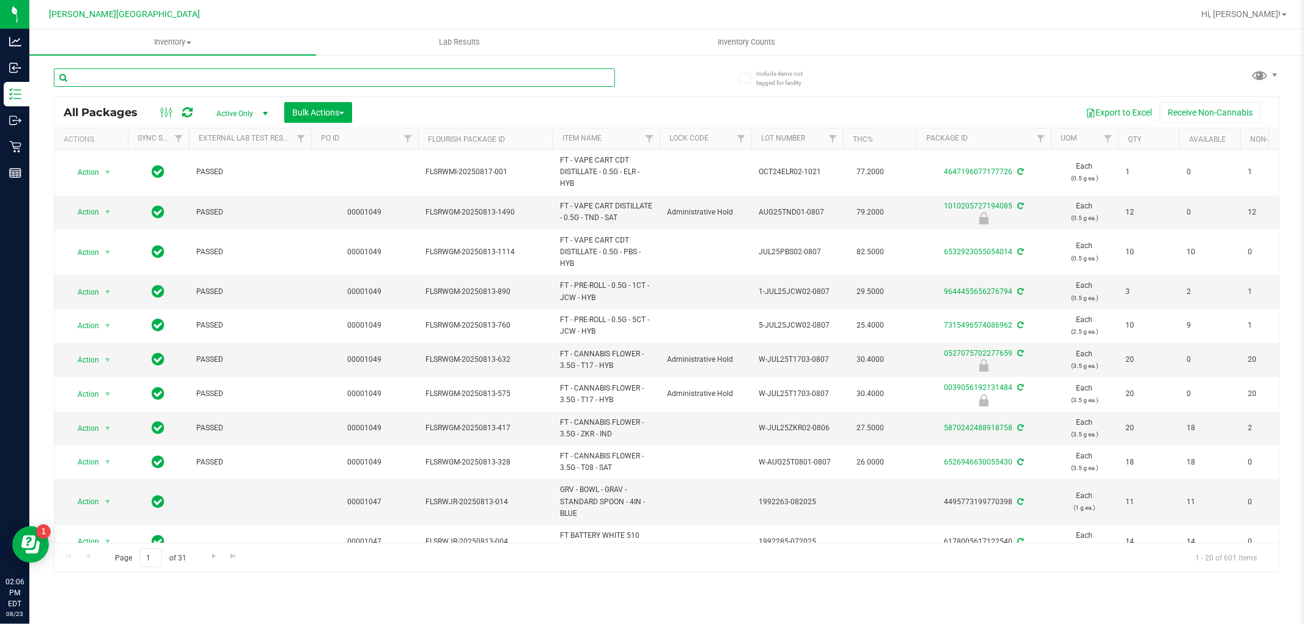
click at [169, 76] on input "text" at bounding box center [334, 77] width 561 height 18
type input "O-MAY25IND04-0528"
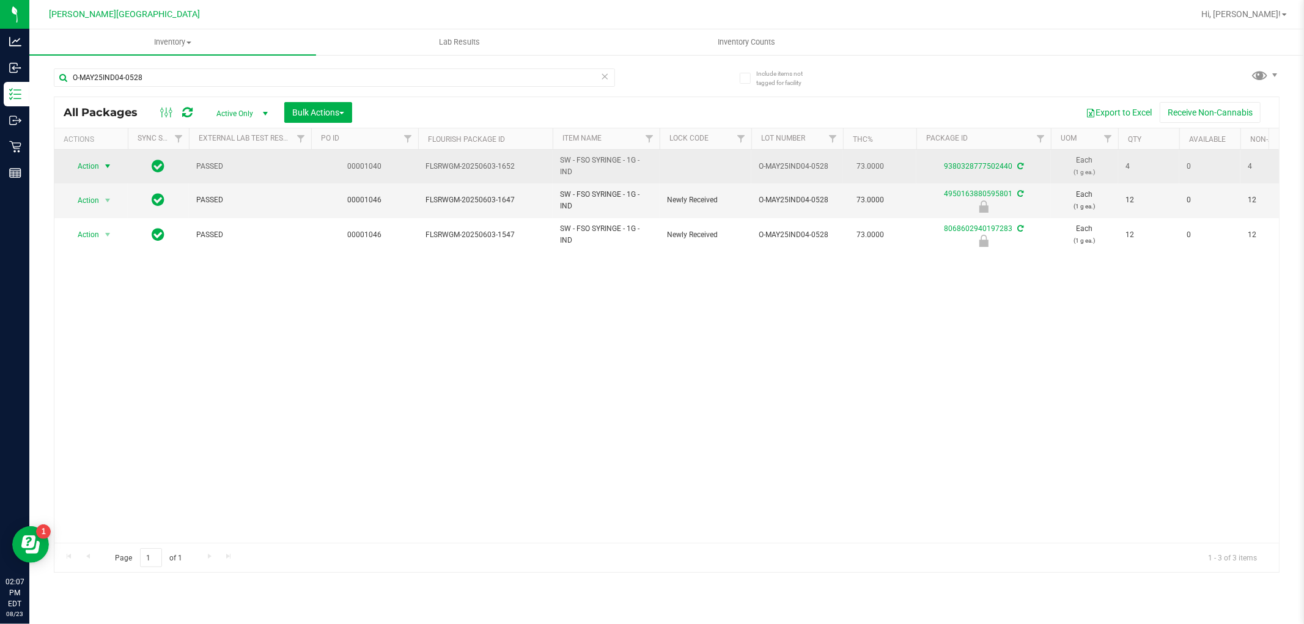
click at [107, 161] on span "select" at bounding box center [108, 166] width 10 height 10
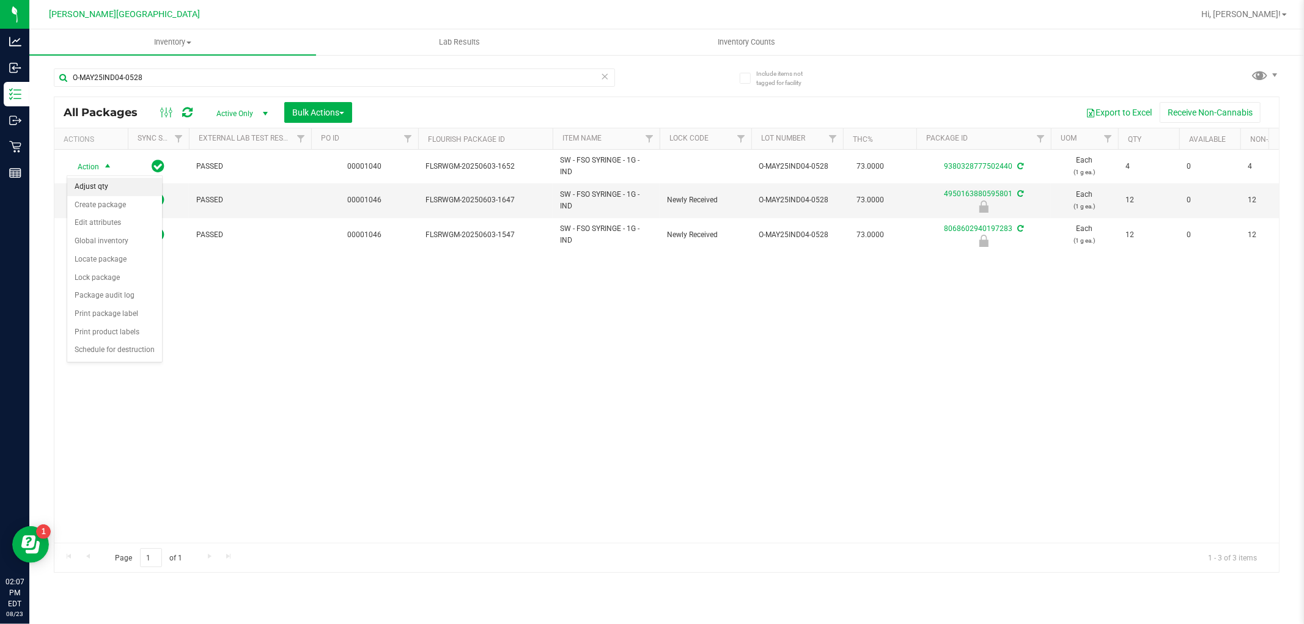
click at [123, 188] on li "Adjust qty" at bounding box center [114, 187] width 95 height 18
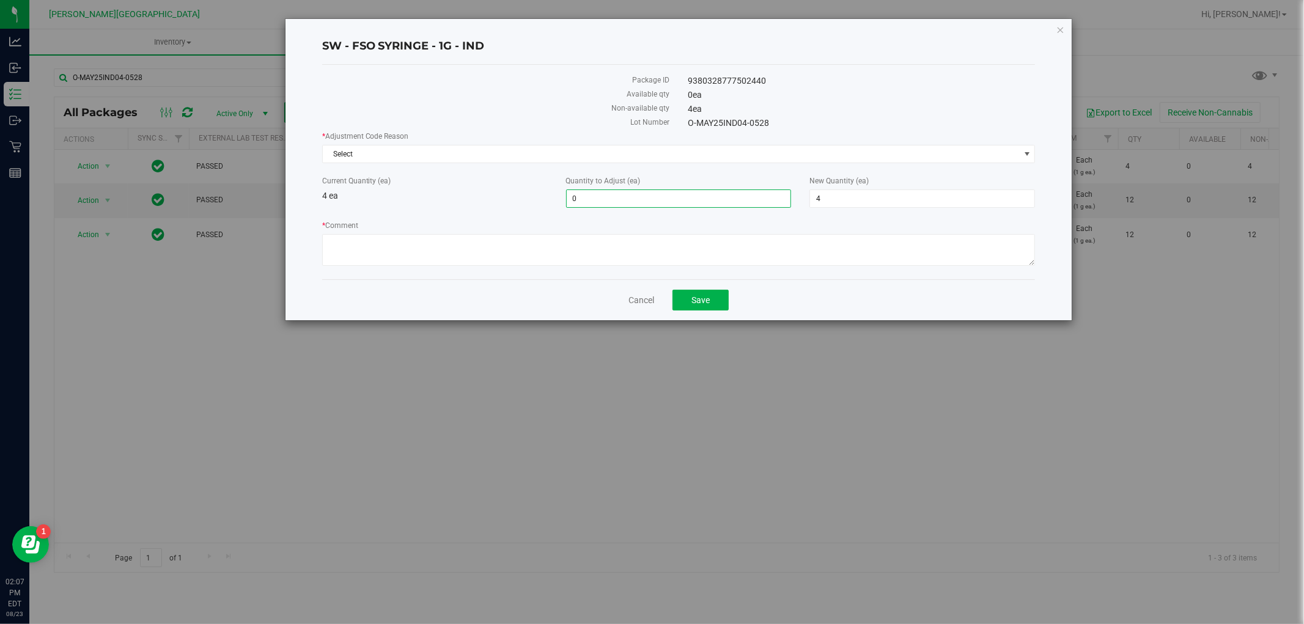
click at [608, 193] on span "0 0" at bounding box center [679, 199] width 226 height 18
type input "1"
type input "5"
click at [519, 211] on div "* Adjustment Code Reason Select Select Depleted Inventory Audit Mistake Moistur…" at bounding box center [679, 200] width 714 height 139
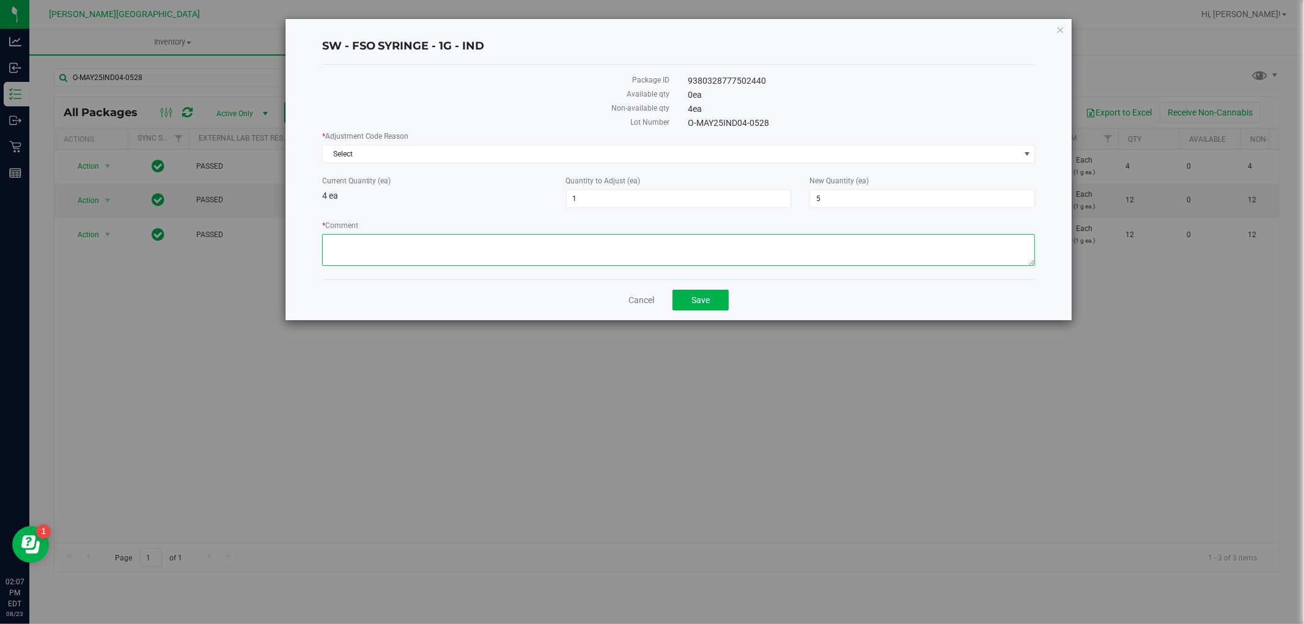
click at [506, 241] on textarea "* Comment" at bounding box center [679, 250] width 714 height 32
type textarea "bti"
click at [693, 295] on button "Save" at bounding box center [701, 300] width 56 height 21
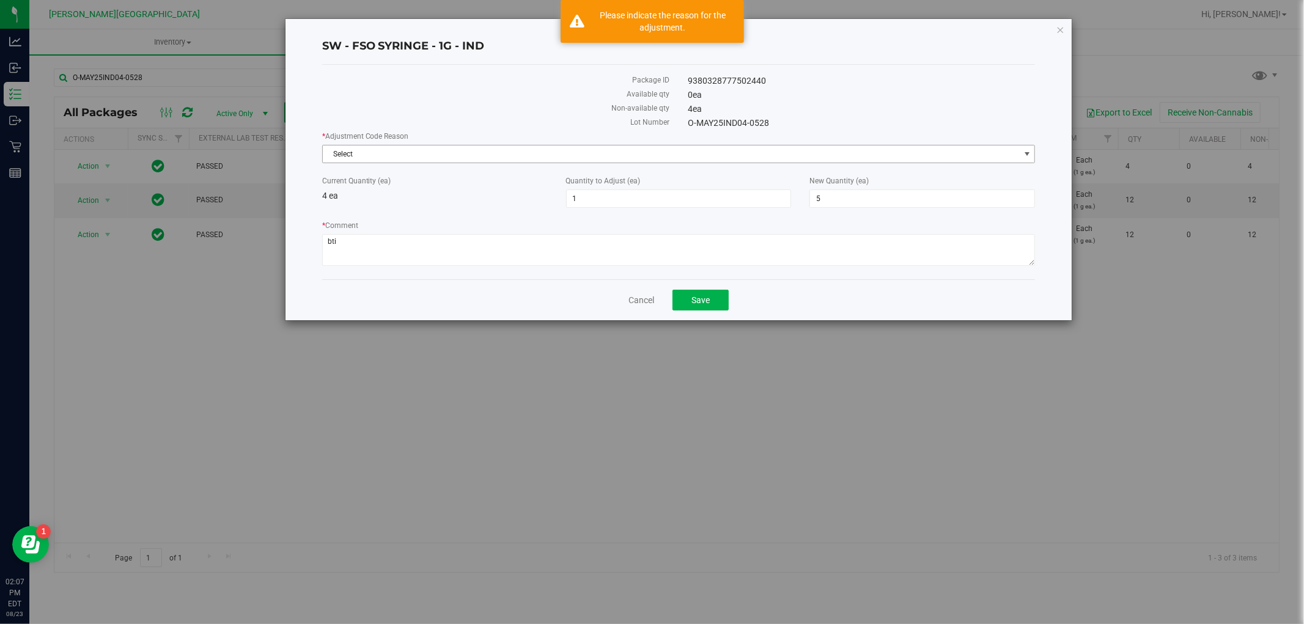
click at [550, 150] on span "Select" at bounding box center [671, 154] width 697 height 17
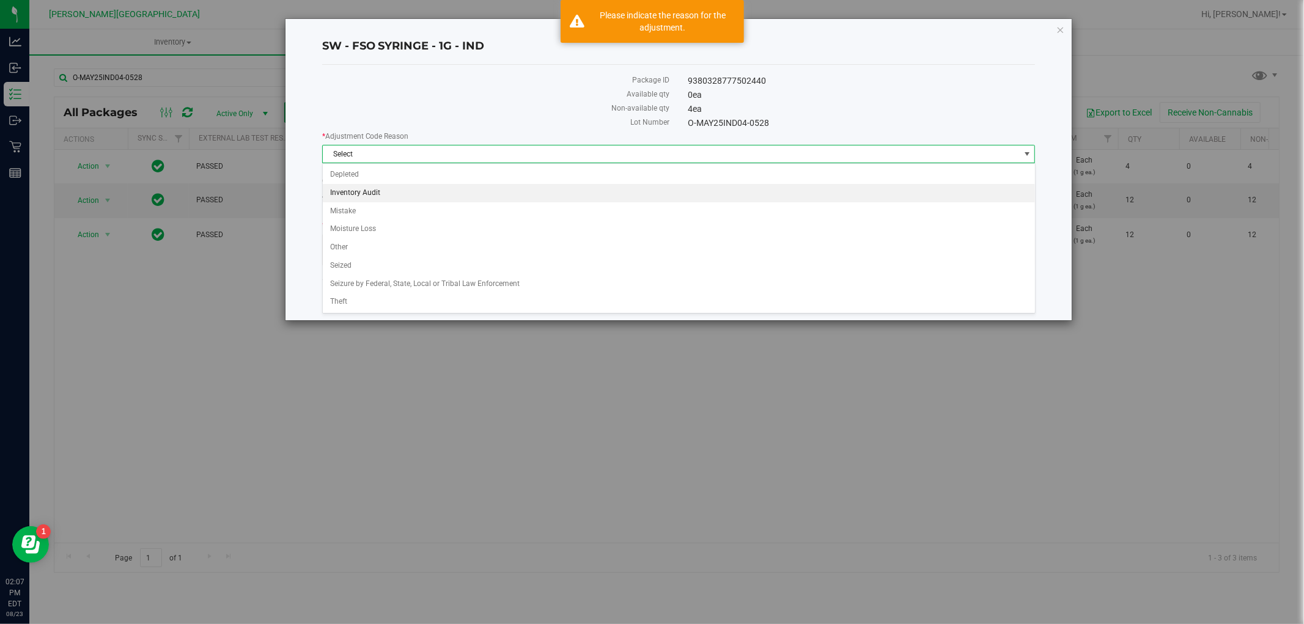
click at [422, 192] on li "Inventory Audit" at bounding box center [679, 193] width 712 height 18
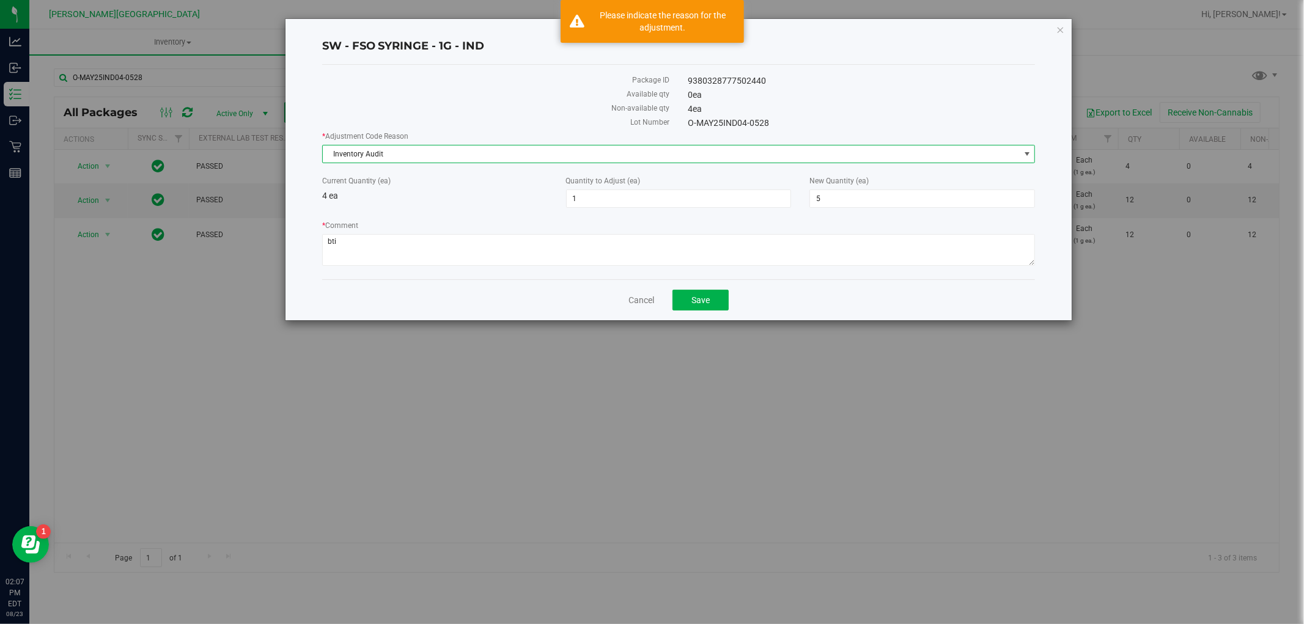
click at [464, 150] on span "Inventory Audit" at bounding box center [671, 154] width 697 height 17
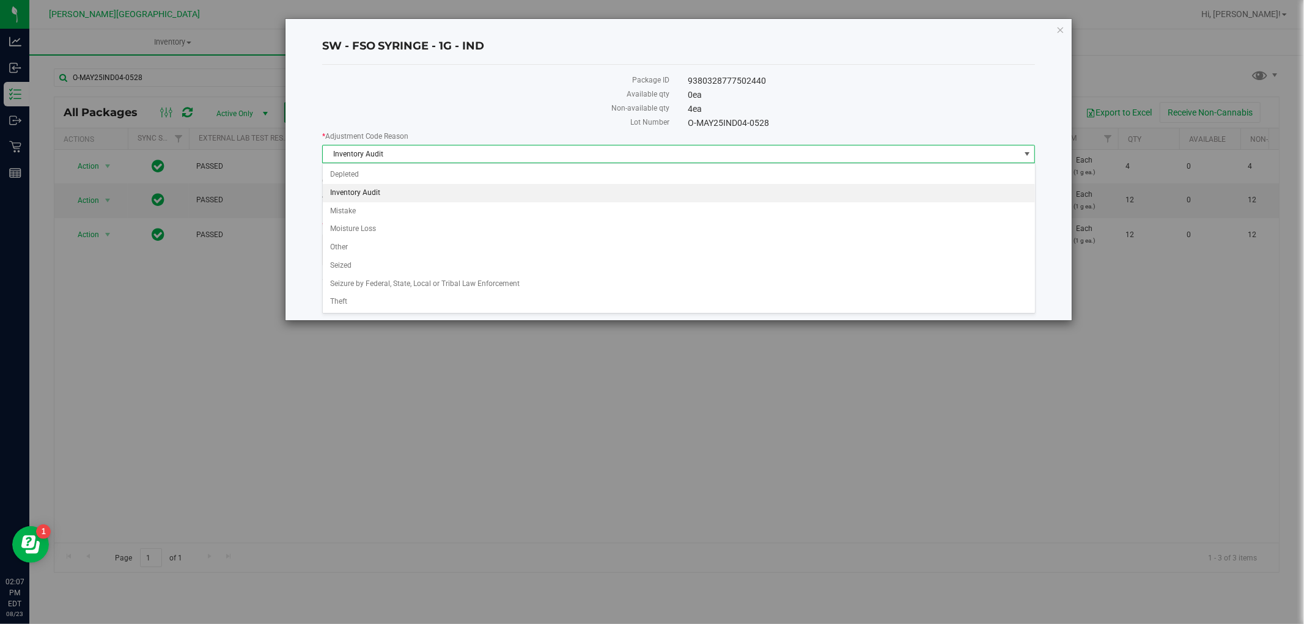
drag, startPoint x: 440, startPoint y: 343, endPoint x: 464, endPoint y: 331, distance: 26.0
click at [440, 344] on div "SW - FSO SYRINGE - 1G - IND Package ID 9380328777502440 Available qty 0 ea Non-…" at bounding box center [657, 312] width 1314 height 624
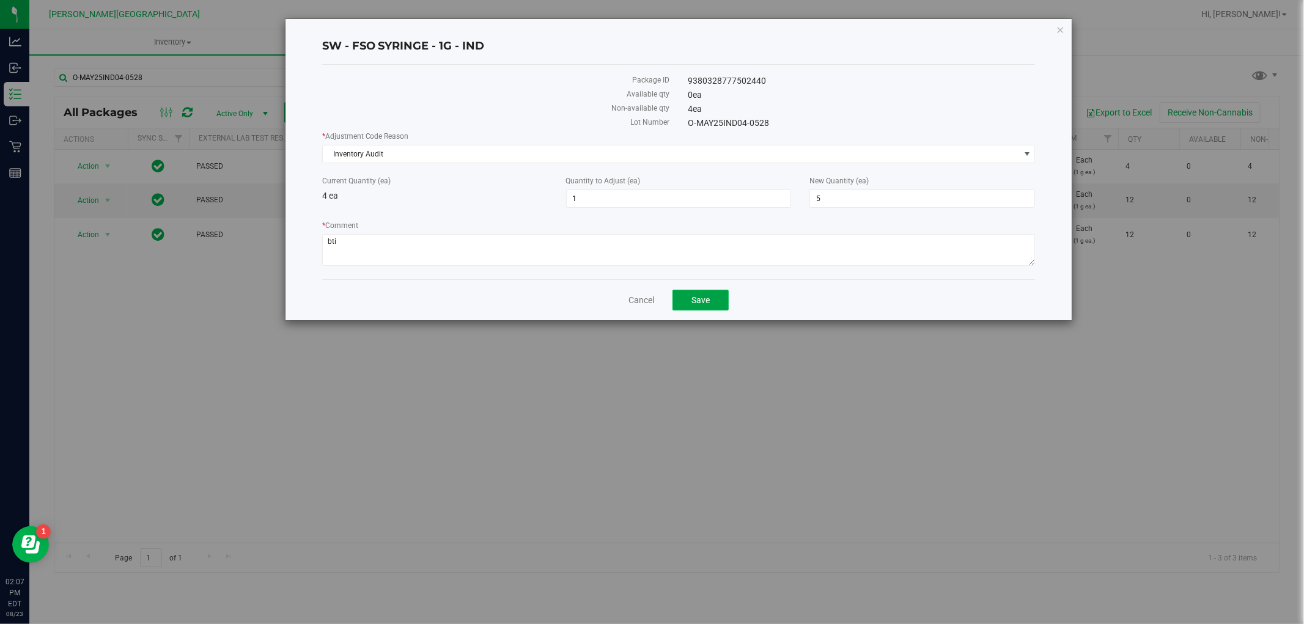
click at [689, 309] on button "Save" at bounding box center [701, 300] width 56 height 21
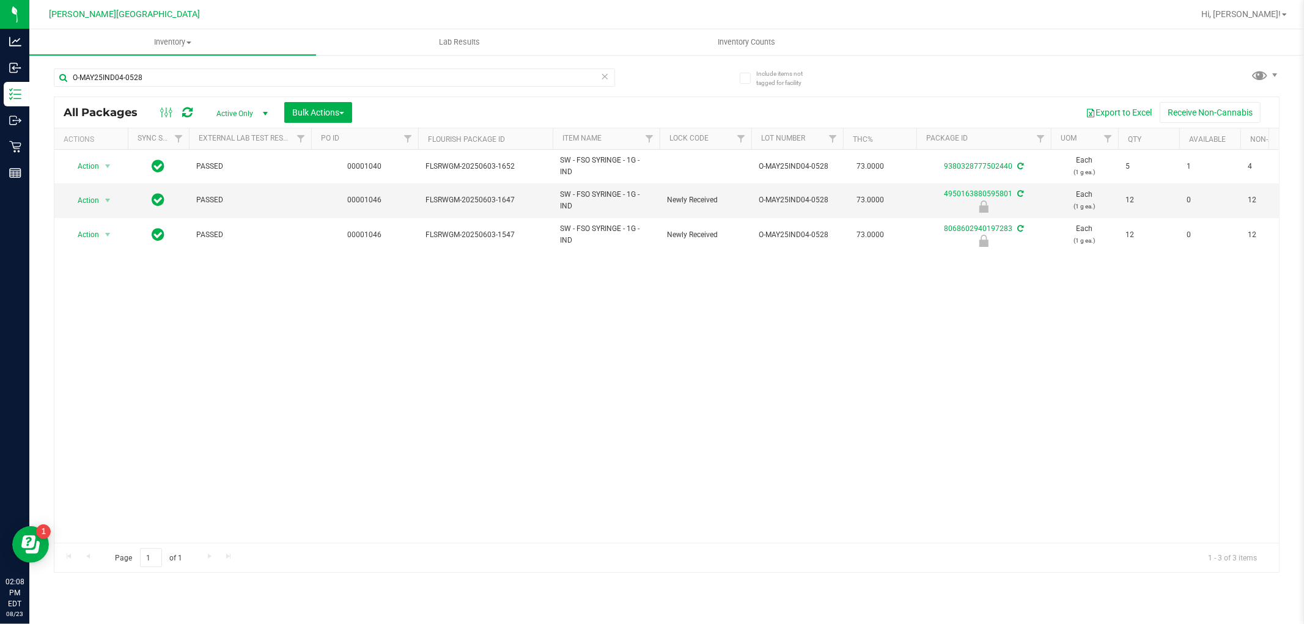
drag, startPoint x: 264, startPoint y: 67, endPoint x: 125, endPoint y: 98, distance: 142.3
click at [125, 98] on div "O-MAY25IND04-0528 All Packages Active Only Active Only Lab Samples Locked All E…" at bounding box center [667, 315] width 1226 height 516
click at [203, 92] on div "O-MAY25IND04-0528" at bounding box center [334, 82] width 561 height 28
drag, startPoint x: 188, startPoint y: 76, endPoint x: 47, endPoint y: 79, distance: 141.3
click at [47, 79] on div "Include items not tagged for facility O-MAY25IND04-0528 All Packages Active Onl…" at bounding box center [666, 240] width 1275 height 373
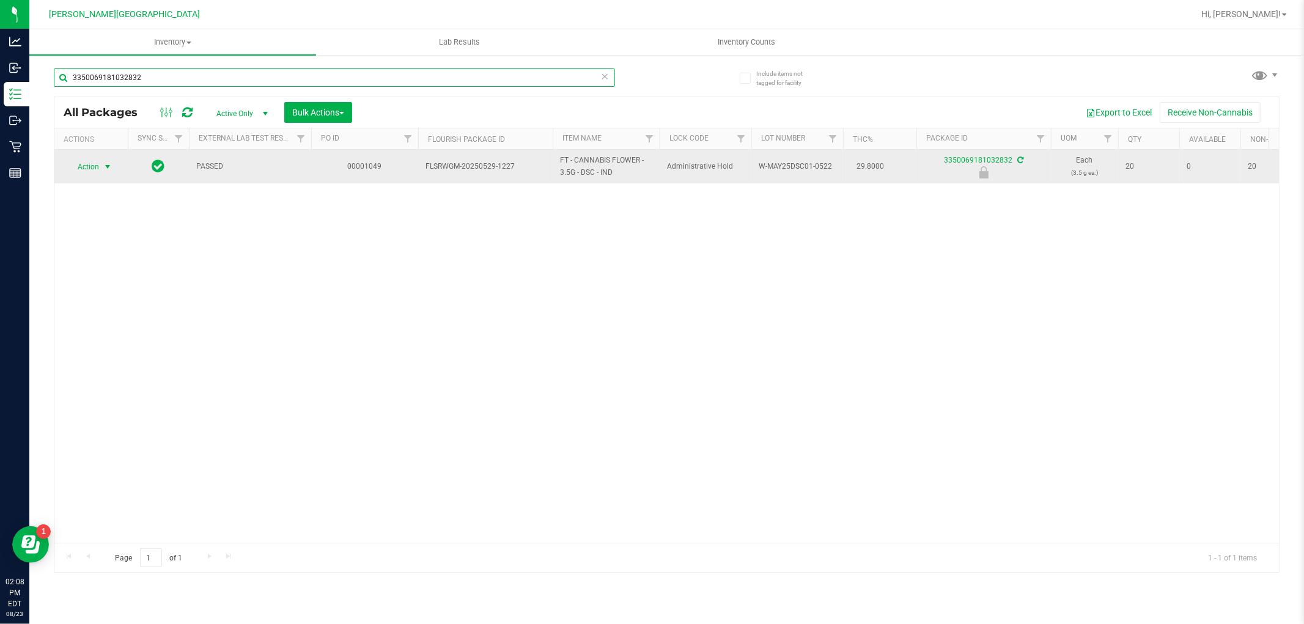
type input "3350069181032832"
click at [100, 161] on span "select" at bounding box center [107, 166] width 15 height 17
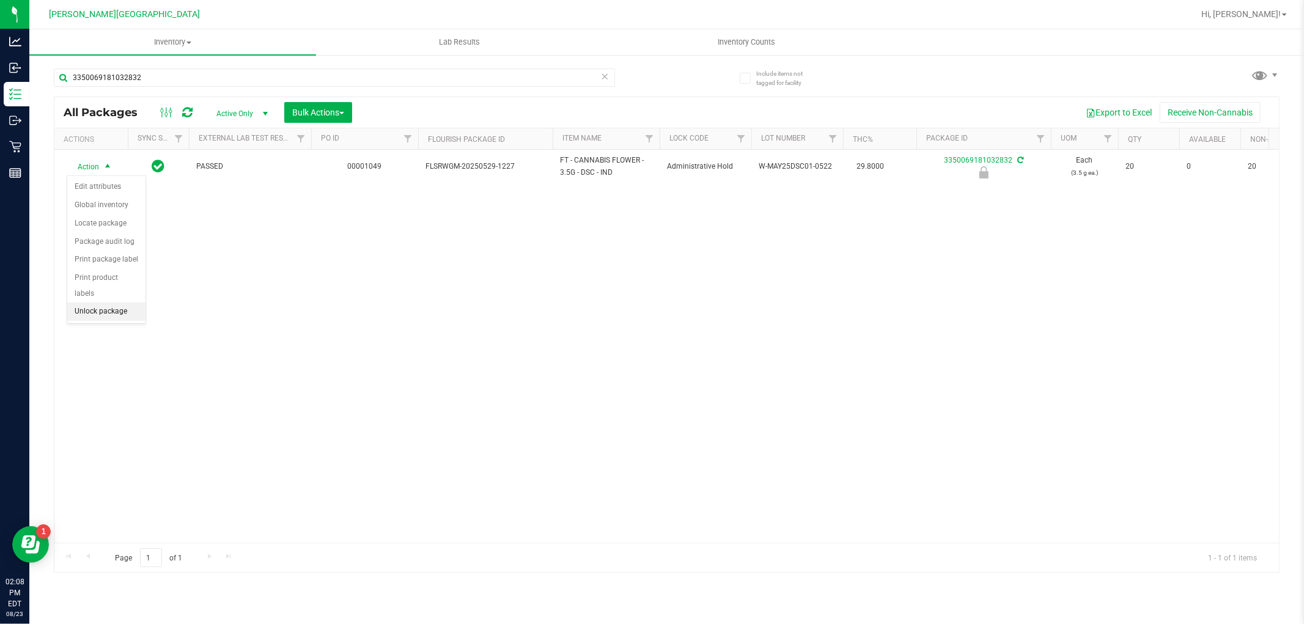
click at [113, 309] on li "Unlock package" at bounding box center [106, 312] width 78 height 18
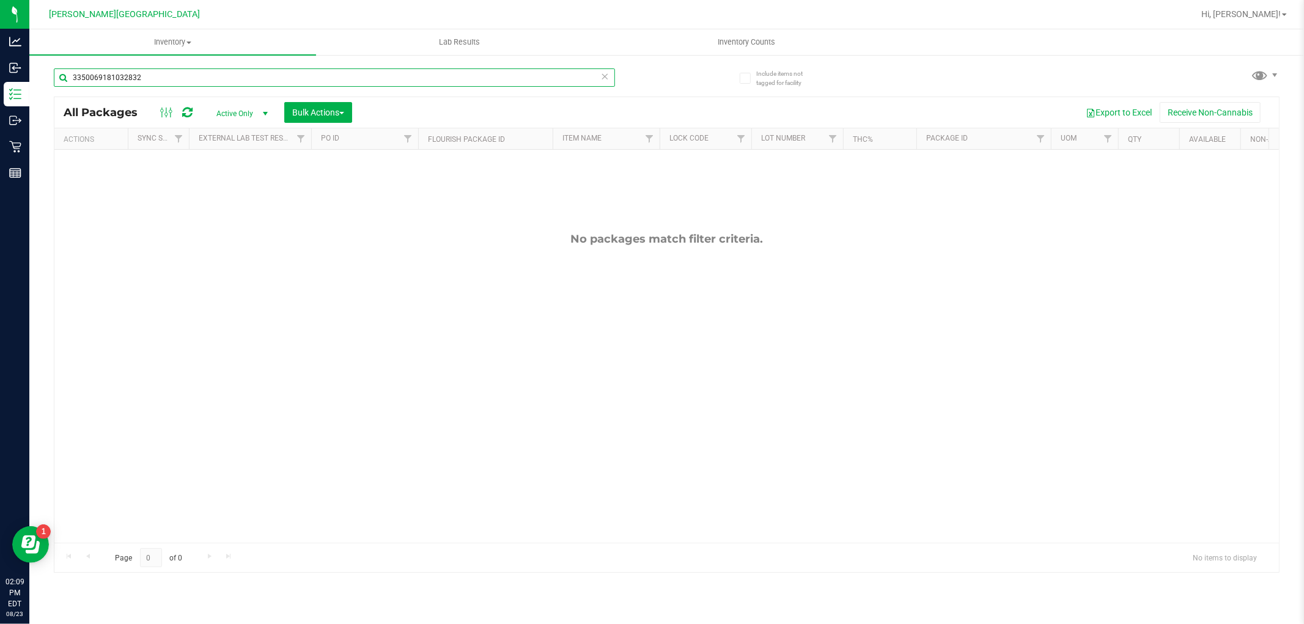
drag, startPoint x: 290, startPoint y: 70, endPoint x: 39, endPoint y: 96, distance: 253.2
click at [39, 96] on div "Include items not tagged for facility 3350069181032832 All Packages Active Only…" at bounding box center [666, 240] width 1275 height 373
type input "1950534224778745"
click at [253, 119] on span "Active Only" at bounding box center [239, 113] width 67 height 17
click at [240, 168] on li "Locked" at bounding box center [239, 170] width 66 height 18
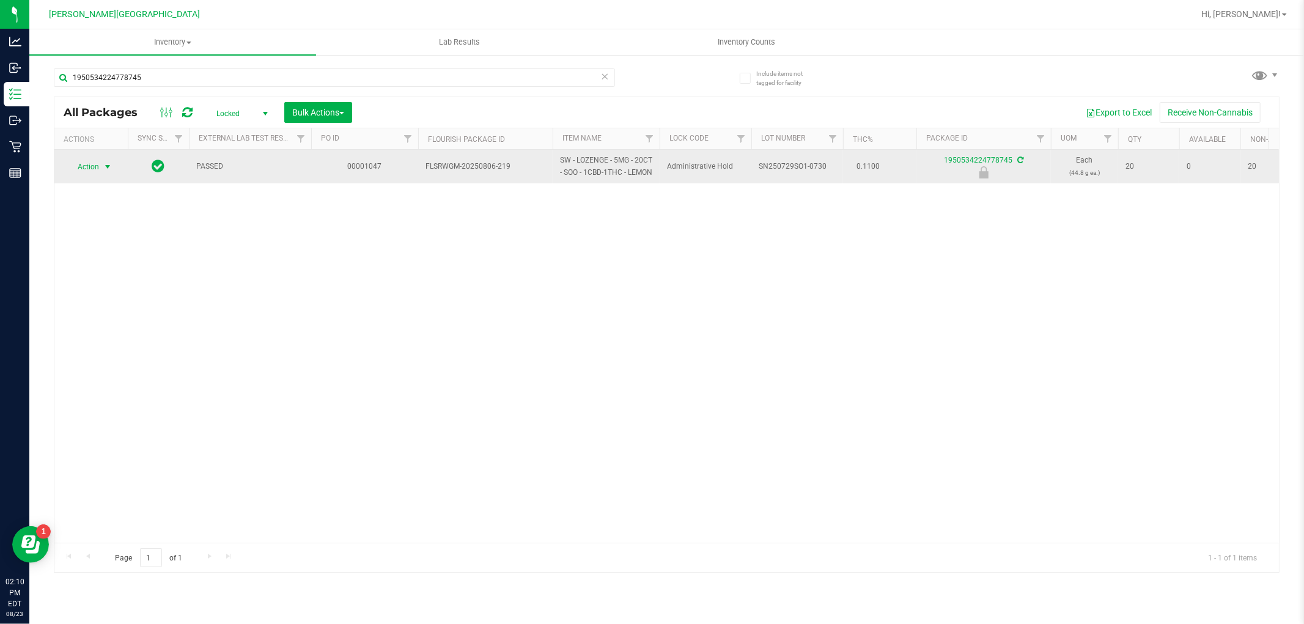
click at [92, 176] on span "Action" at bounding box center [83, 166] width 33 height 17
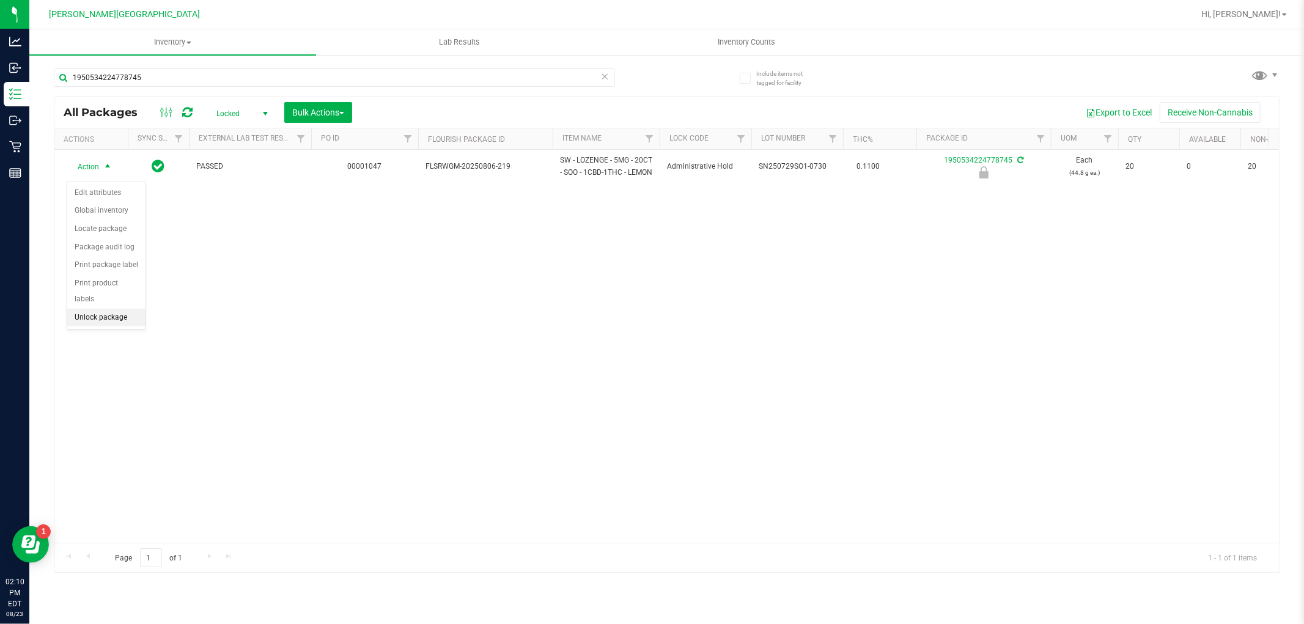
click at [87, 322] on li "Unlock package" at bounding box center [106, 318] width 78 height 18
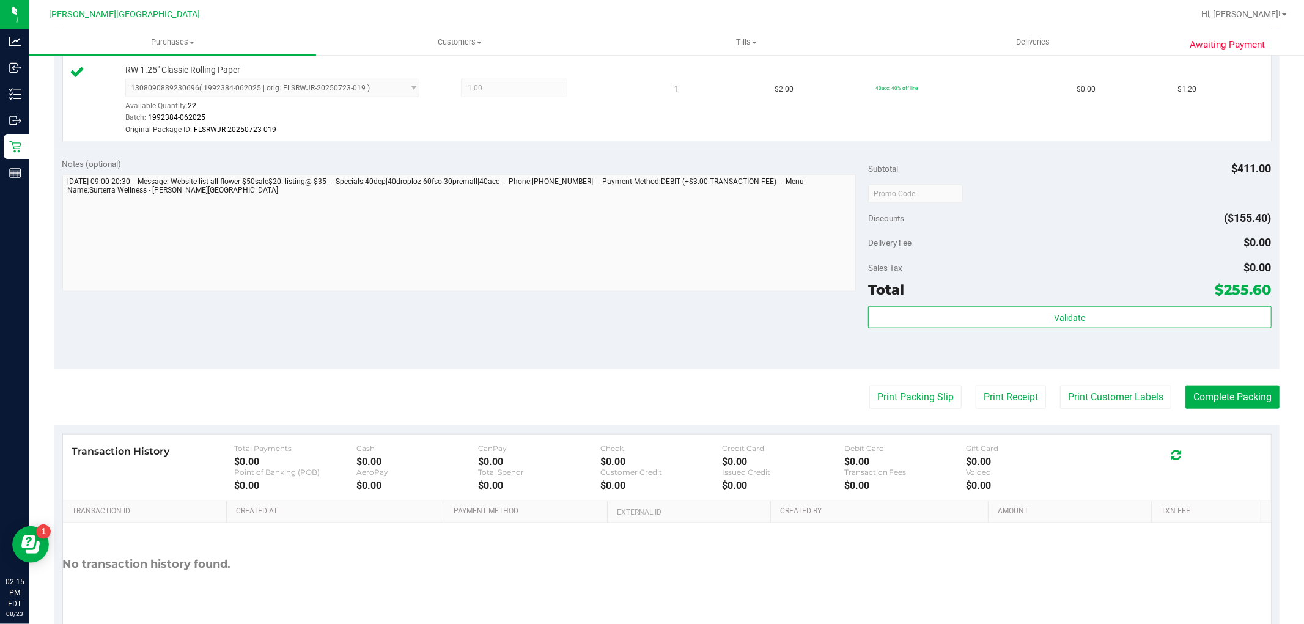
scroll to position [1085, 0]
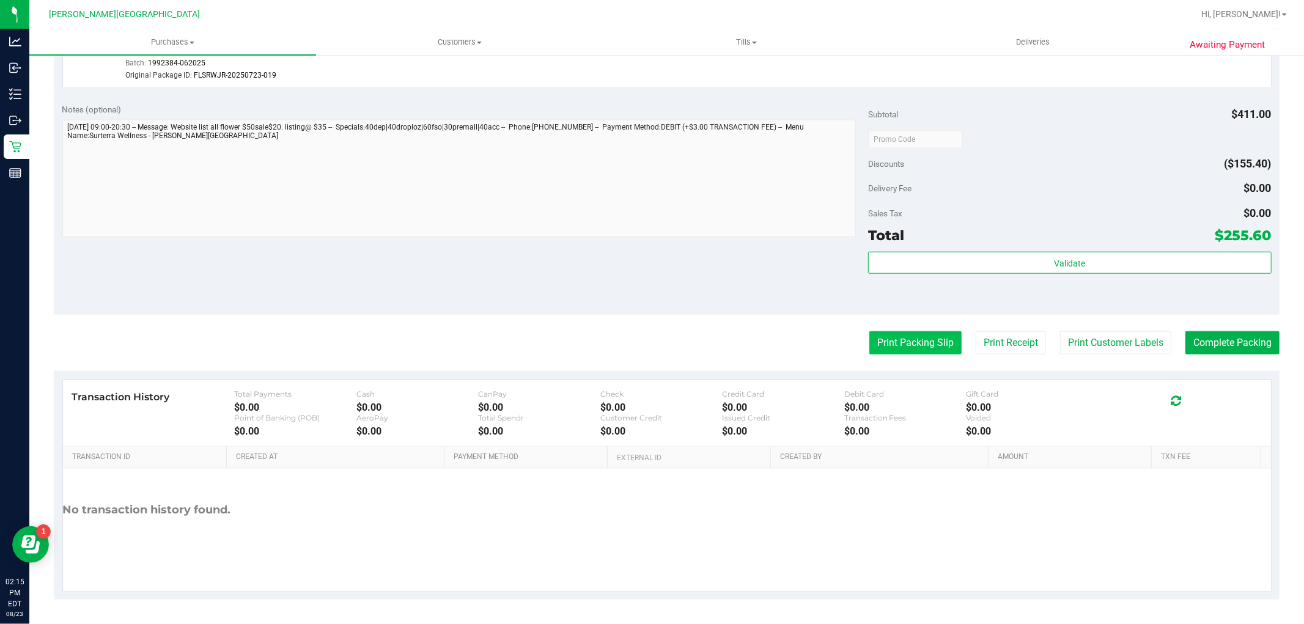
click at [898, 339] on button "Print Packing Slip" at bounding box center [916, 342] width 92 height 23
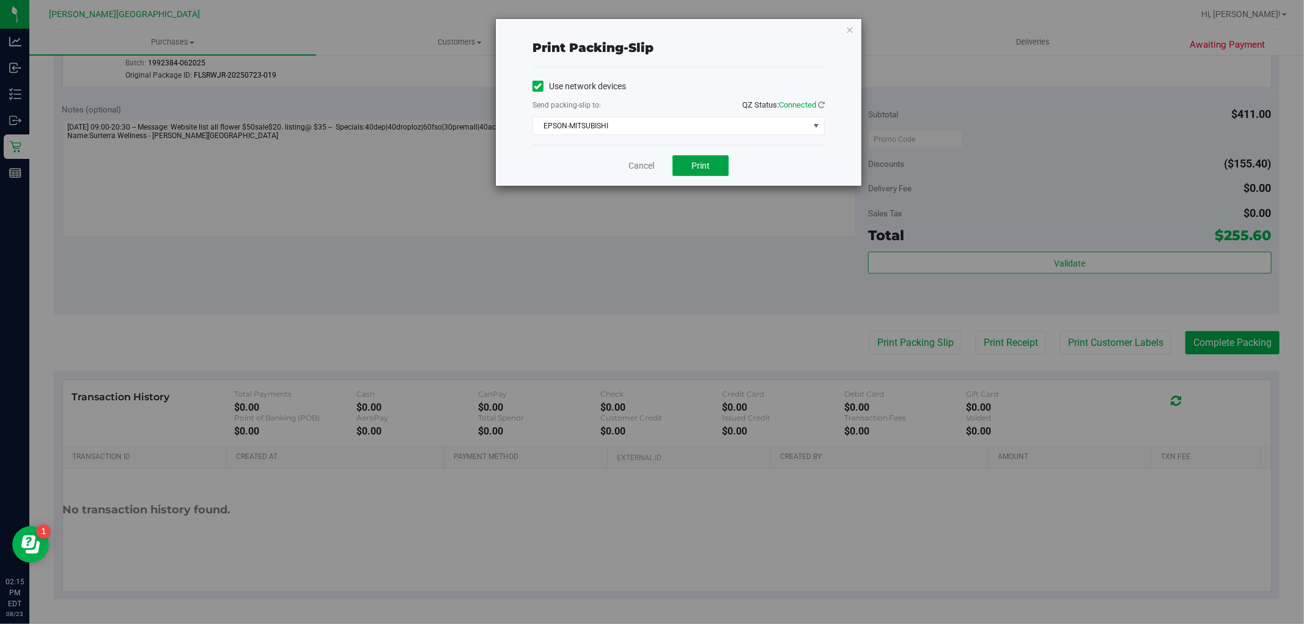
click at [696, 161] on span "Print" at bounding box center [701, 166] width 18 height 10
click at [851, 24] on icon "button" at bounding box center [850, 29] width 9 height 15
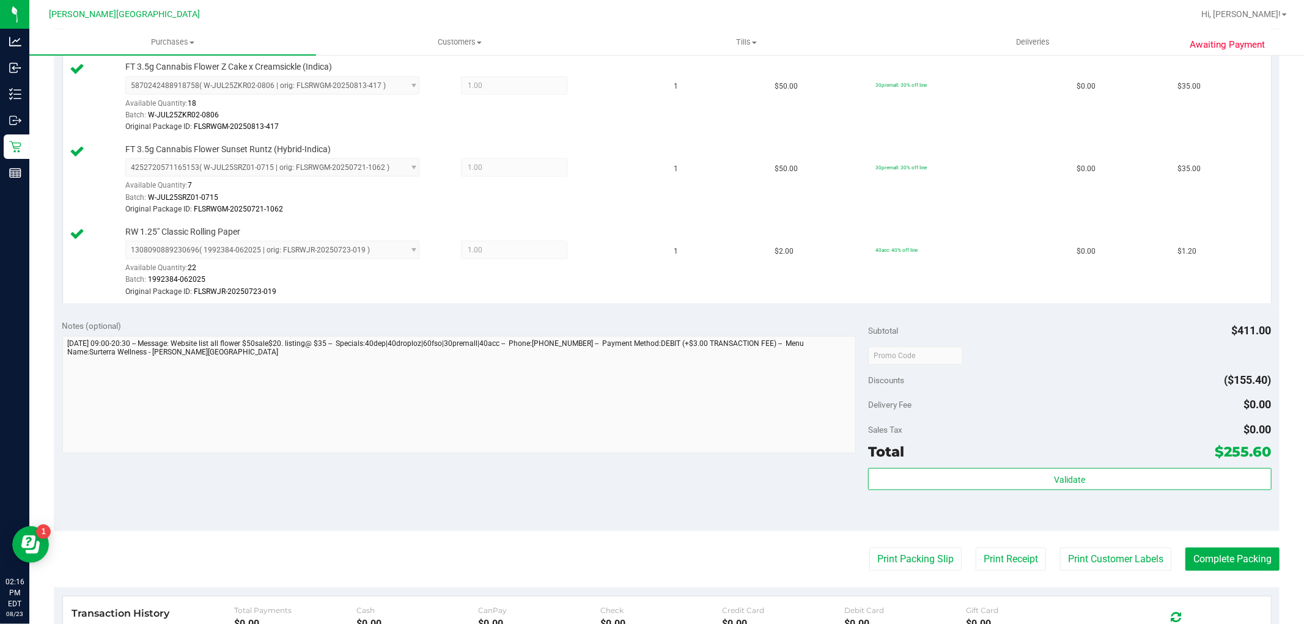
scroll to position [882, 0]
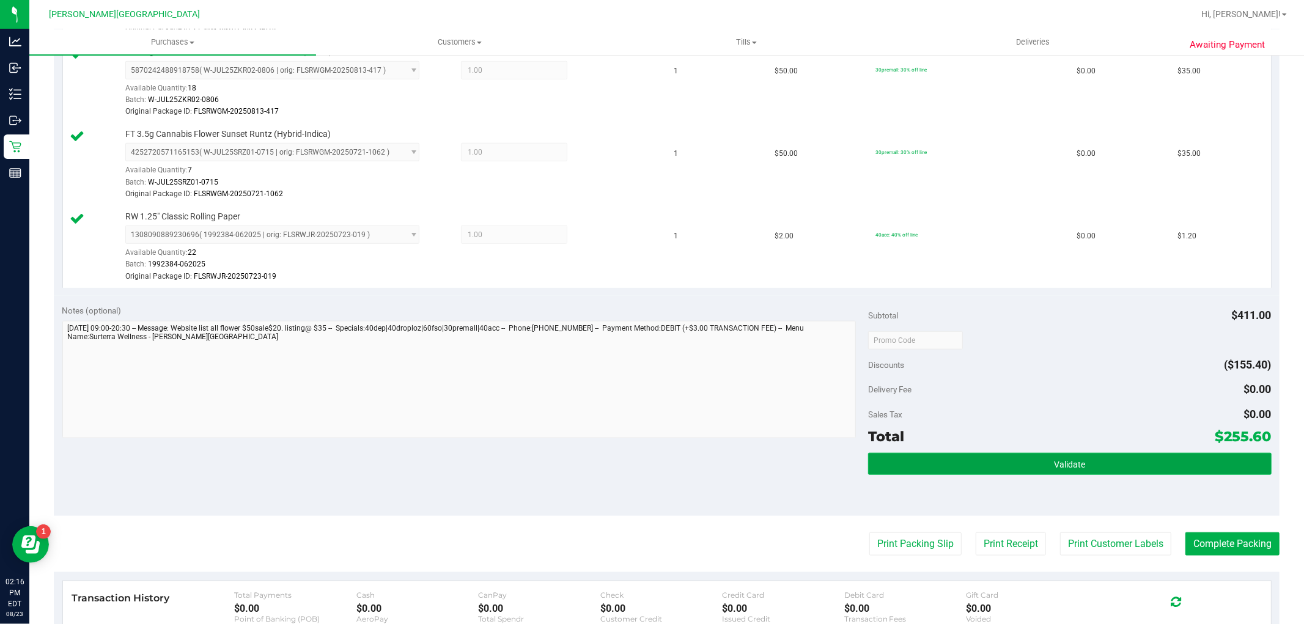
click at [1205, 469] on button "Validate" at bounding box center [1069, 464] width 403 height 22
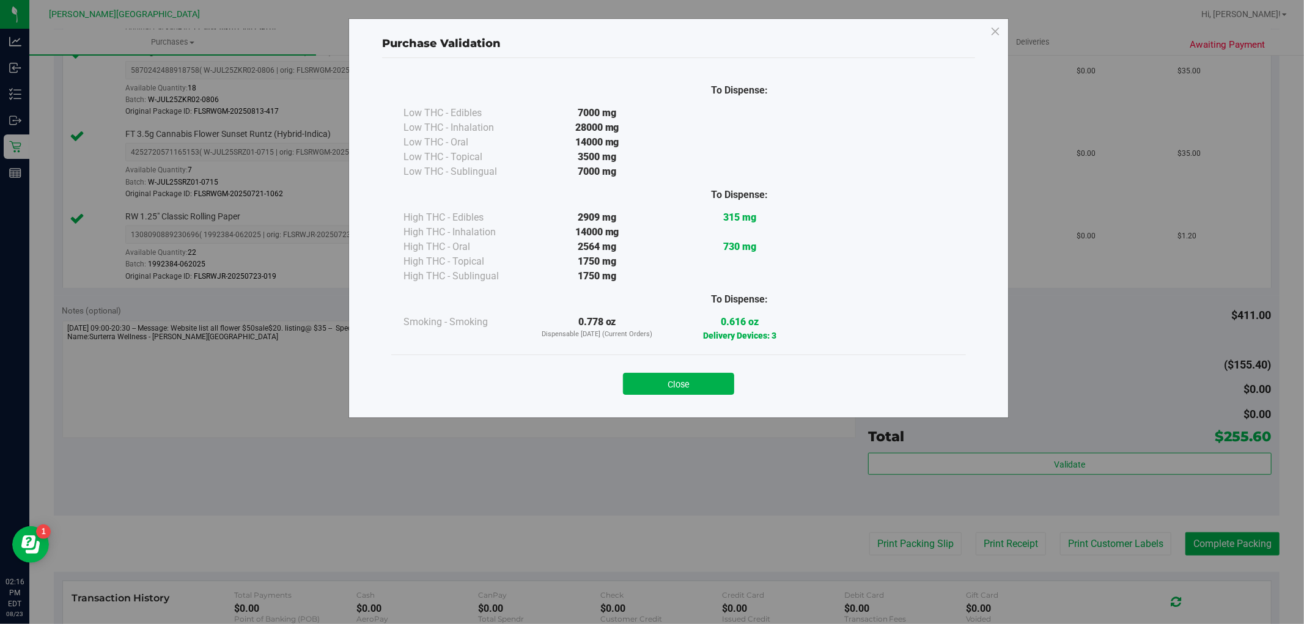
click at [710, 384] on button "Close" at bounding box center [678, 384] width 111 height 22
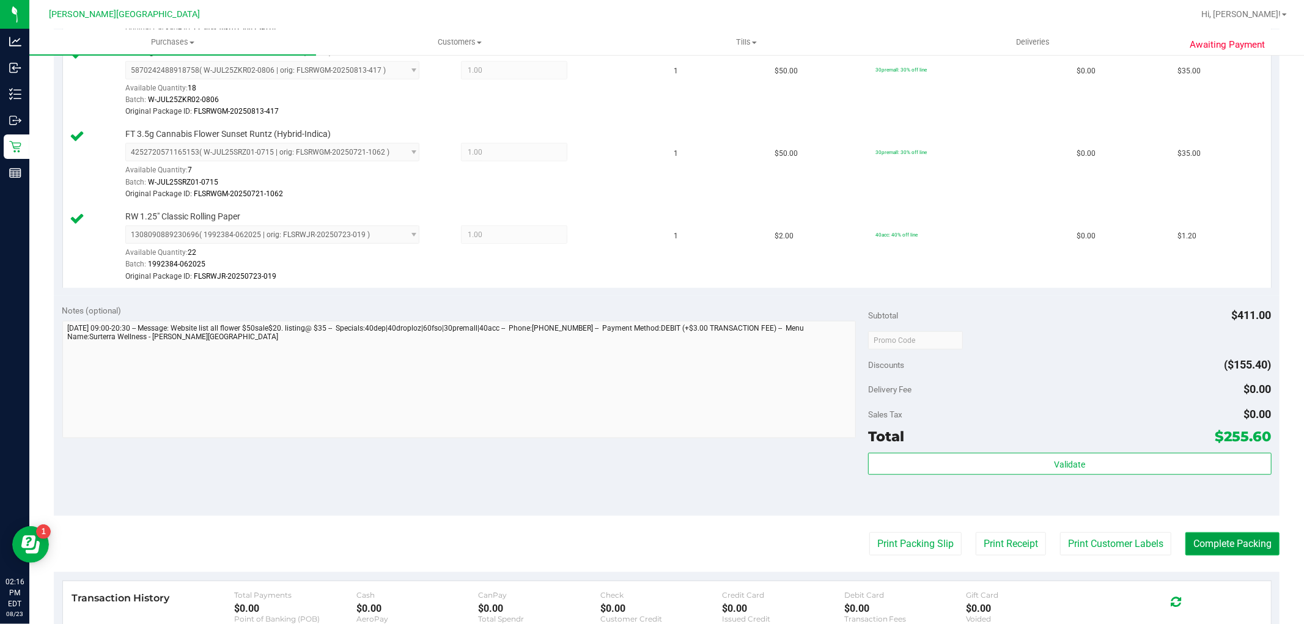
click at [1258, 547] on button "Complete Packing" at bounding box center [1233, 544] width 94 height 23
